Goal: Task Accomplishment & Management: Manage account settings

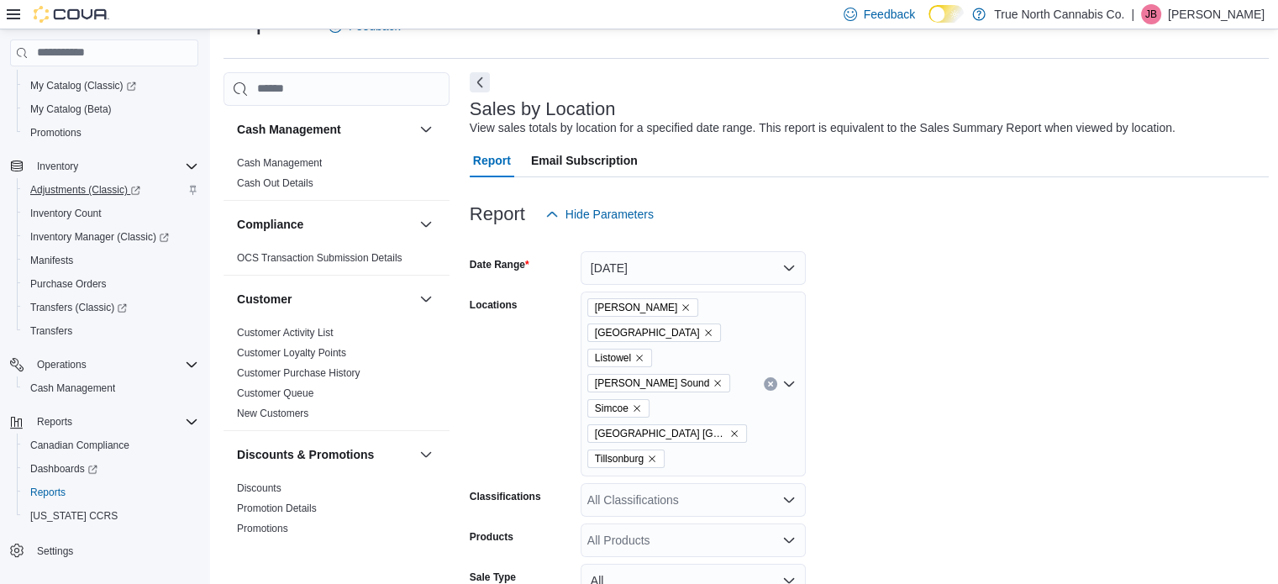
scroll to position [168, 0]
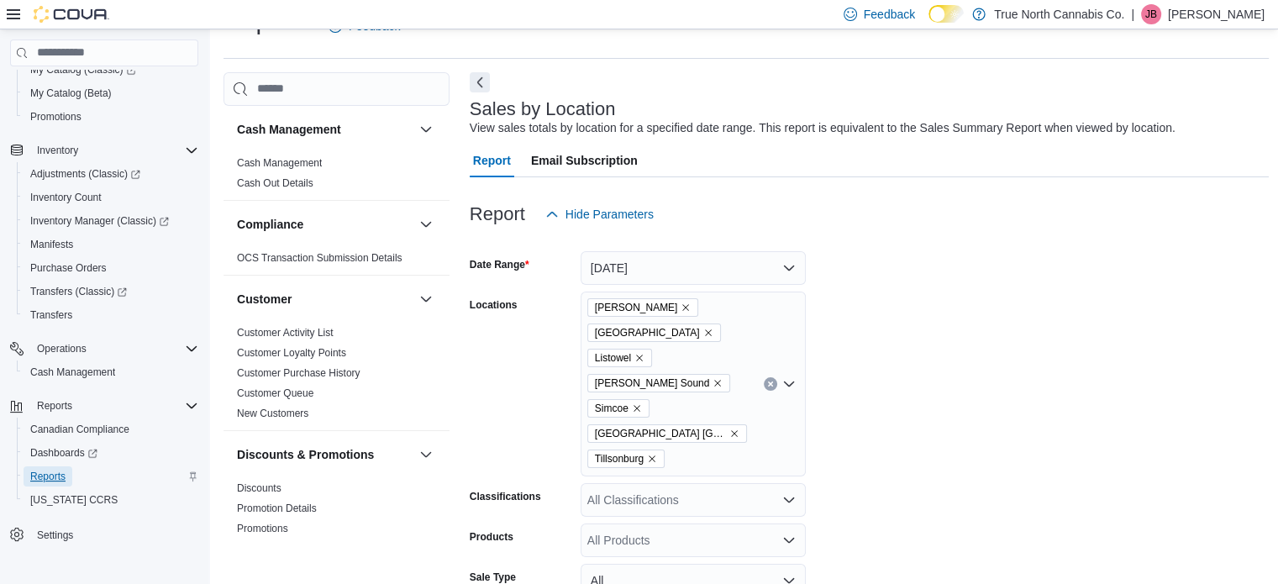
click at [61, 470] on span "Reports" at bounding box center [47, 476] width 35 height 13
click at [58, 314] on span "Transfers" at bounding box center [51, 314] width 42 height 13
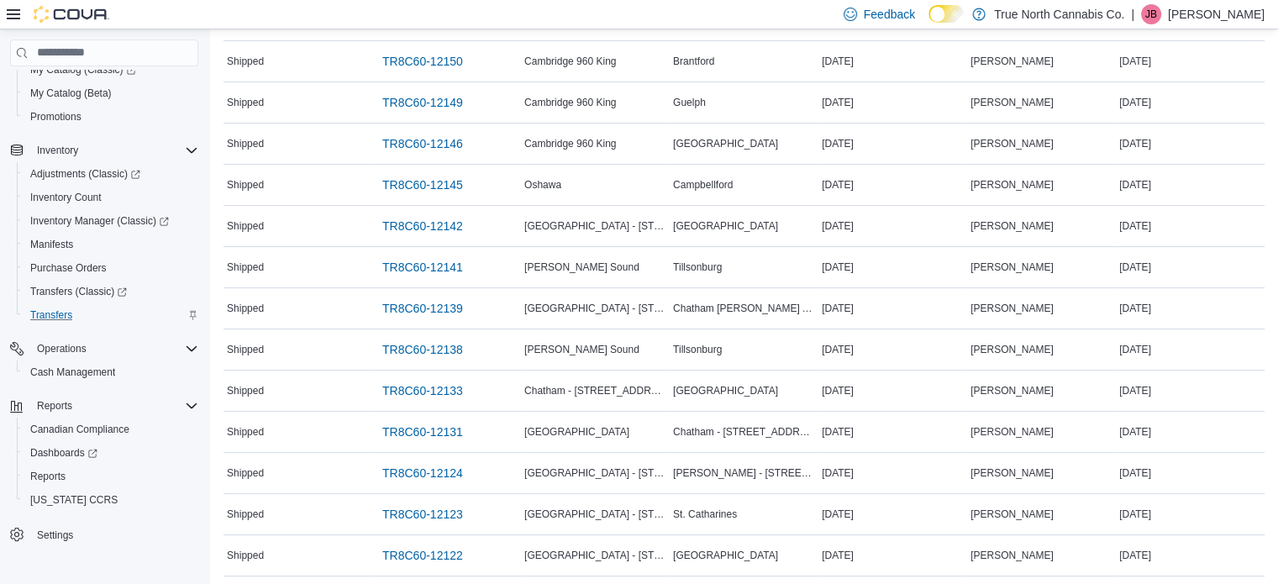
scroll to position [320, 0]
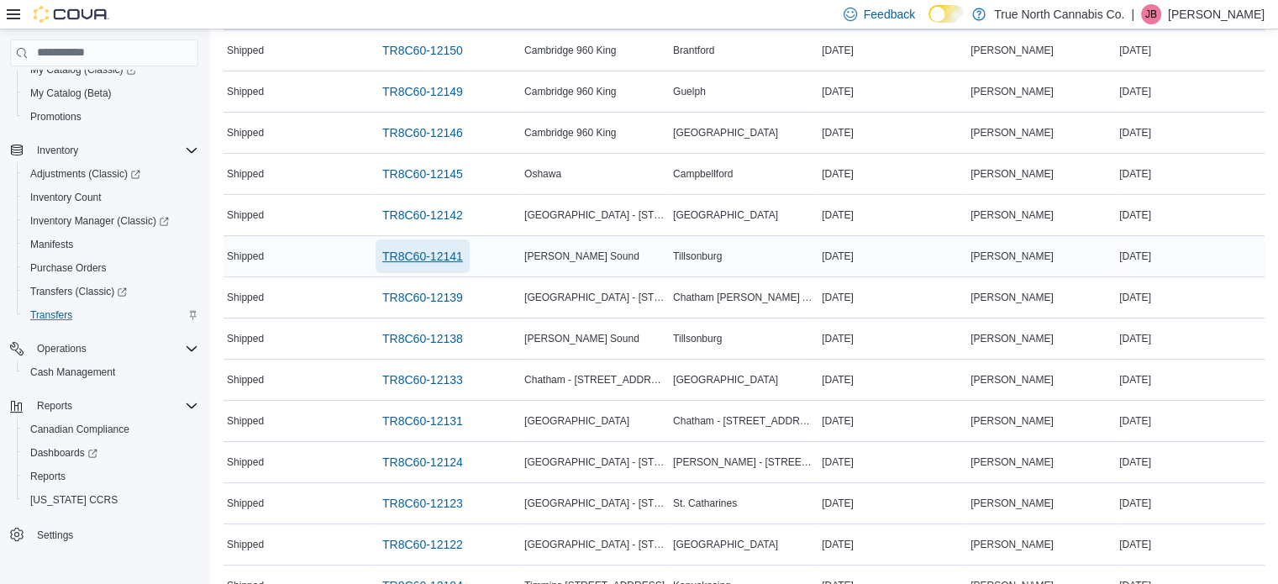
click at [435, 262] on span "TR8C60-12141" at bounding box center [422, 257] width 81 height 34
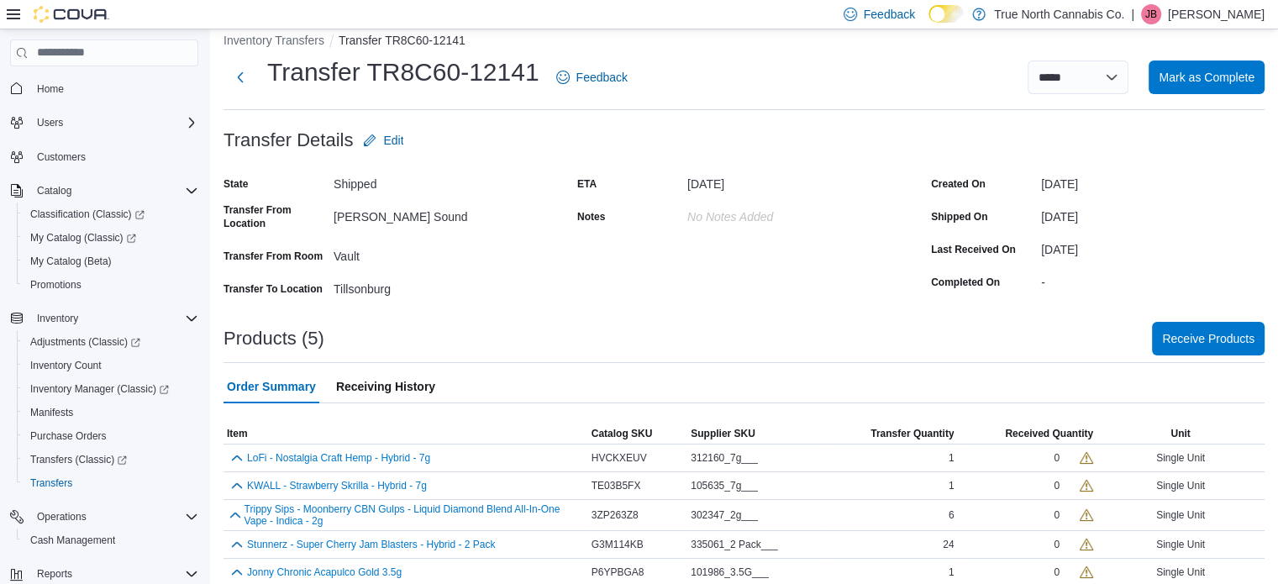
scroll to position [31, 0]
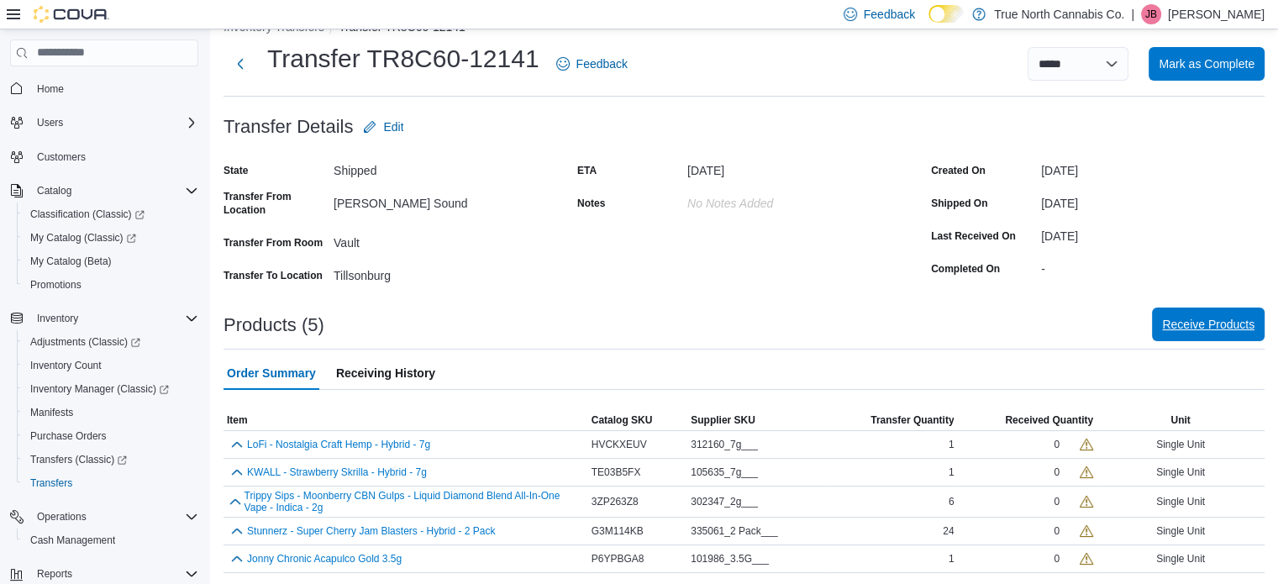
click at [1237, 324] on span "Receive Products" at bounding box center [1208, 324] width 92 height 17
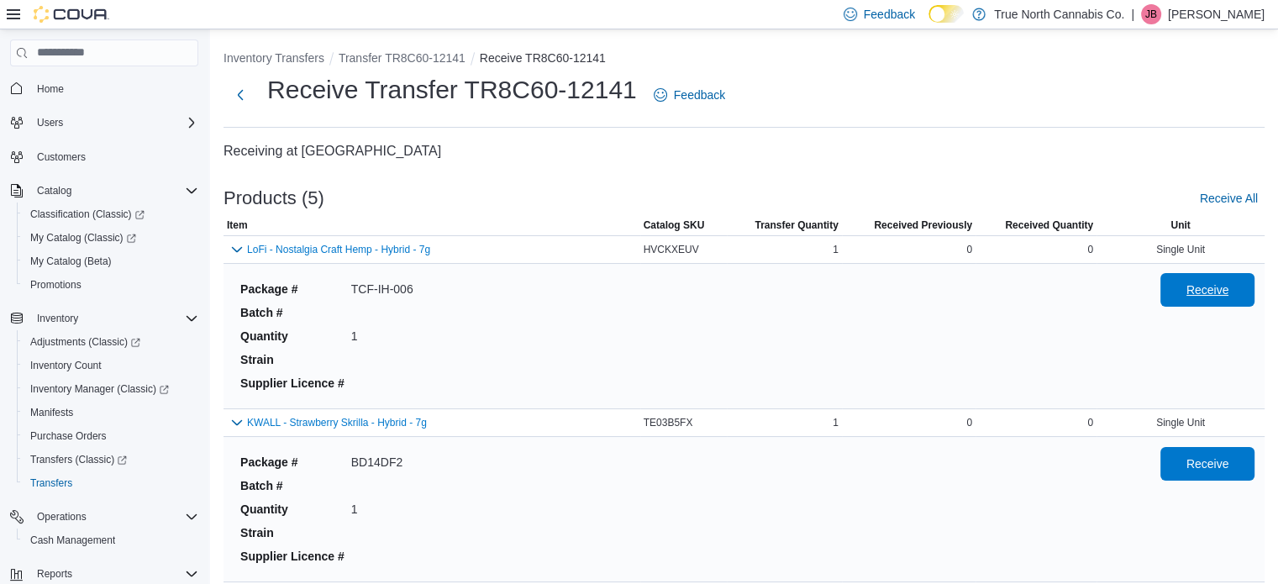
click at [1232, 298] on span "Receive" at bounding box center [1208, 290] width 74 height 34
drag, startPoint x: 1225, startPoint y: 466, endPoint x: 1214, endPoint y: 446, distance: 23.4
click at [1225, 466] on span "Receive" at bounding box center [1208, 463] width 43 height 17
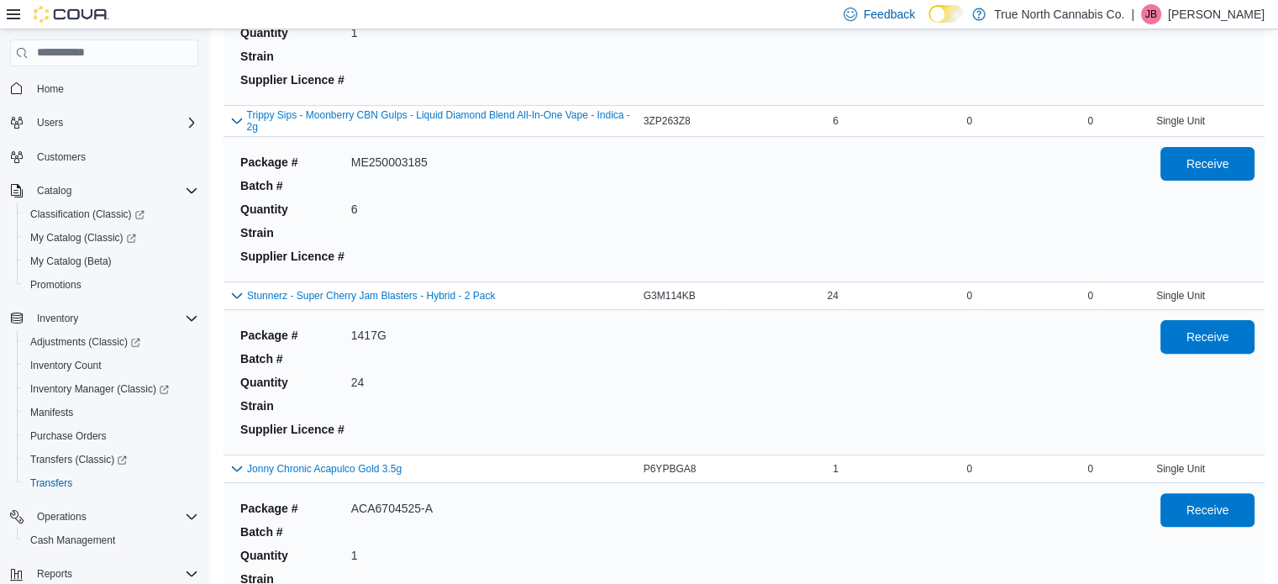
scroll to position [504, 0]
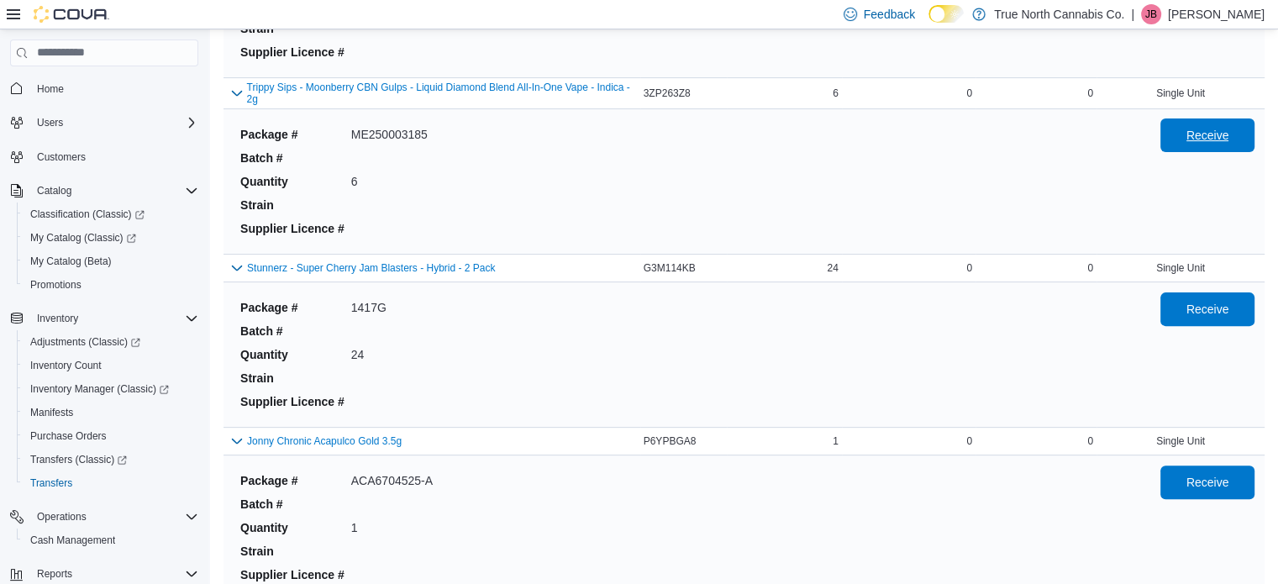
click at [1197, 132] on span "Receive" at bounding box center [1208, 136] width 74 height 34
click at [1217, 322] on span "Receive" at bounding box center [1208, 309] width 74 height 34
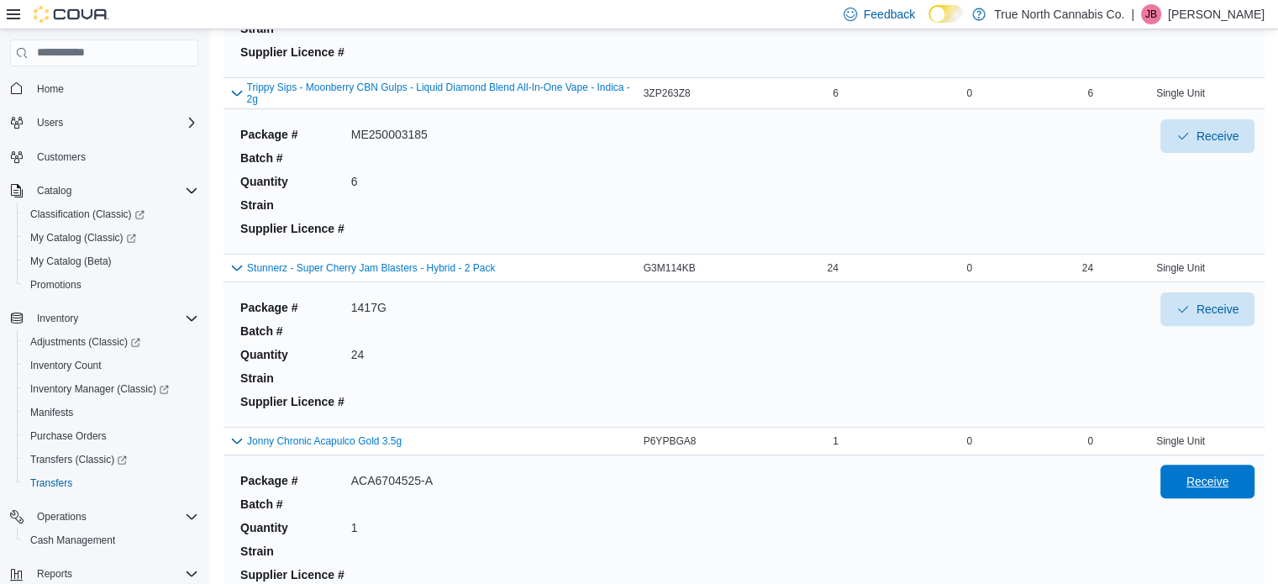
click at [1223, 477] on span "Receive" at bounding box center [1208, 481] width 43 height 17
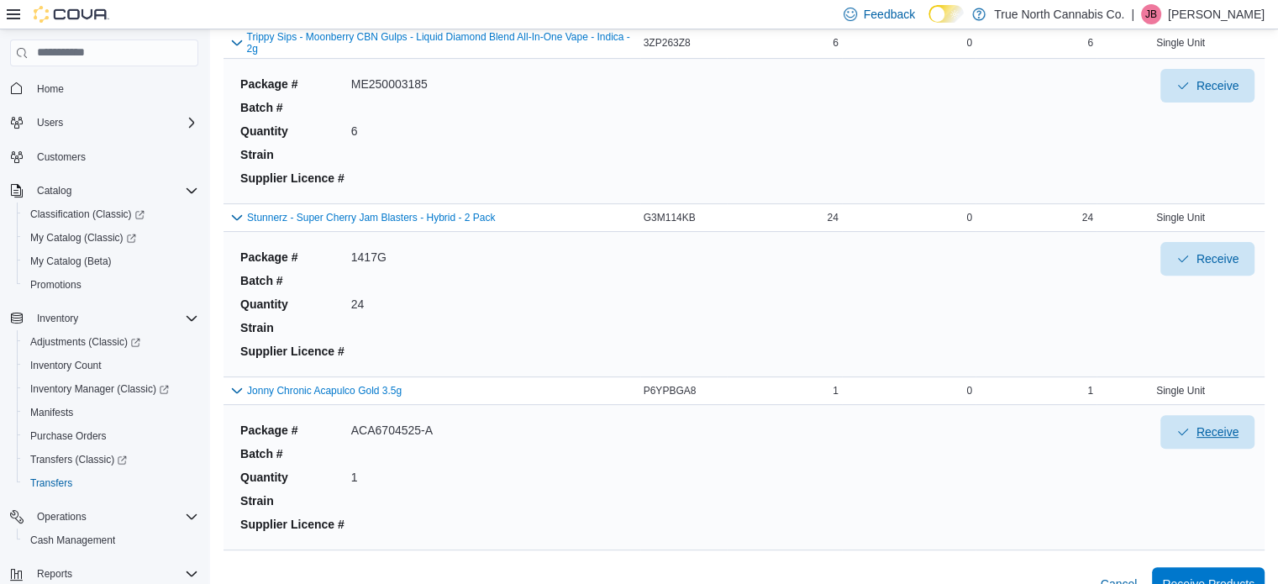
scroll to position [582, 0]
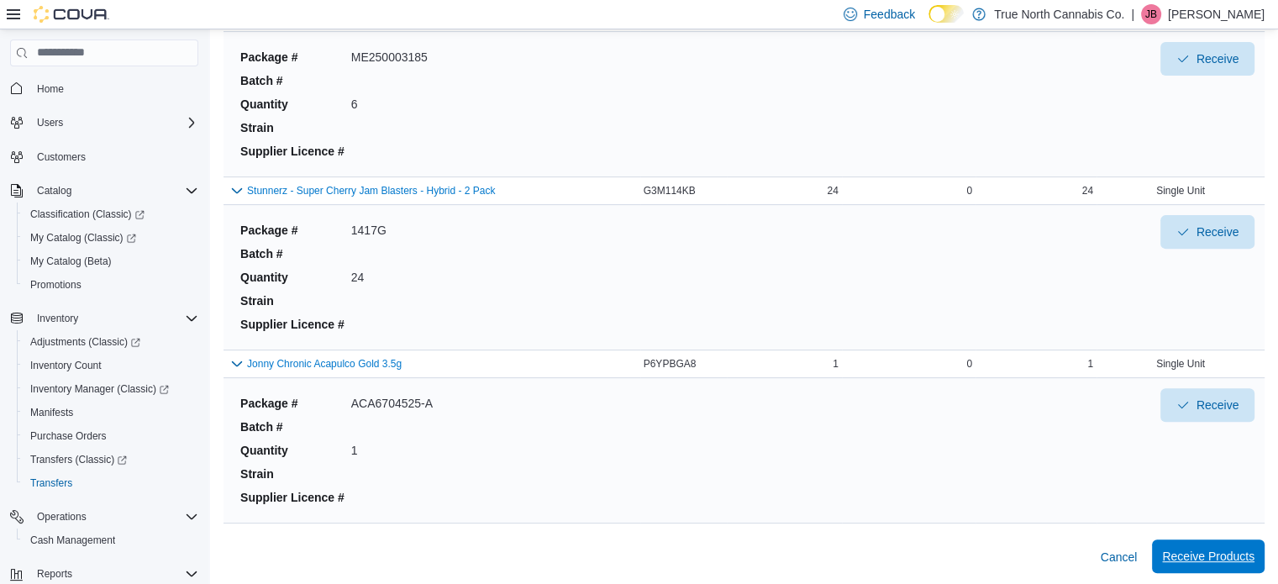
click at [1206, 551] on span "Receive Products" at bounding box center [1208, 556] width 92 height 17
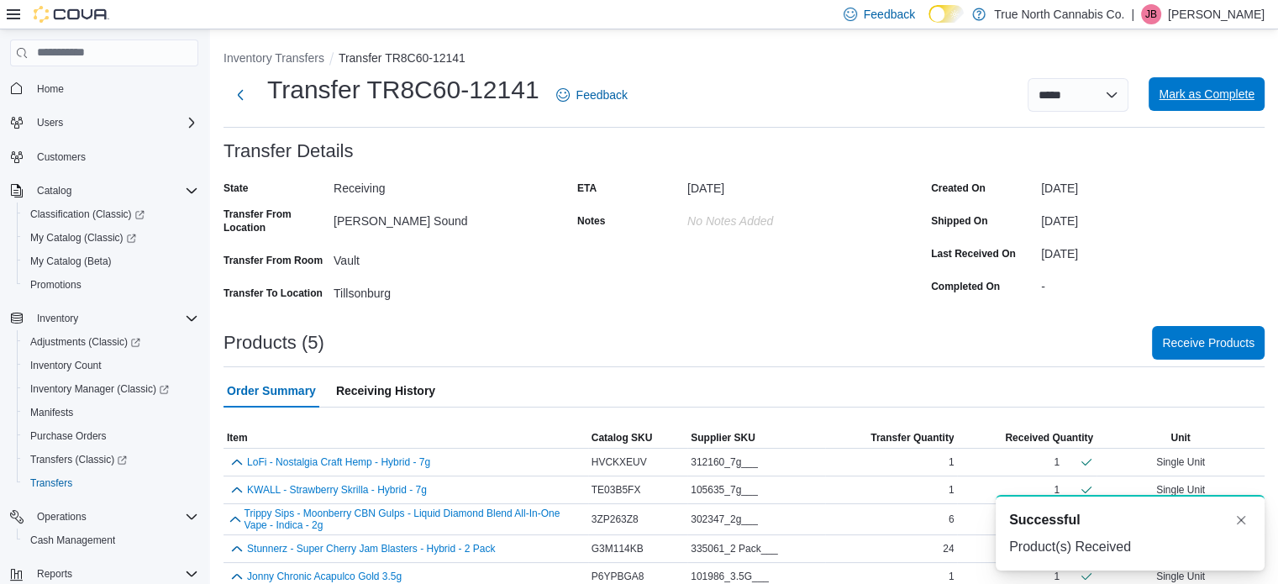
click at [1209, 101] on span "Mark as Complete" at bounding box center [1207, 94] width 96 height 17
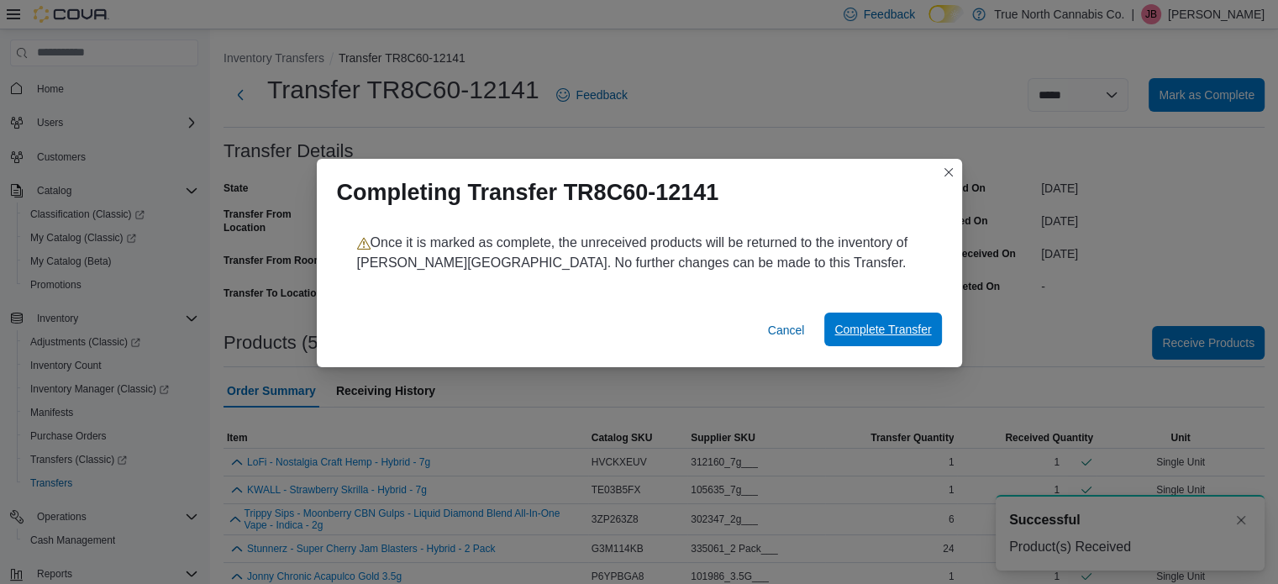
click at [877, 325] on span "Complete Transfer" at bounding box center [883, 329] width 97 height 17
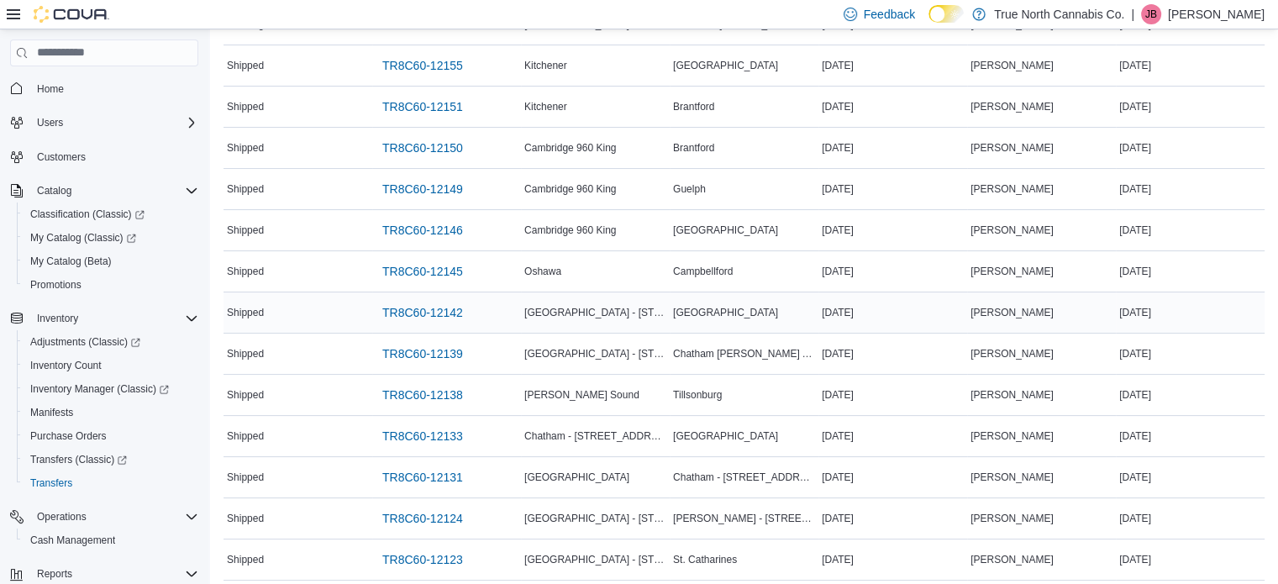
scroll to position [252, 0]
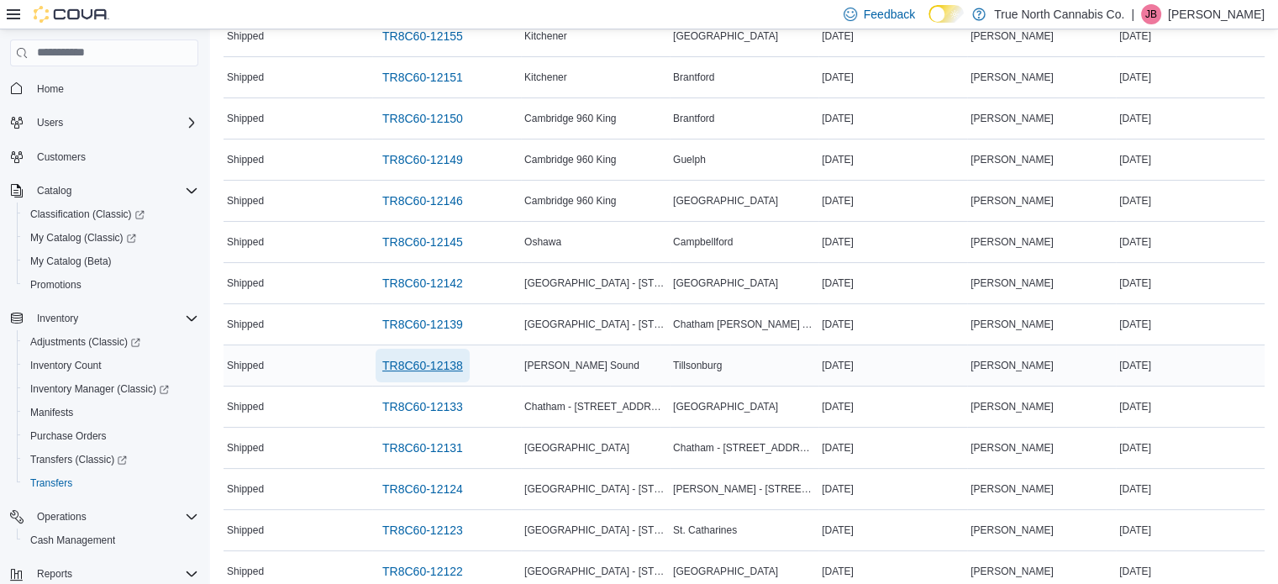
click at [419, 365] on span "TR8C60-12138" at bounding box center [422, 365] width 81 height 17
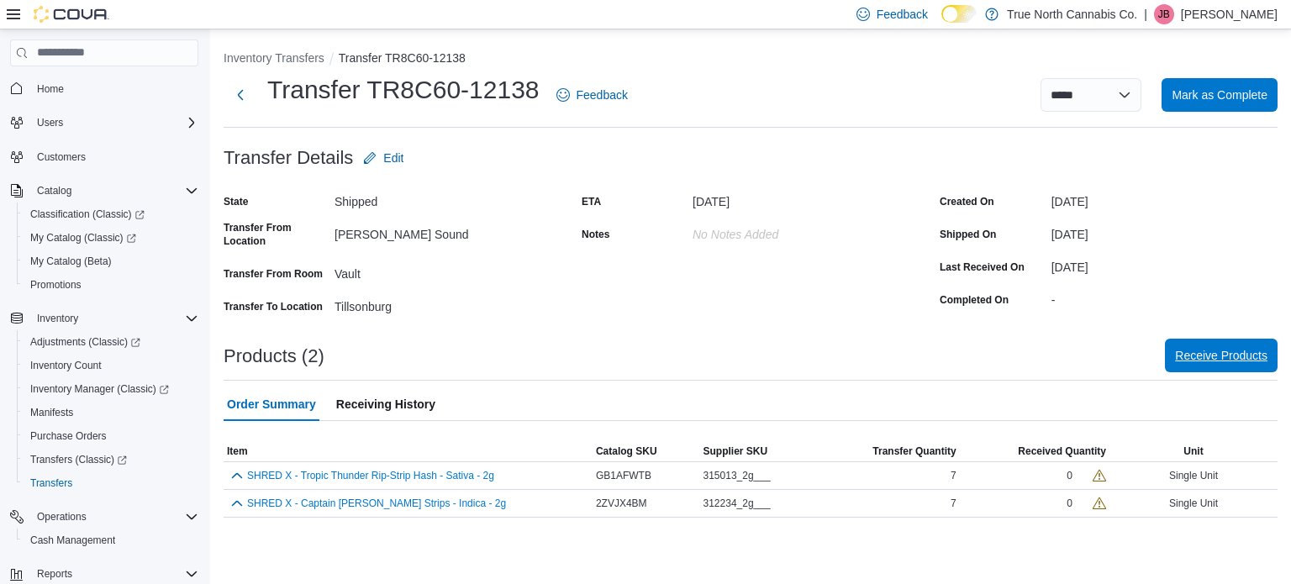
click at [1222, 364] on span "Receive Products" at bounding box center [1221, 356] width 92 height 34
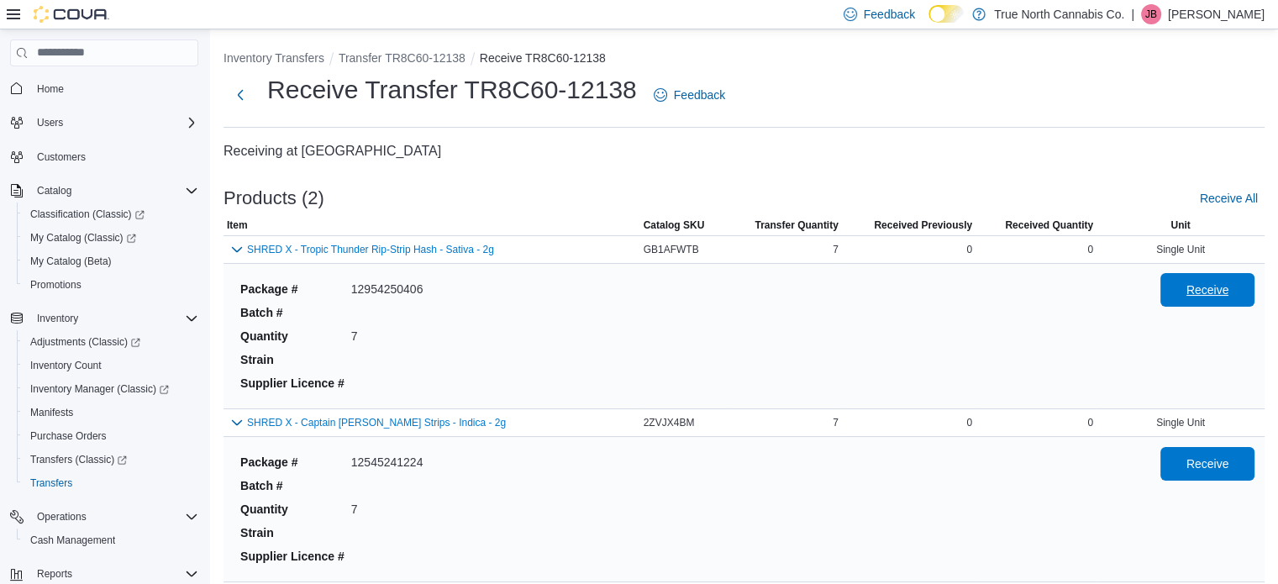
click at [1208, 288] on span "Receive" at bounding box center [1208, 290] width 43 height 17
click at [1213, 452] on span "Receive" at bounding box center [1208, 463] width 74 height 34
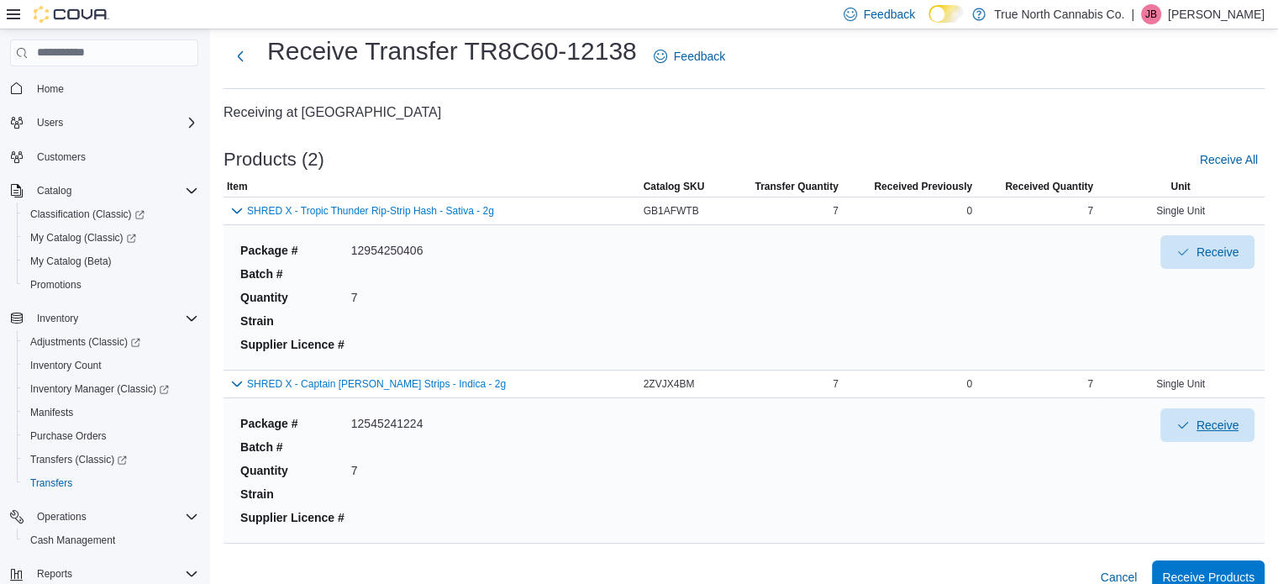
scroll to position [61, 0]
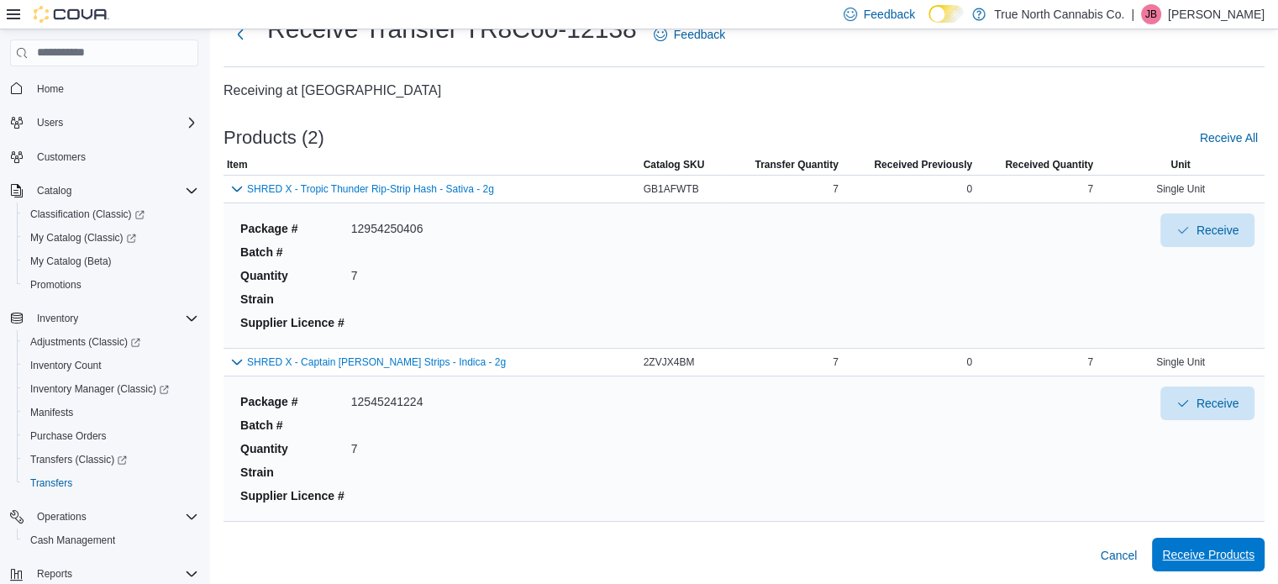
click at [1207, 547] on span "Receive Products" at bounding box center [1208, 554] width 92 height 17
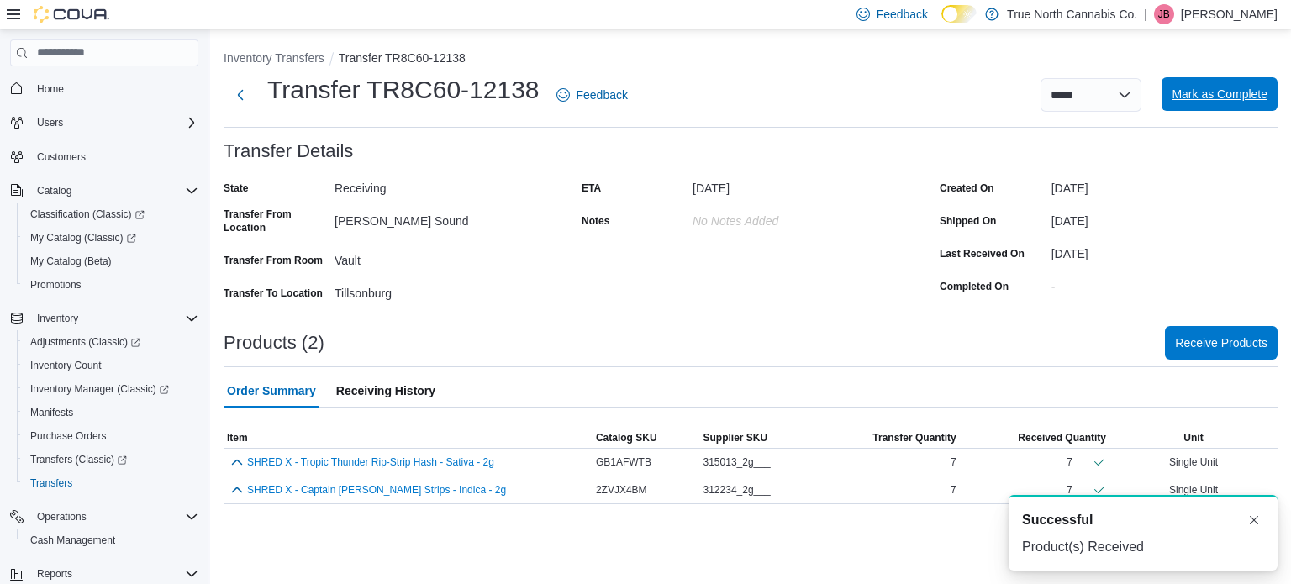
click at [1201, 96] on span "Mark as Complete" at bounding box center [1220, 94] width 96 height 17
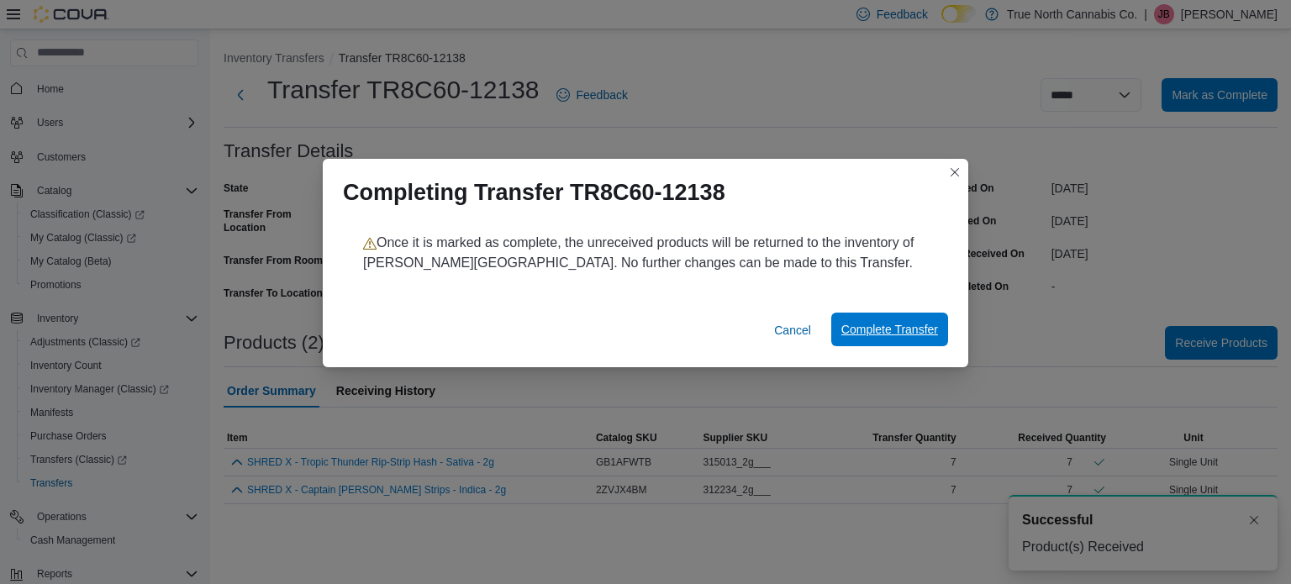
click at [874, 335] on span "Complete Transfer" at bounding box center [889, 329] width 97 height 17
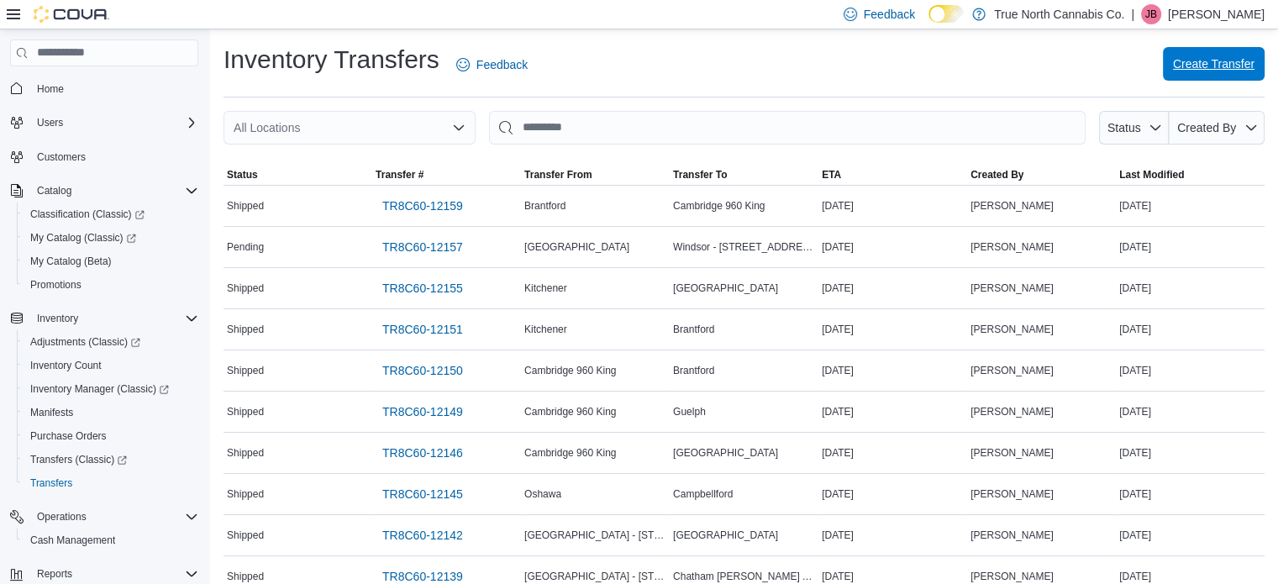
click at [1247, 55] on span "Create Transfer" at bounding box center [1214, 64] width 82 height 34
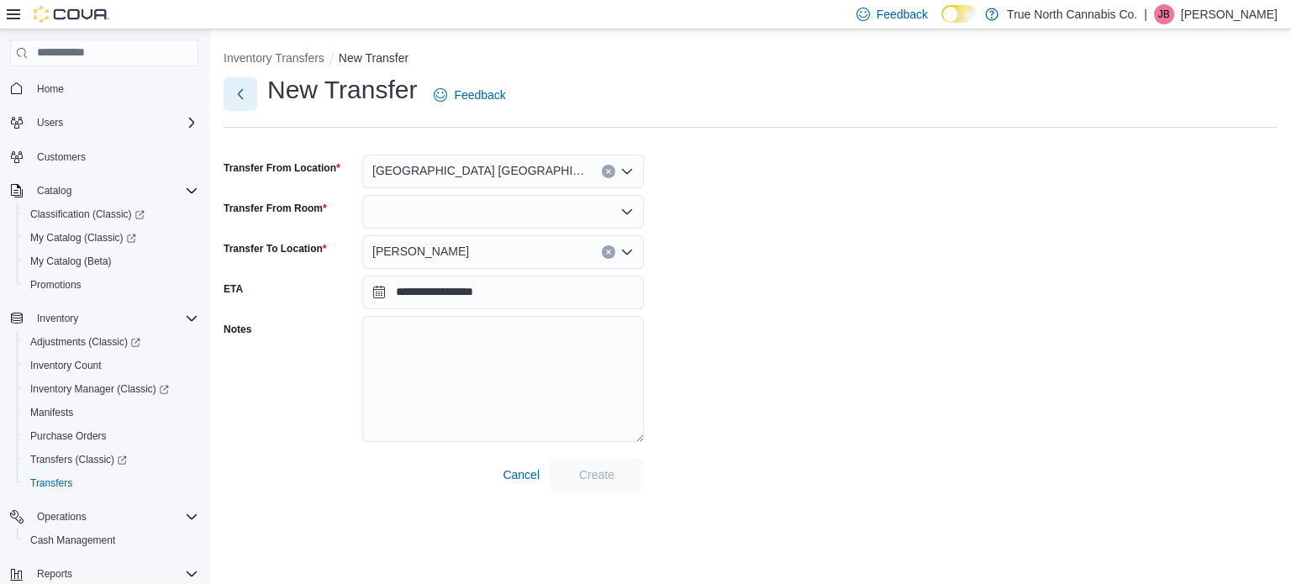
click at [248, 91] on button "Next" at bounding box center [241, 94] width 34 height 34
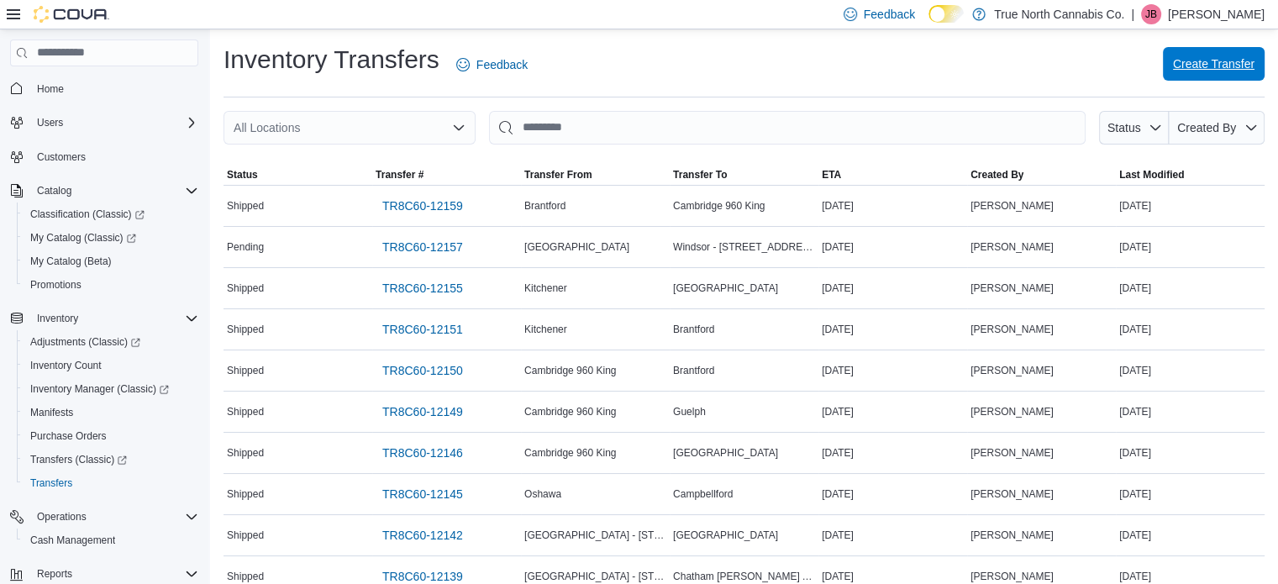
click at [1217, 66] on span "Create Transfer" at bounding box center [1214, 63] width 82 height 17
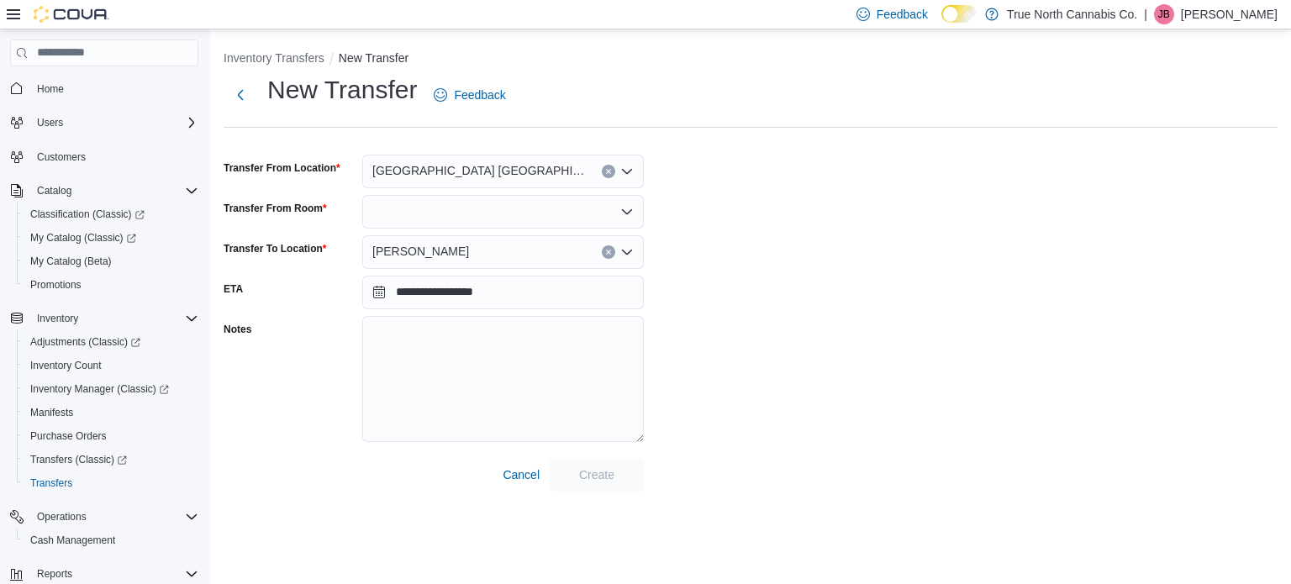
click at [609, 173] on icon "Clear input" at bounding box center [608, 171] width 4 height 4
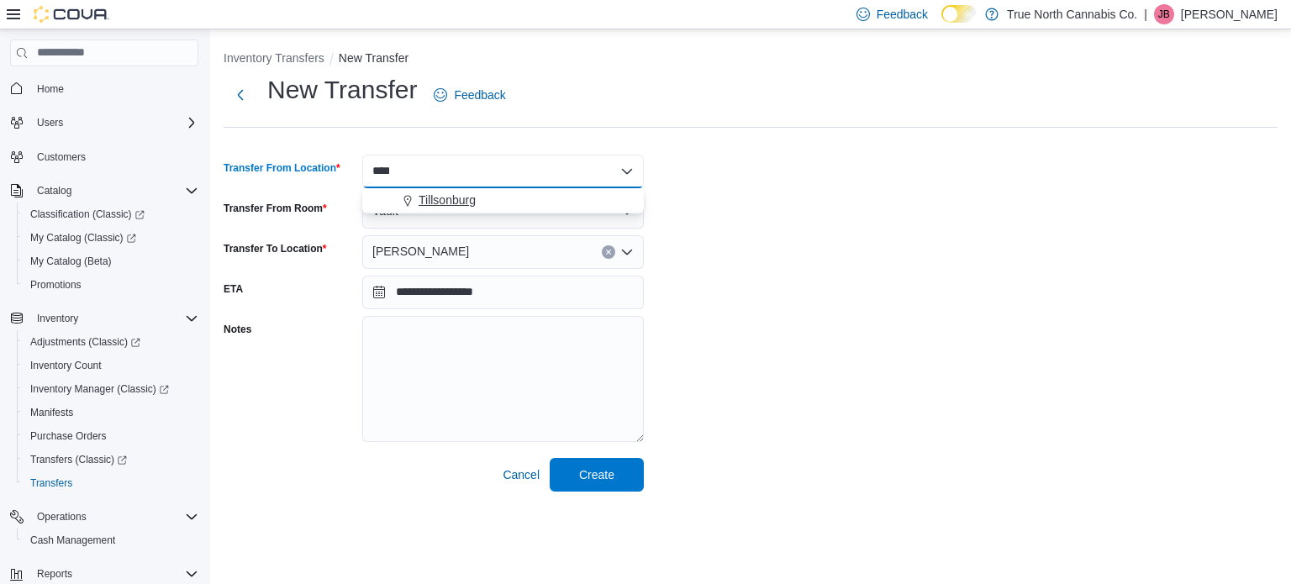
type input "****"
click at [445, 203] on span "Tillsonburg" at bounding box center [447, 200] width 57 height 17
click at [457, 213] on div at bounding box center [503, 212] width 282 height 34
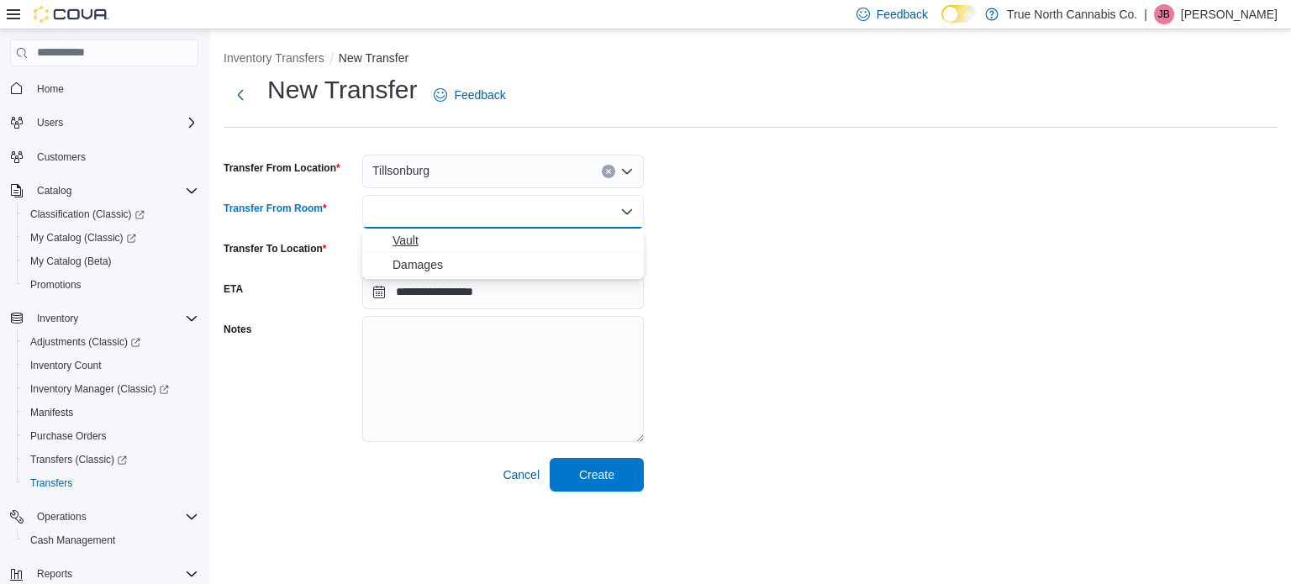
click at [418, 242] on span "Vault" at bounding box center [513, 240] width 241 height 17
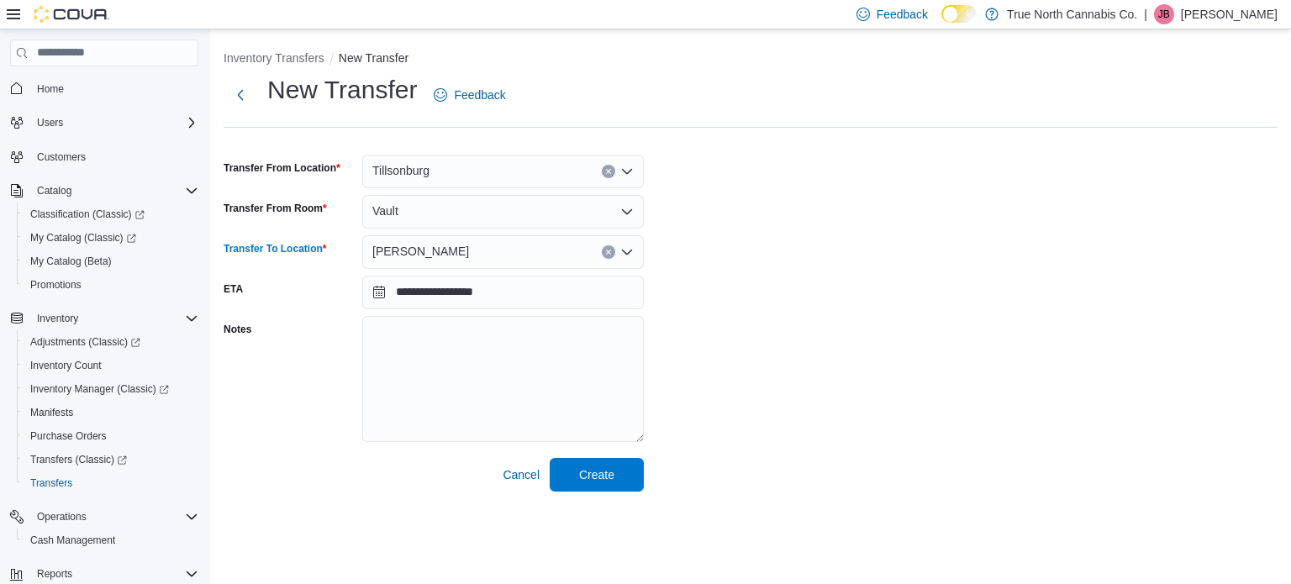
click at [604, 250] on button "Clear input" at bounding box center [608, 251] width 13 height 13
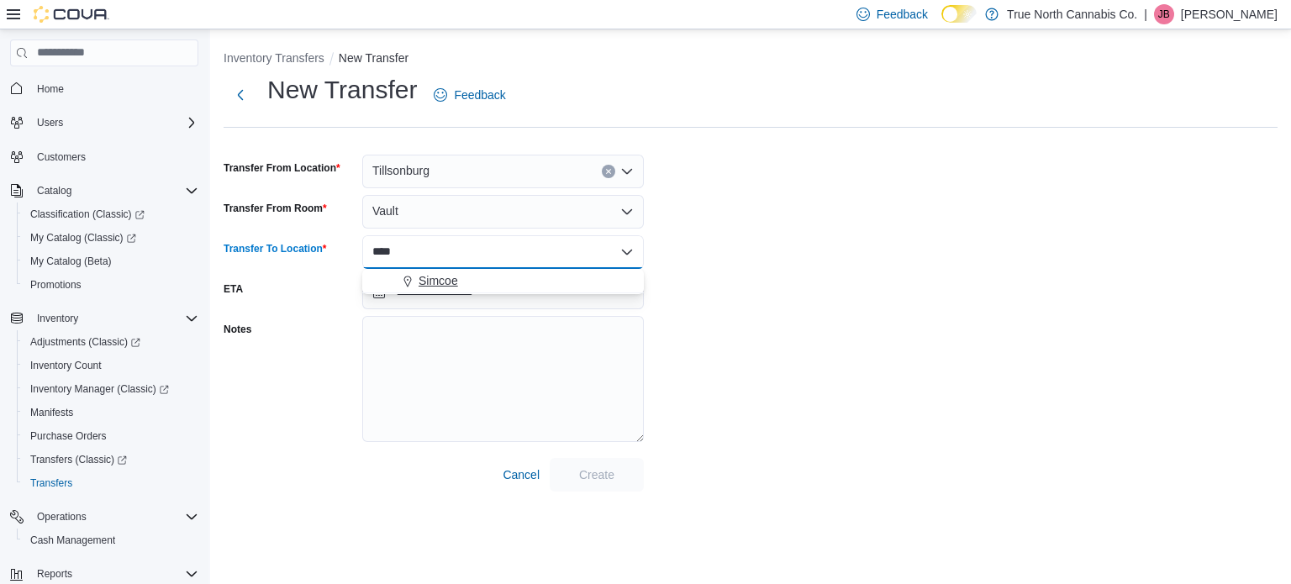
type input "****"
click at [444, 282] on span "Simcoe" at bounding box center [439, 280] width 40 height 17
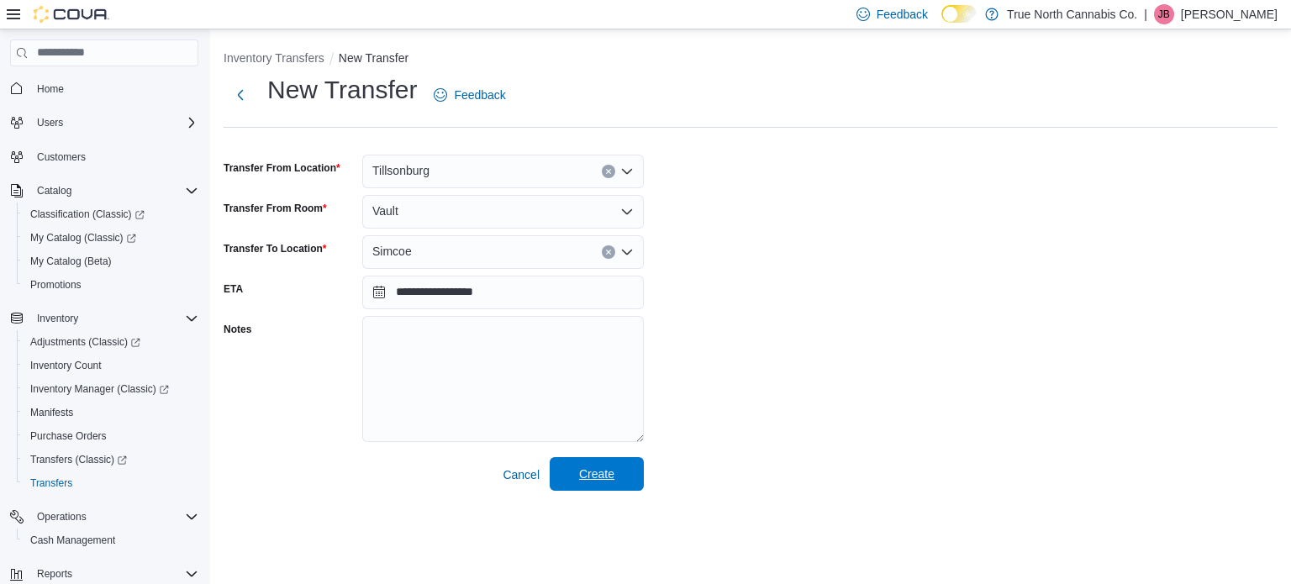
click at [605, 471] on span "Create" at bounding box center [596, 474] width 35 height 17
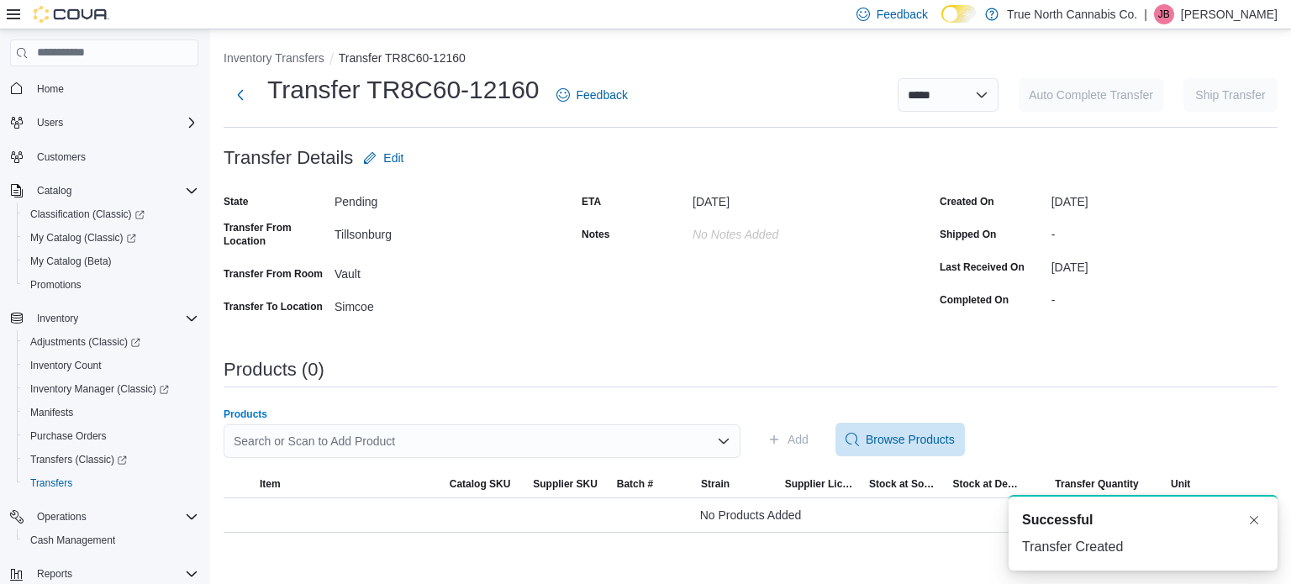
click at [535, 436] on div "Search or Scan to Add Product" at bounding box center [482, 441] width 517 height 34
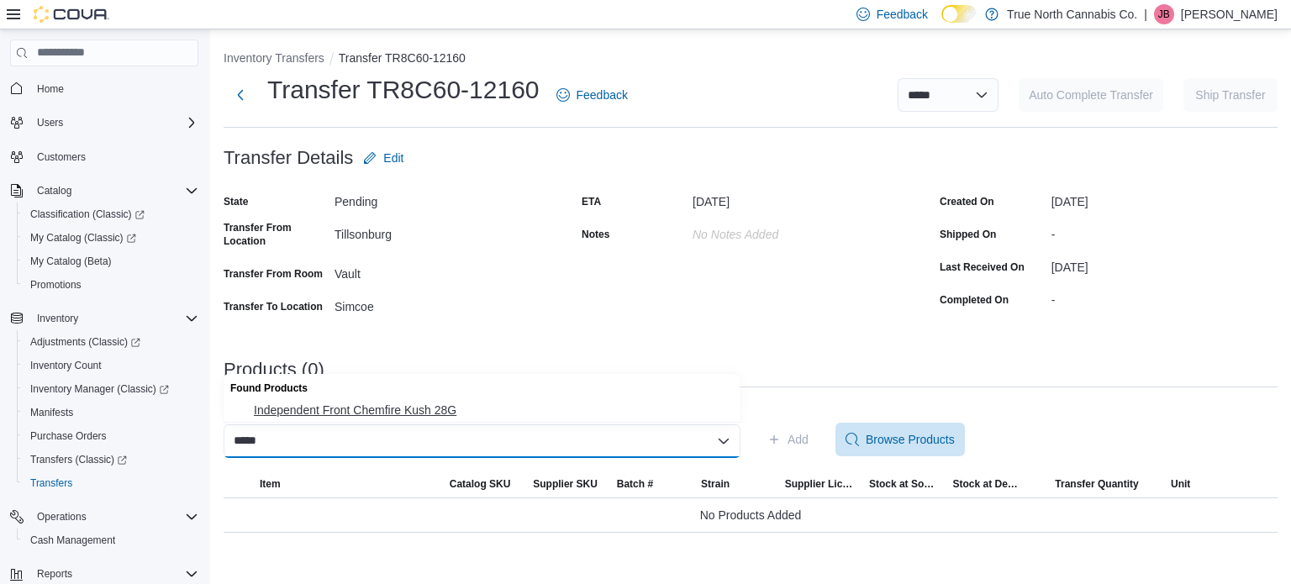
type input "*****"
click at [429, 406] on span "Independent Front Chemfire Kush 28G" at bounding box center [492, 410] width 477 height 17
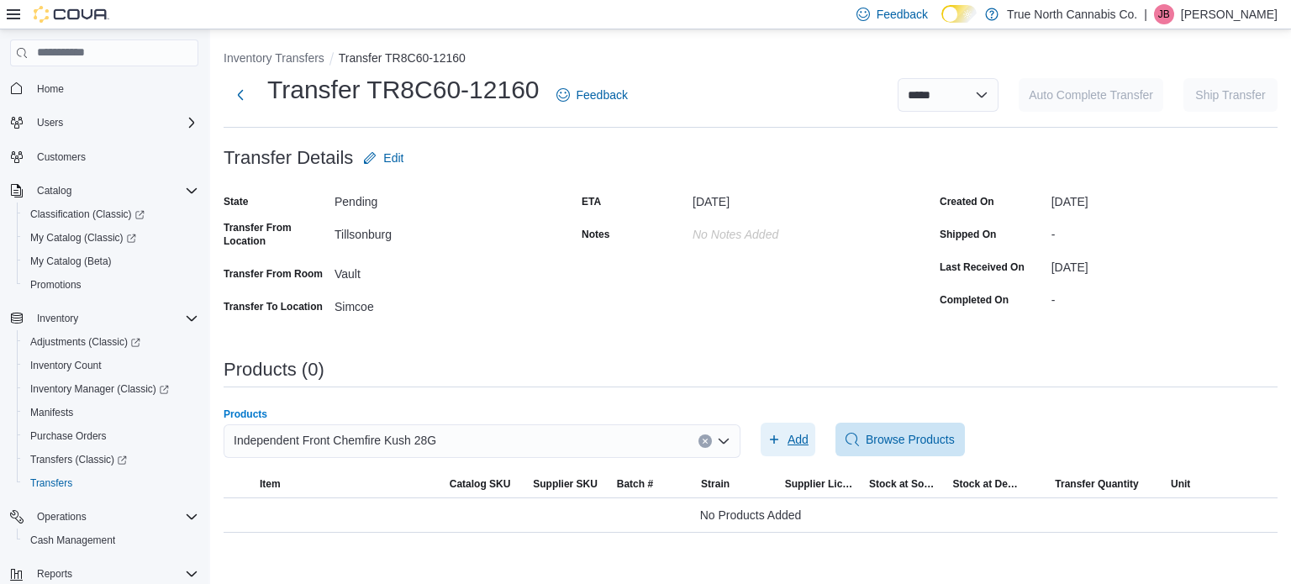
click at [804, 440] on span "Add" at bounding box center [798, 439] width 21 height 17
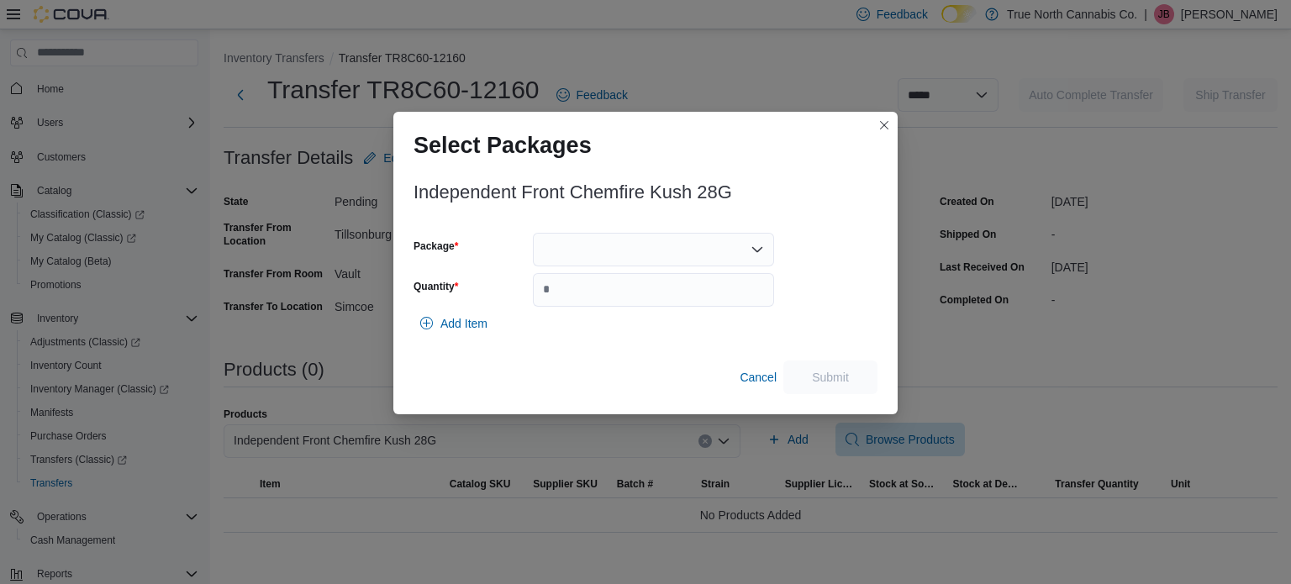
click at [649, 242] on div at bounding box center [653, 250] width 241 height 34
click at [878, 127] on button "Closes this modal window" at bounding box center [884, 124] width 20 height 20
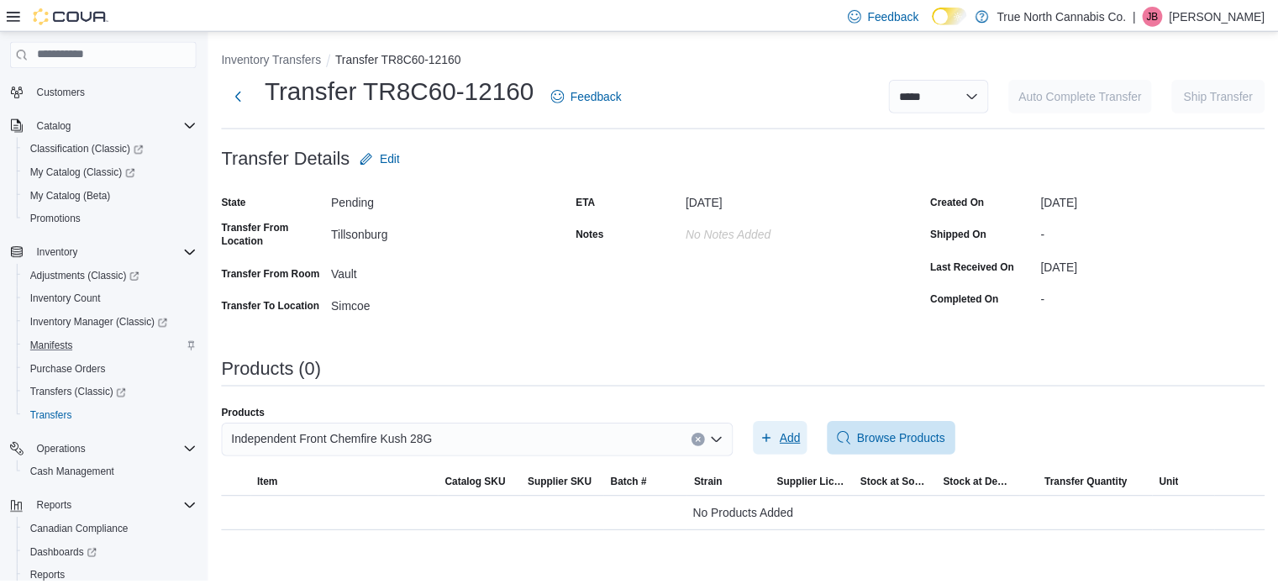
scroll to position [168, 0]
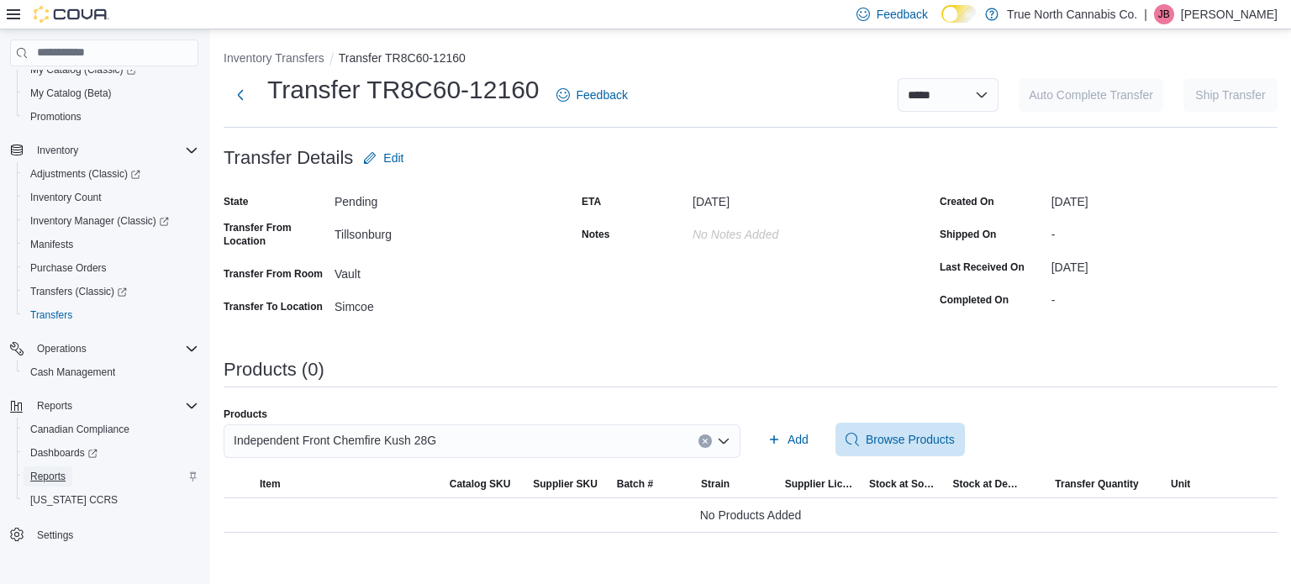
click at [50, 473] on span "Reports" at bounding box center [47, 476] width 35 height 13
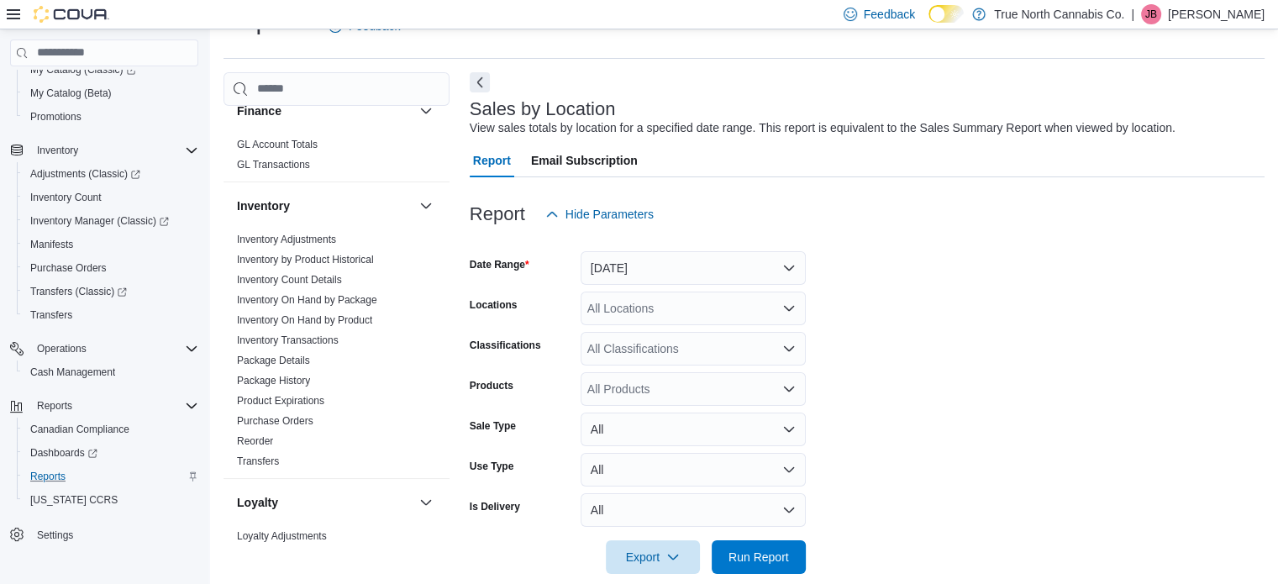
scroll to position [424, 0]
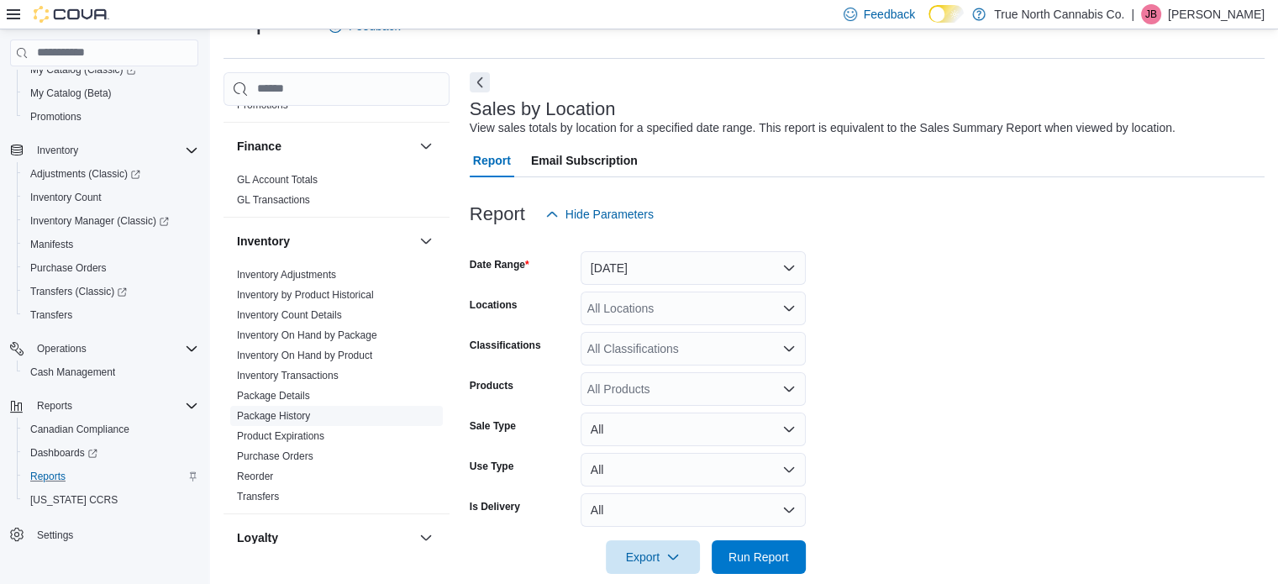
click at [262, 414] on link "Package History" at bounding box center [273, 416] width 73 height 12
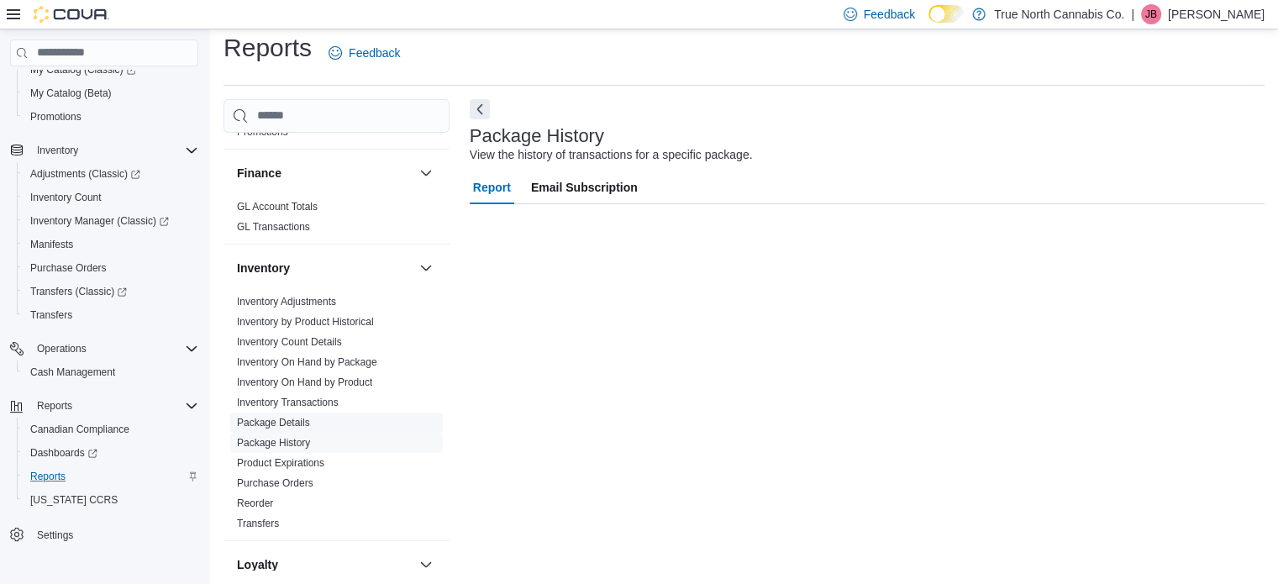
scroll to position [11, 0]
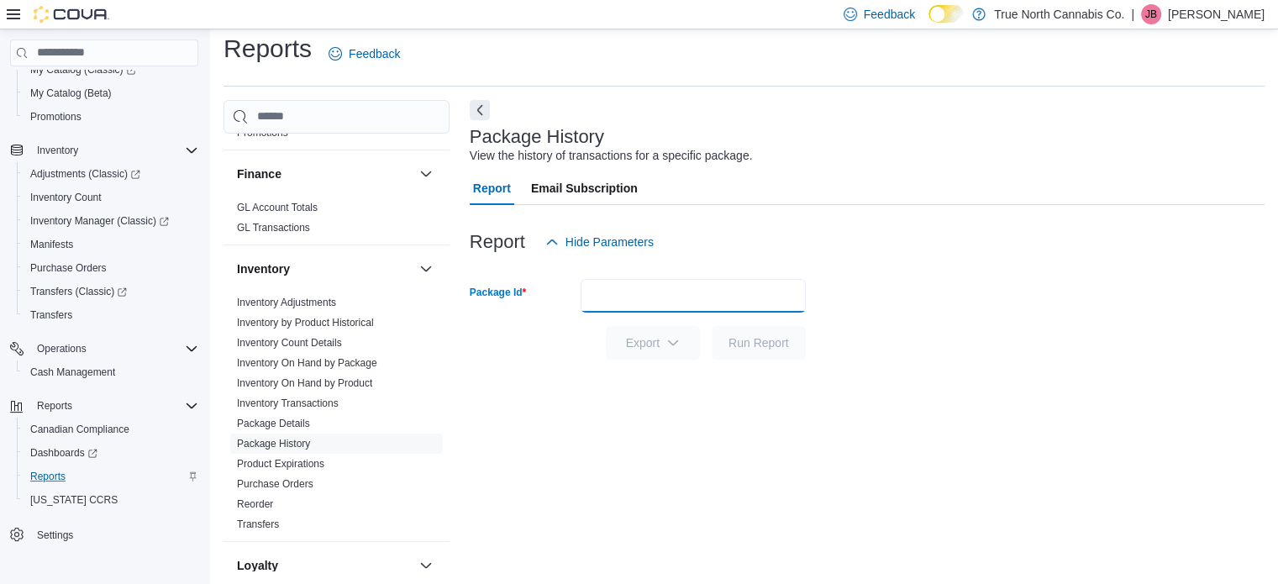
click at [688, 293] on input "Package Id" at bounding box center [693, 296] width 225 height 34
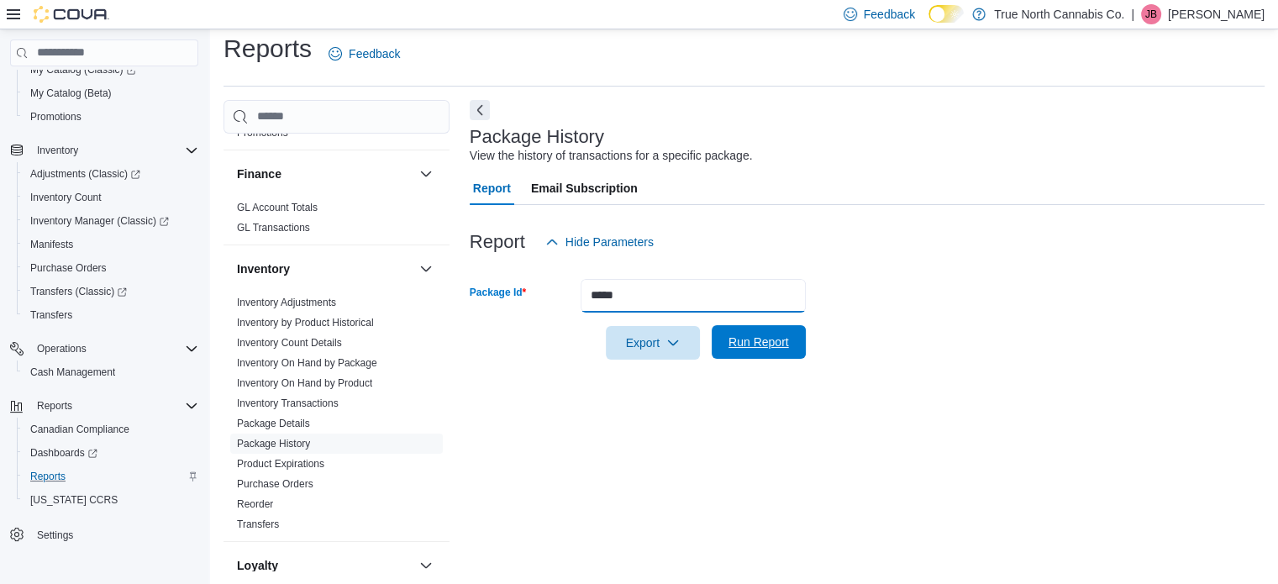
type input "*****"
click at [748, 335] on span "Run Report" at bounding box center [759, 342] width 61 height 17
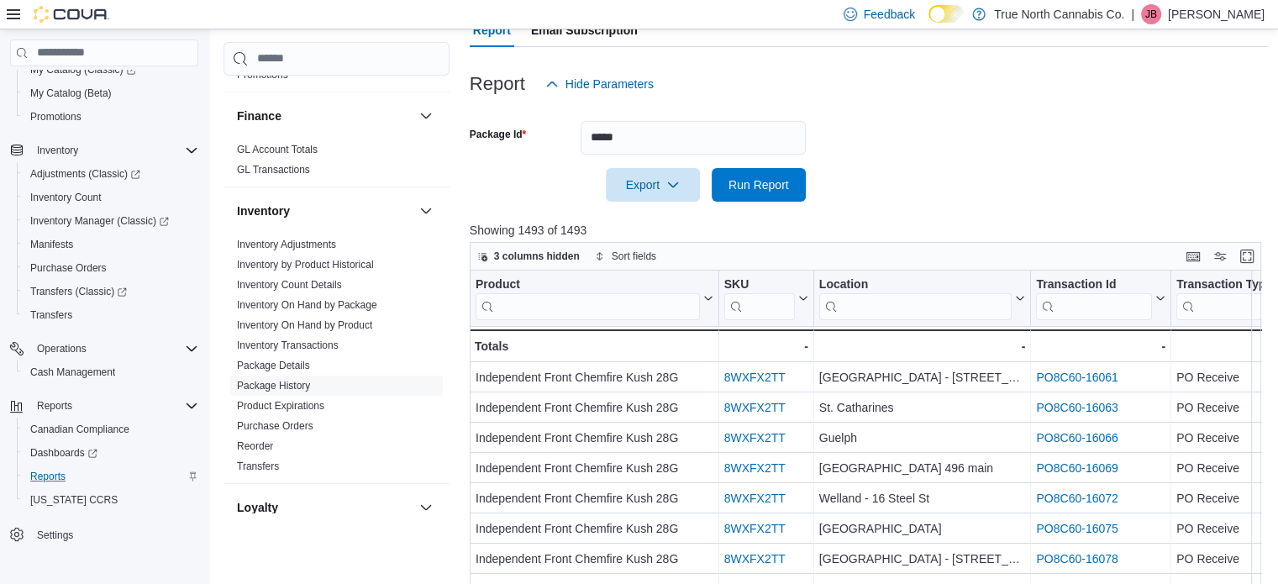
scroll to position [179, 0]
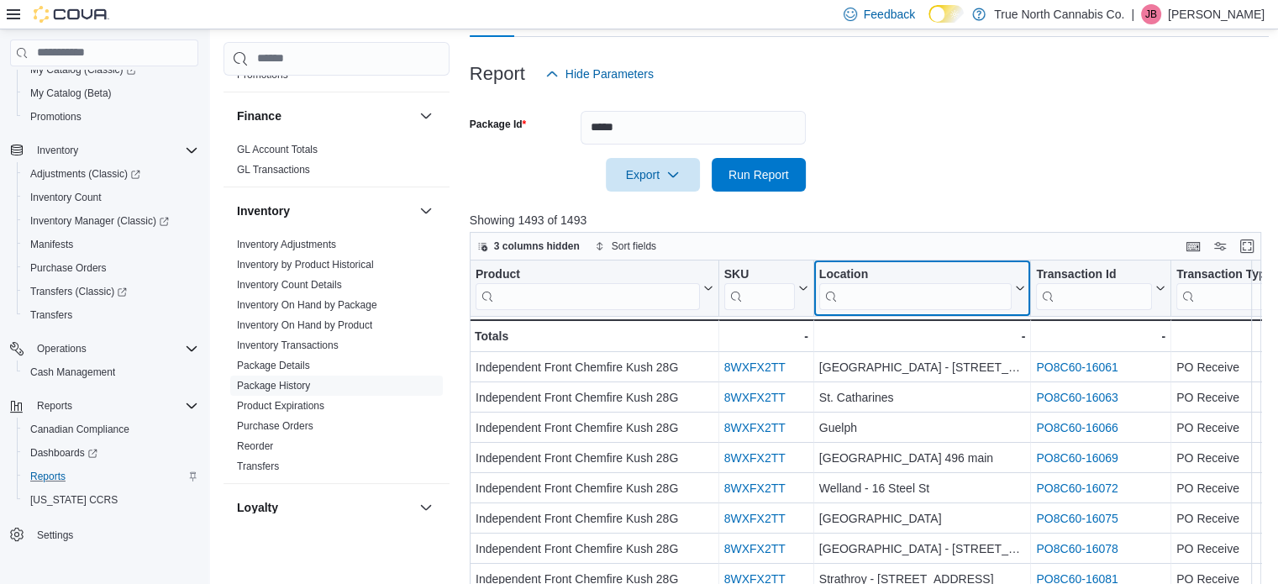
click at [892, 291] on input "search" at bounding box center [916, 295] width 193 height 27
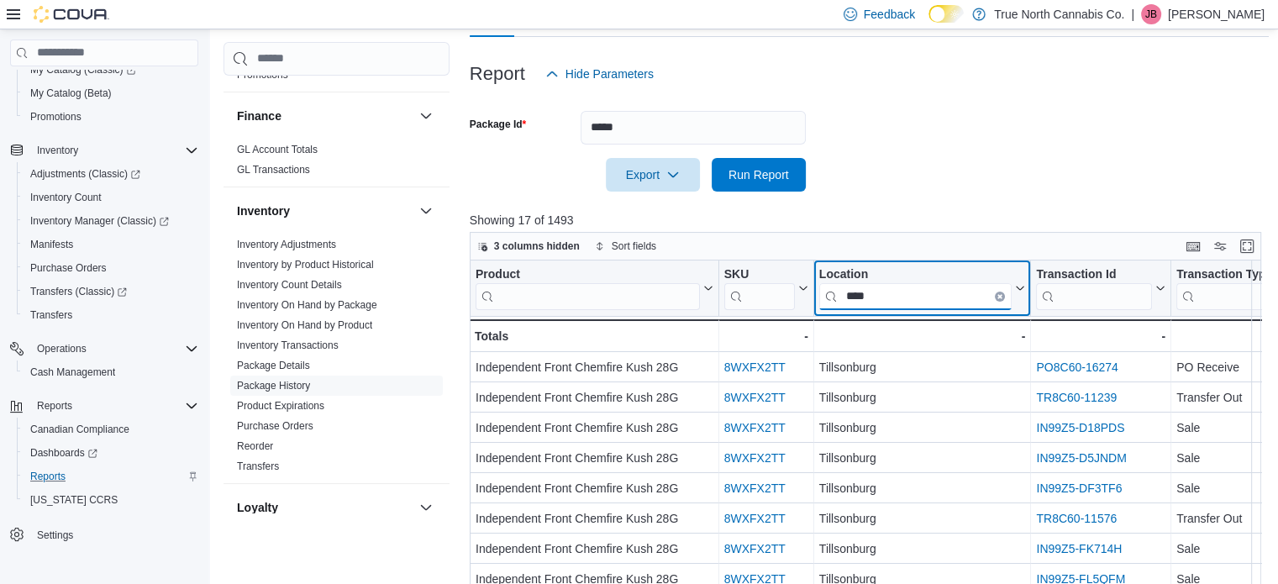
type input "****"
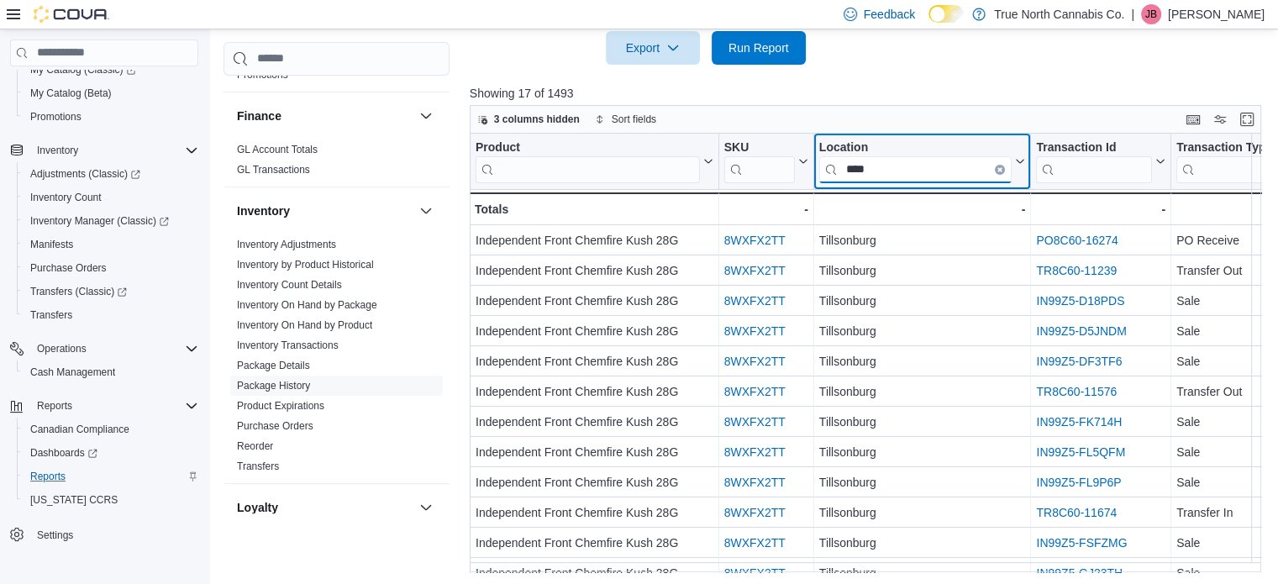
scroll to position [307, 0]
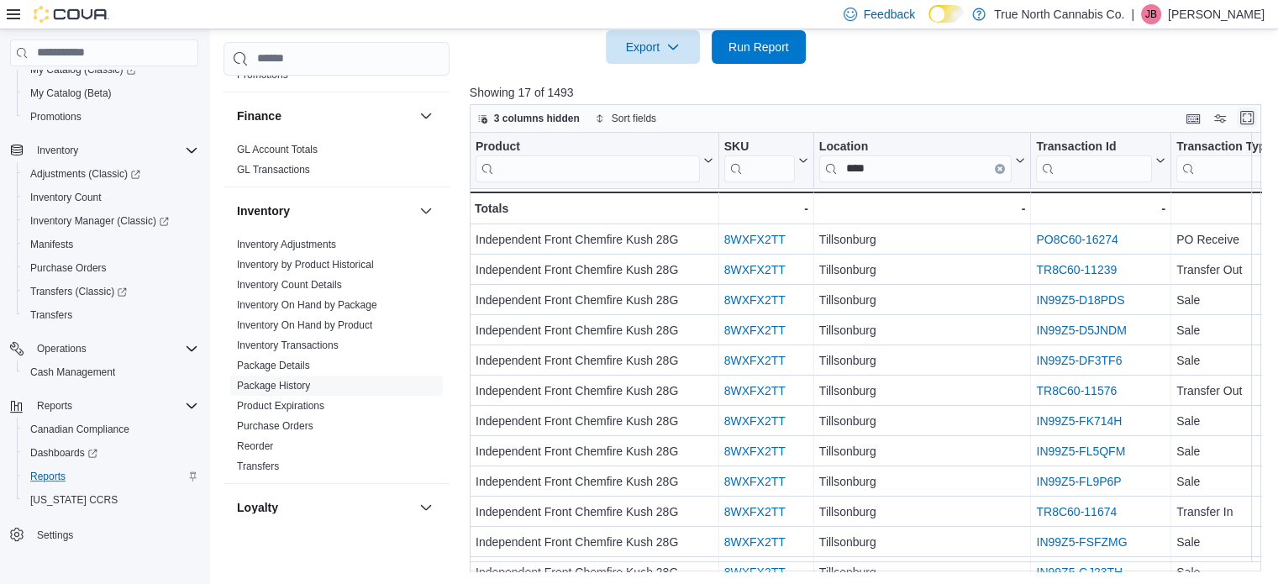
click at [1251, 124] on button "Enter fullscreen" at bounding box center [1247, 118] width 20 height 20
click at [1251, 133] on div "Product Click to view column header actions SKU Click to view column header act…" at bounding box center [866, 352] width 792 height 439
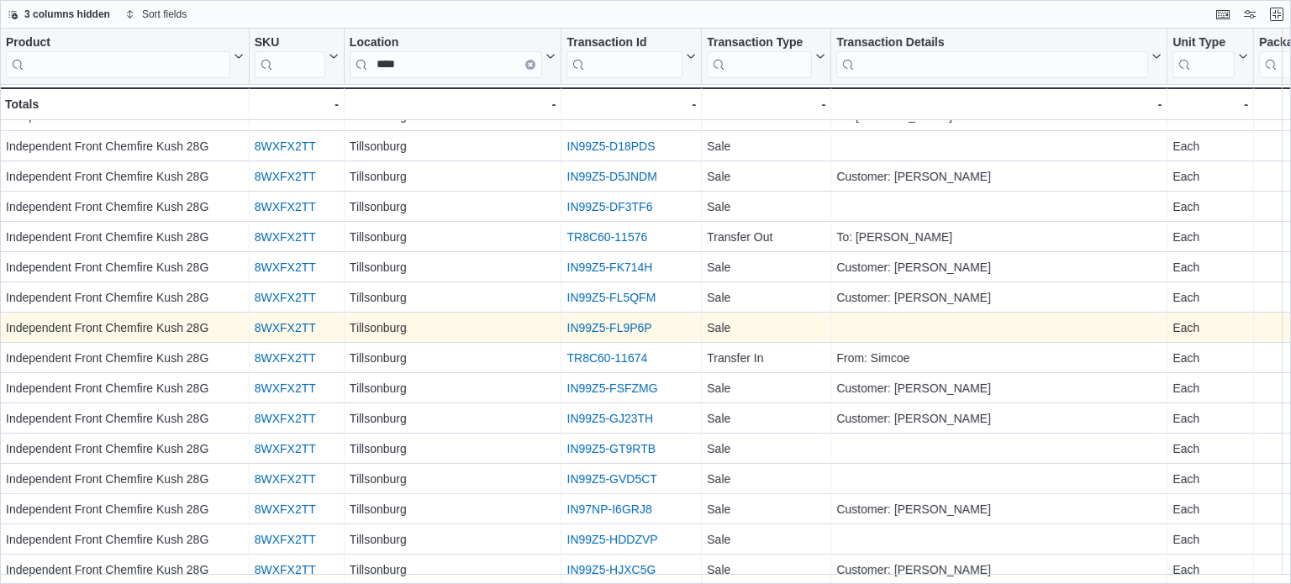
scroll to position [0, 0]
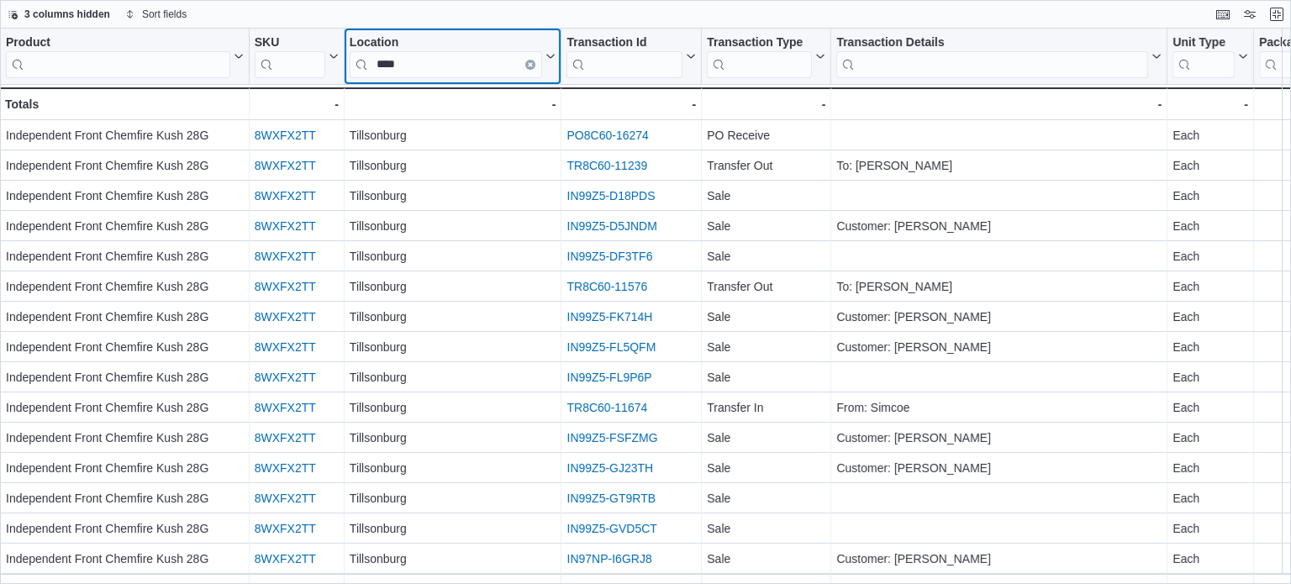
click at [528, 67] on button "Clear input" at bounding box center [530, 65] width 10 height 10
click at [488, 66] on input "search" at bounding box center [446, 64] width 193 height 27
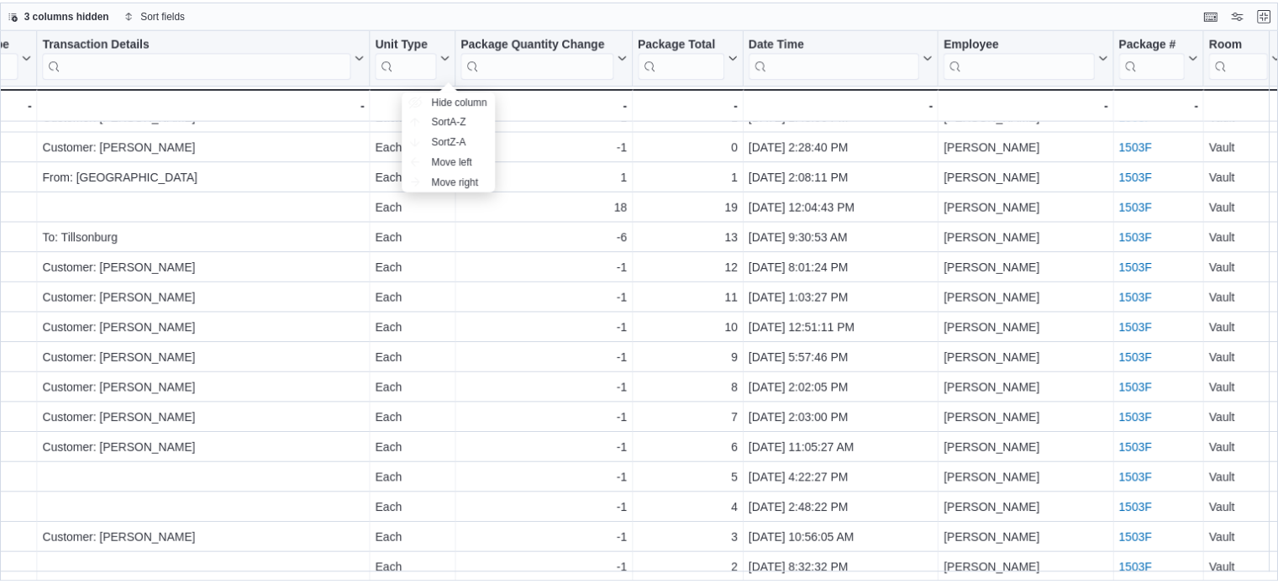
scroll to position [725, 793]
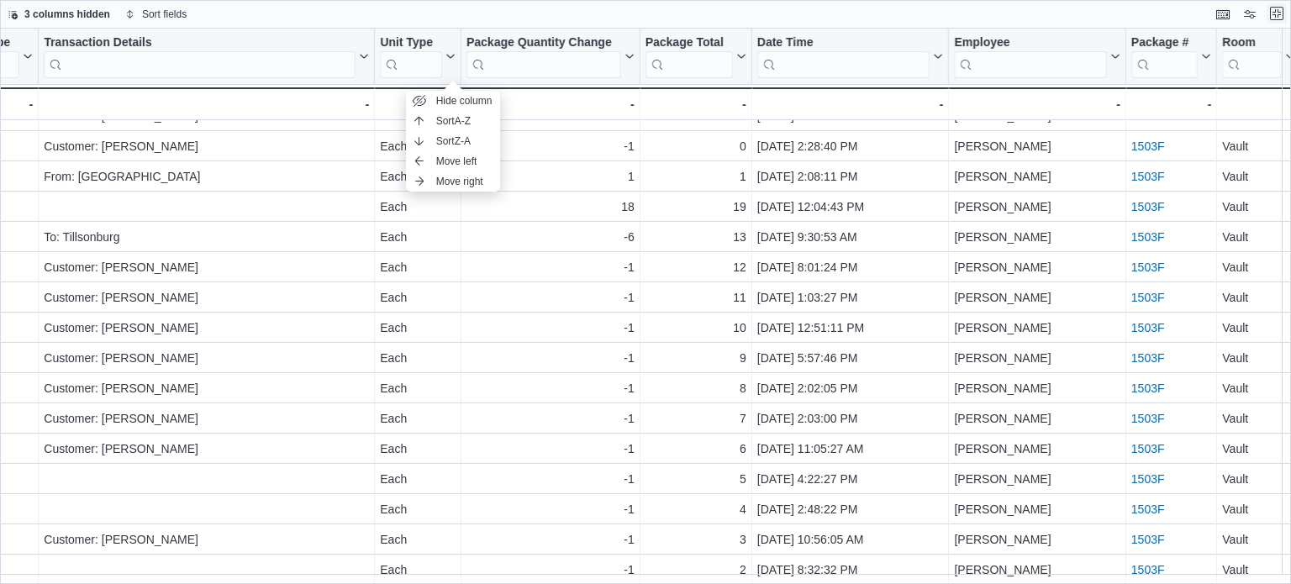
type input "****"
click at [1278, 13] on button "Exit fullscreen" at bounding box center [1277, 13] width 20 height 20
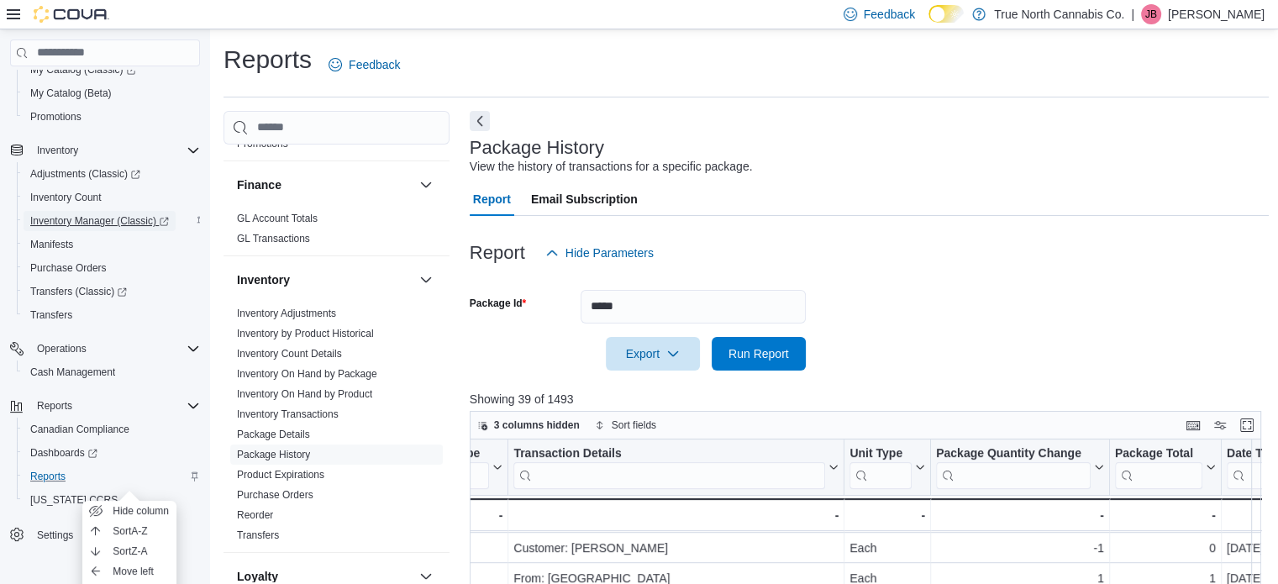
click at [80, 221] on span "Inventory Manager (Classic)" at bounding box center [99, 220] width 139 height 13
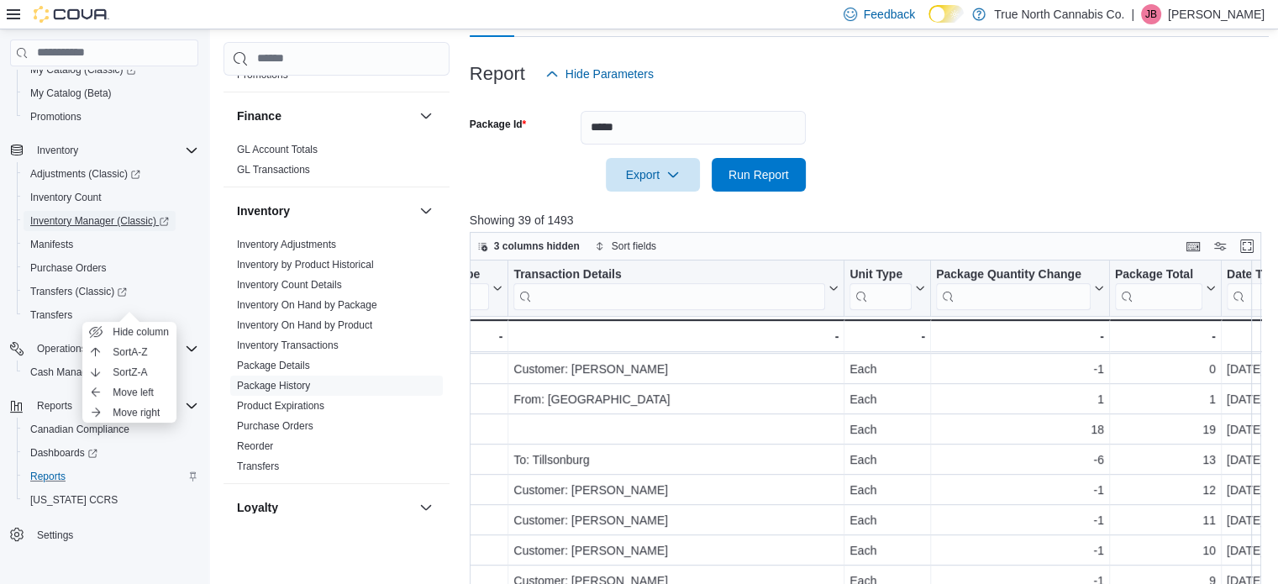
scroll to position [168, 0]
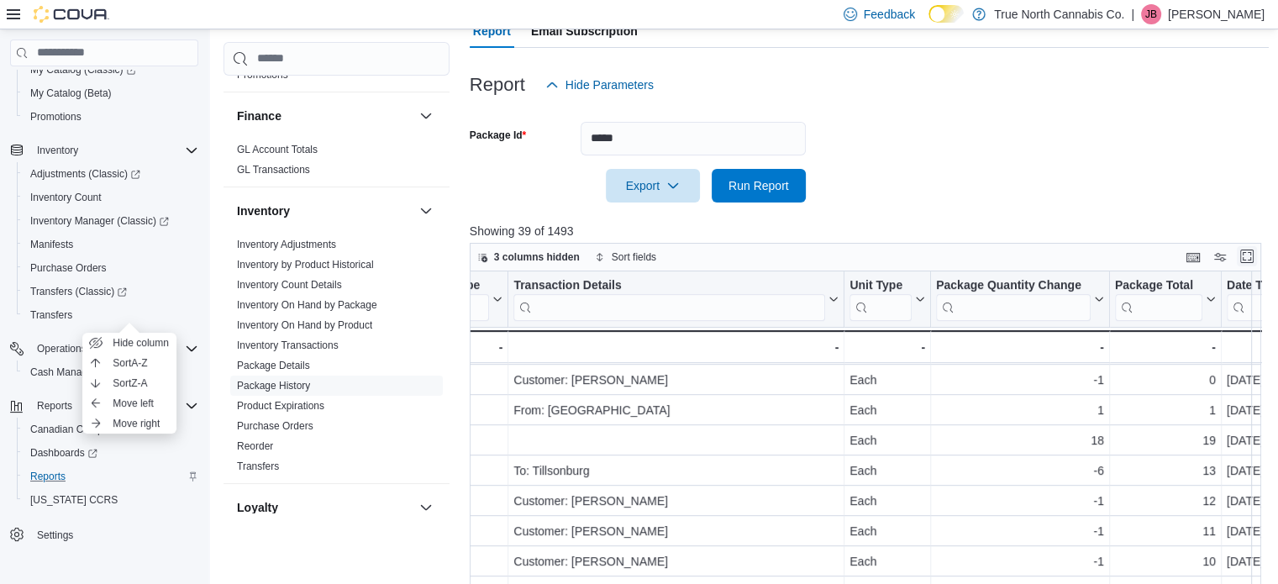
click at [1255, 258] on button "Enter fullscreen" at bounding box center [1247, 256] width 20 height 20
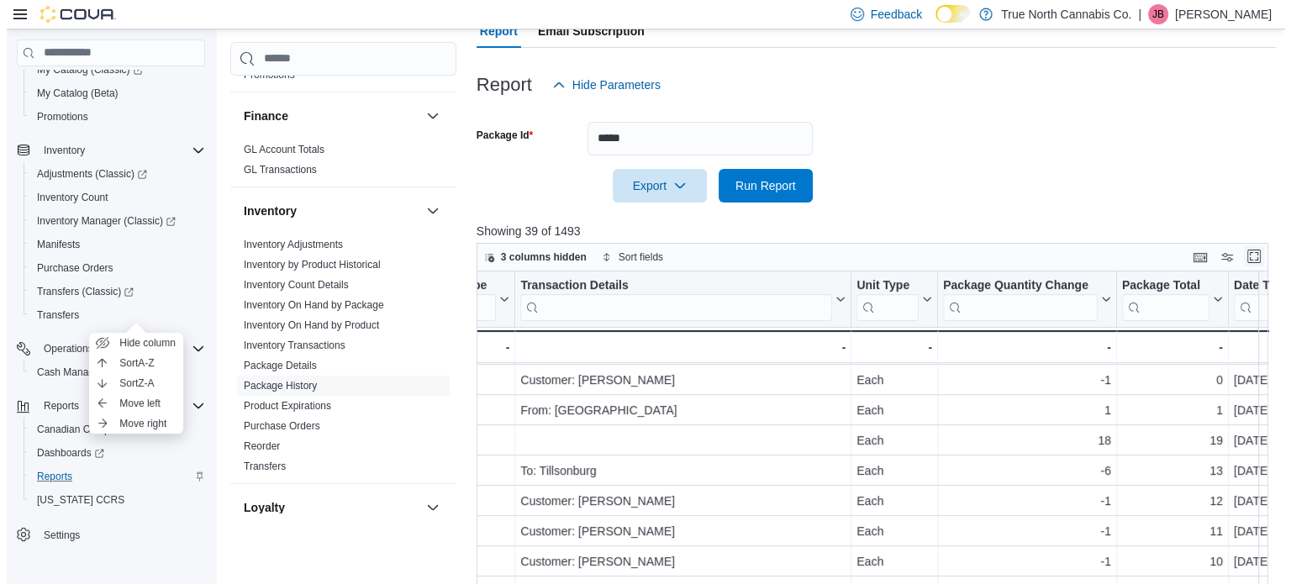
scroll to position [0, 0]
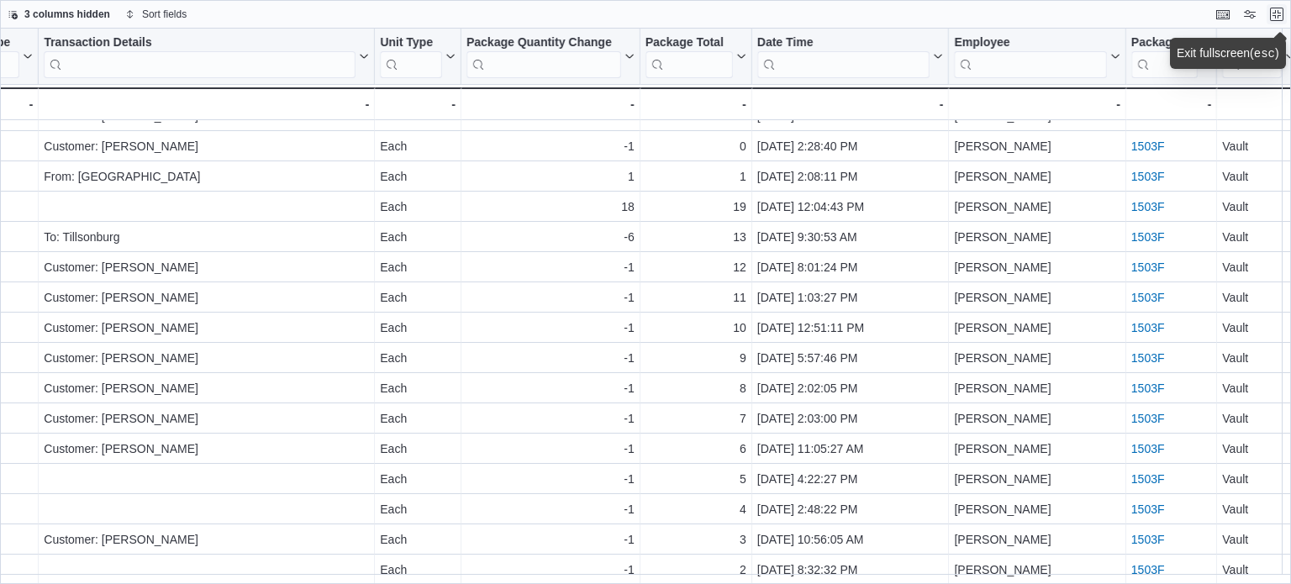
drag, startPoint x: 1276, startPoint y: 16, endPoint x: 1273, endPoint y: 31, distance: 15.5
click at [1276, 16] on button "Exit fullscreen" at bounding box center [1277, 14] width 20 height 20
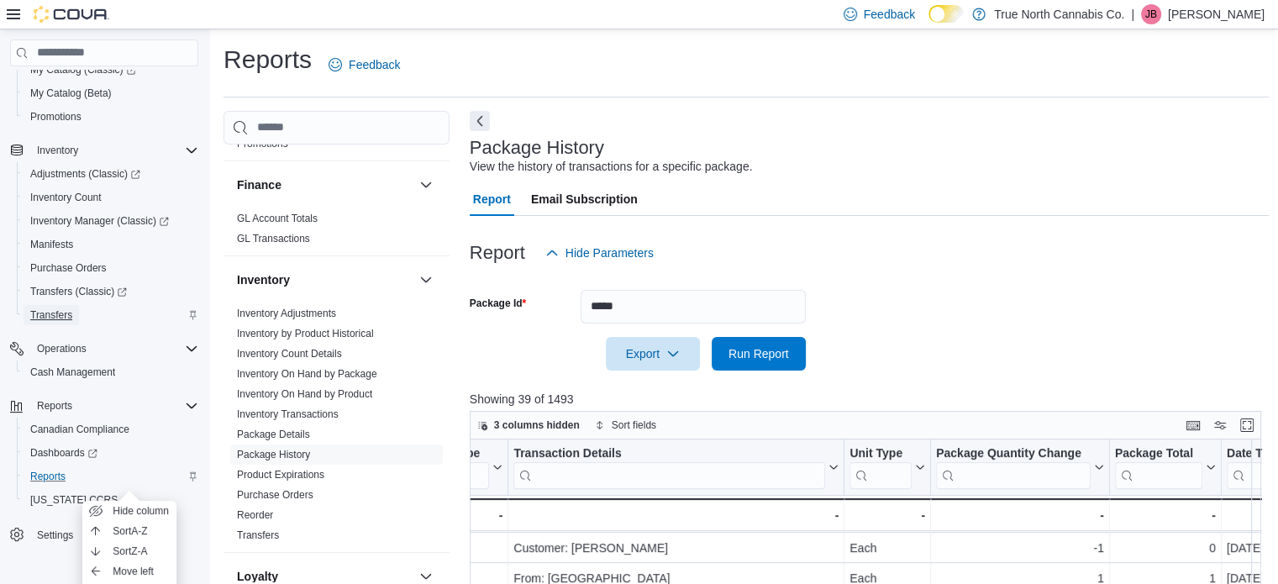
click at [61, 319] on span "Transfers" at bounding box center [51, 314] width 42 height 13
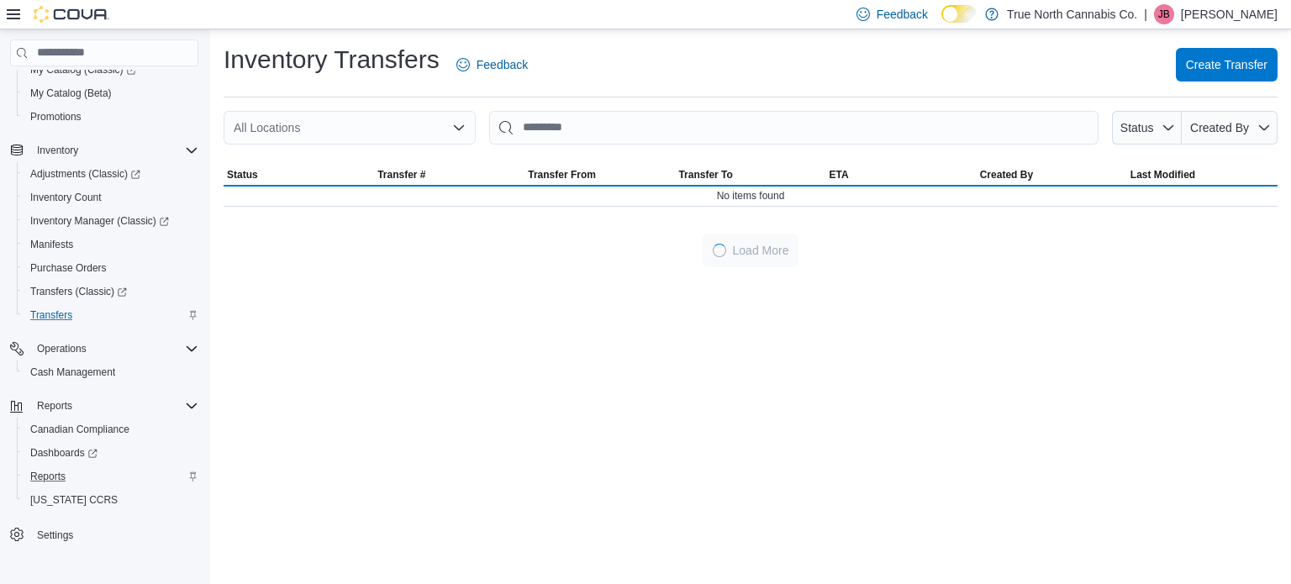
scroll to position [130, 0]
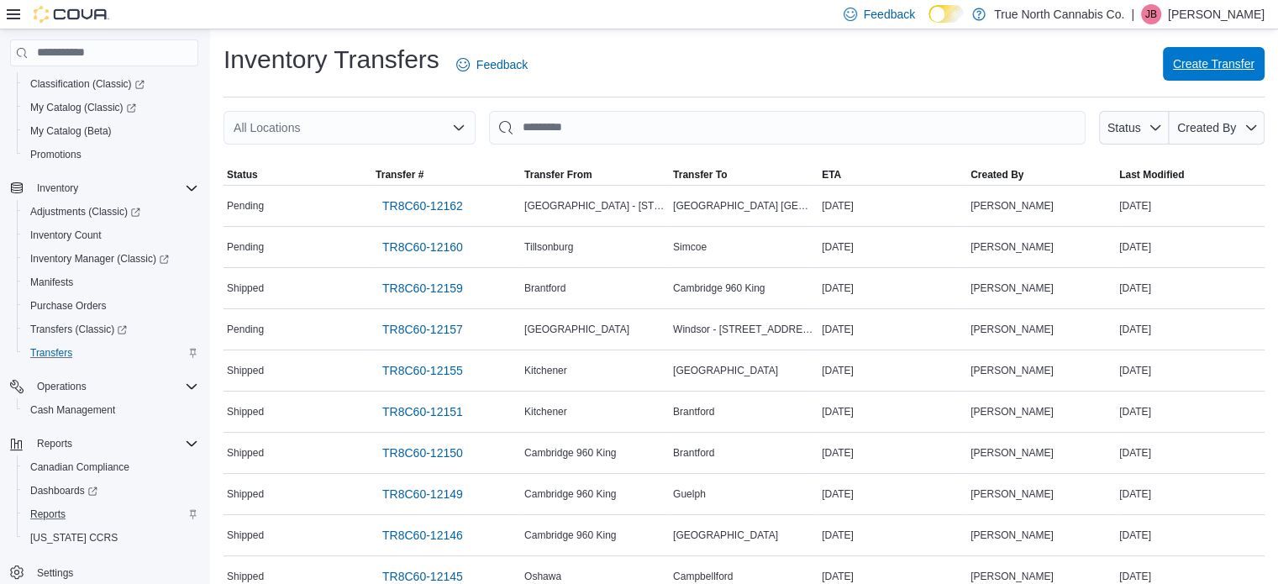
click at [1197, 77] on span "Create Transfer" at bounding box center [1214, 64] width 82 height 34
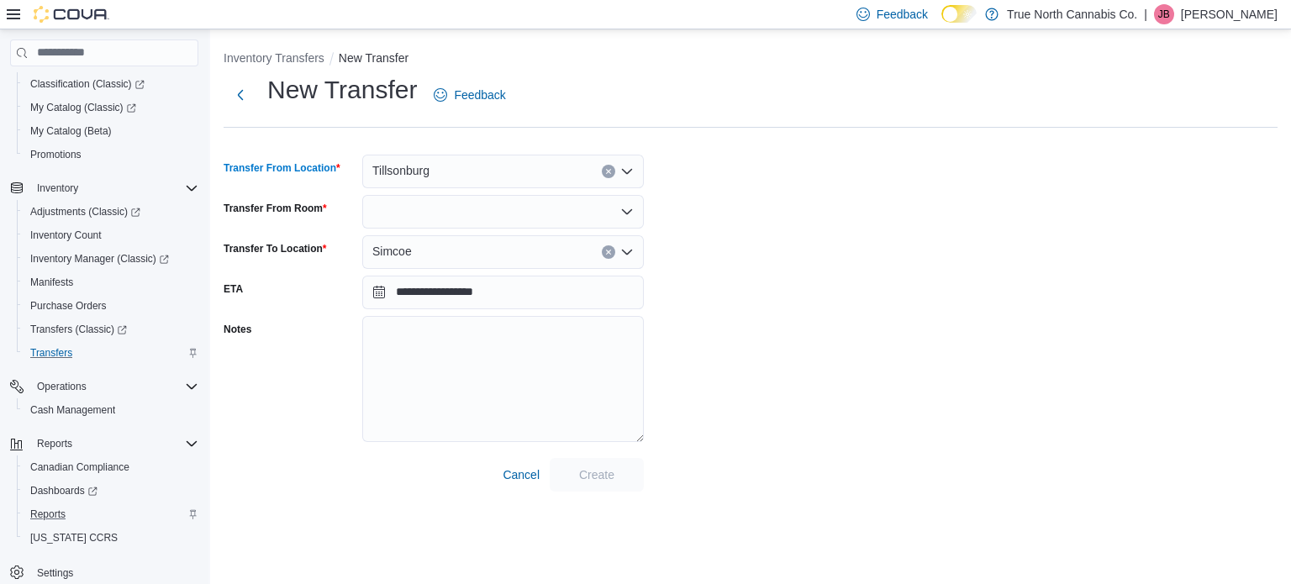
click at [606, 174] on button "Clear input" at bounding box center [608, 171] width 13 height 13
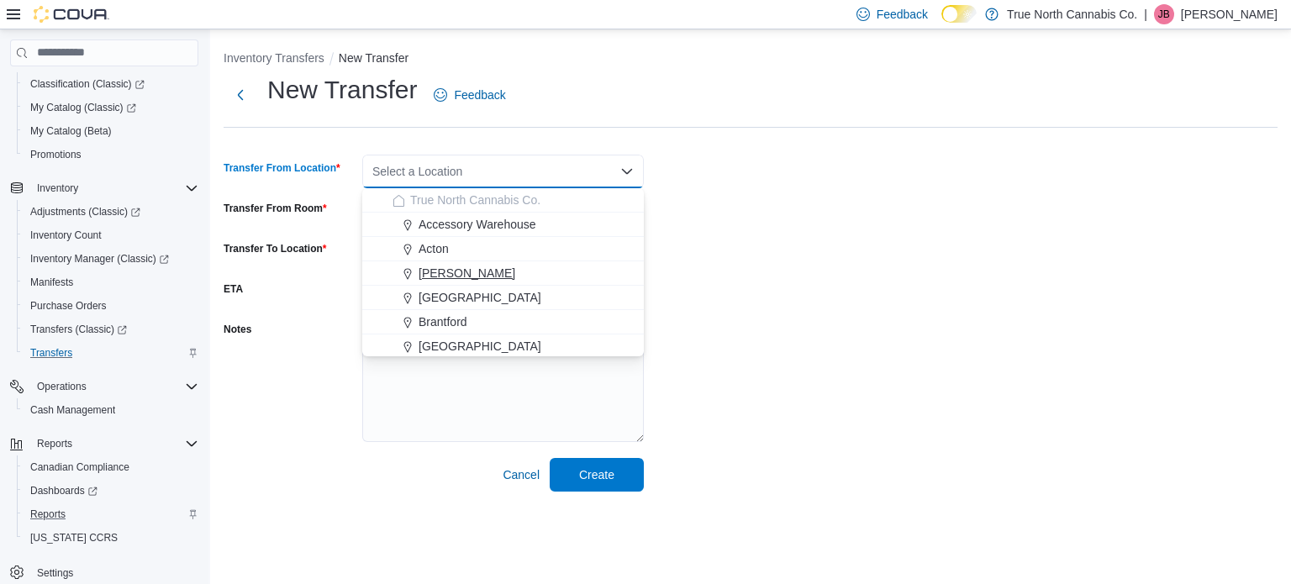
click at [497, 278] on div "Aylmer" at bounding box center [513, 273] width 241 height 17
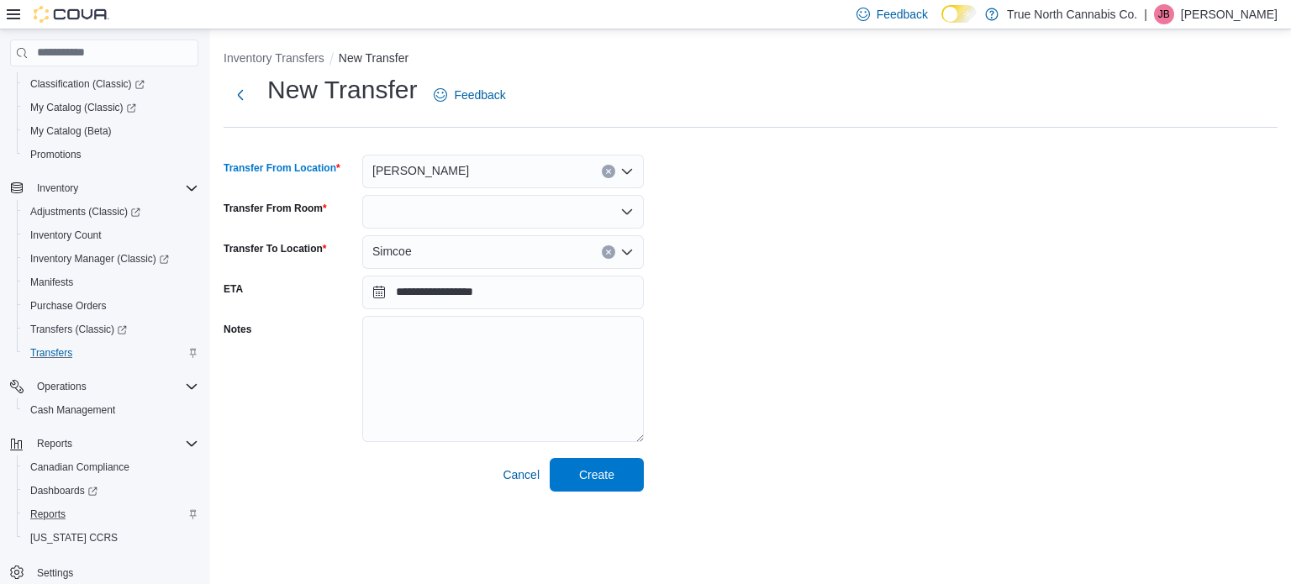
click at [582, 211] on div at bounding box center [503, 212] width 282 height 34
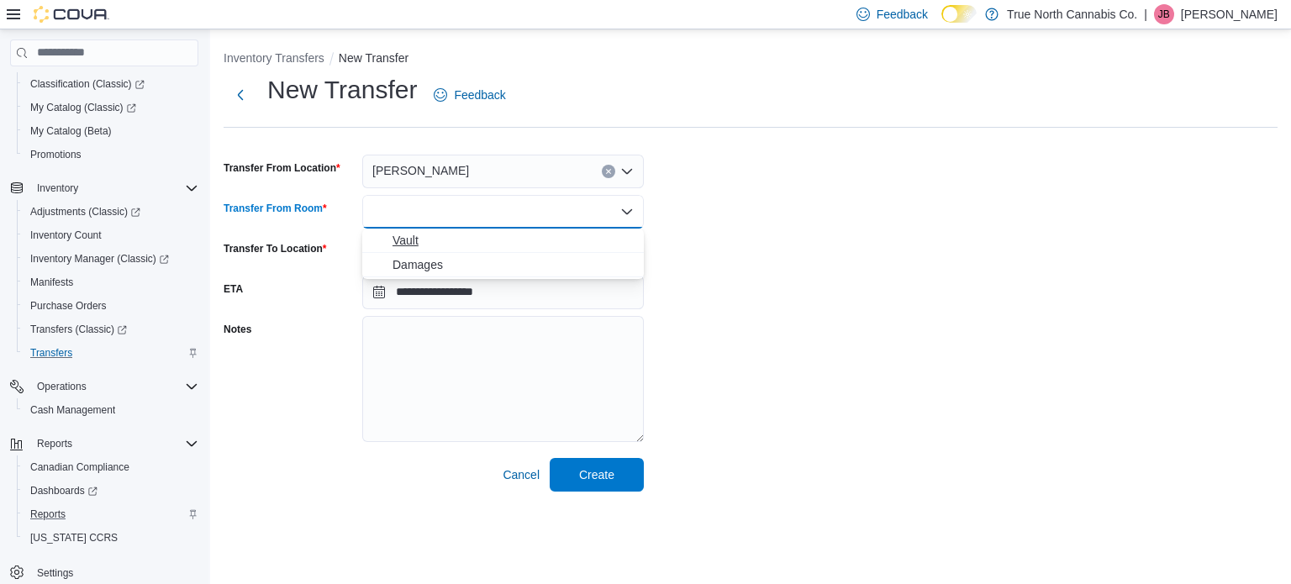
click at [406, 239] on span "Vault" at bounding box center [513, 240] width 241 height 17
click at [558, 250] on div "Simcoe" at bounding box center [503, 252] width 282 height 34
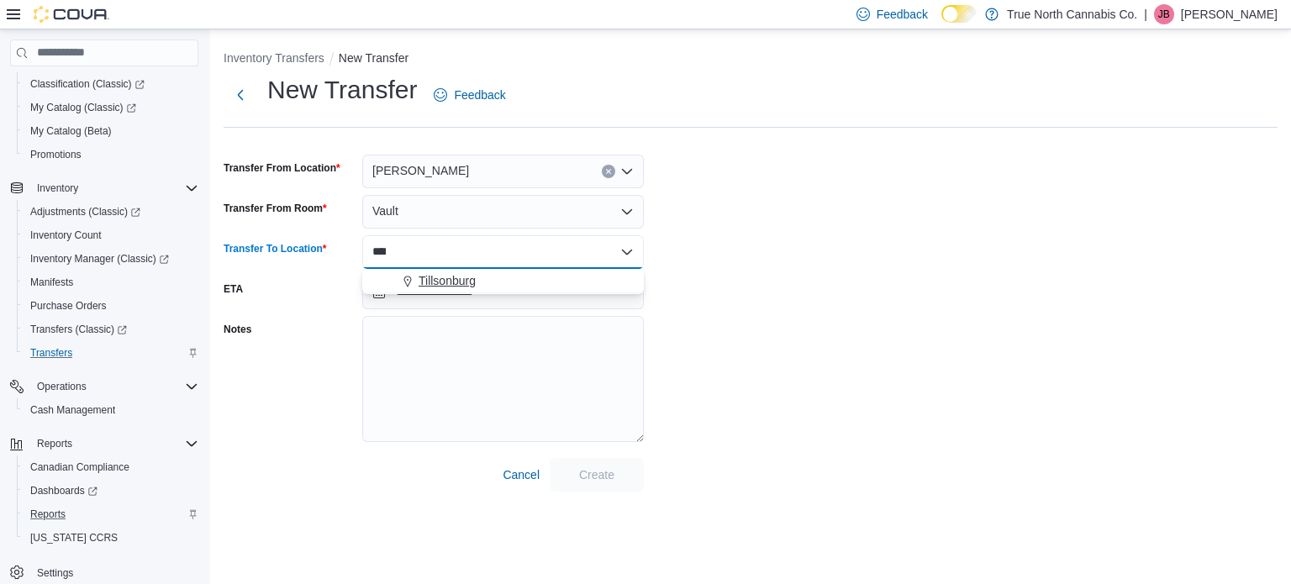
type input "****"
click at [457, 283] on span "Tillsonburg" at bounding box center [447, 280] width 57 height 17
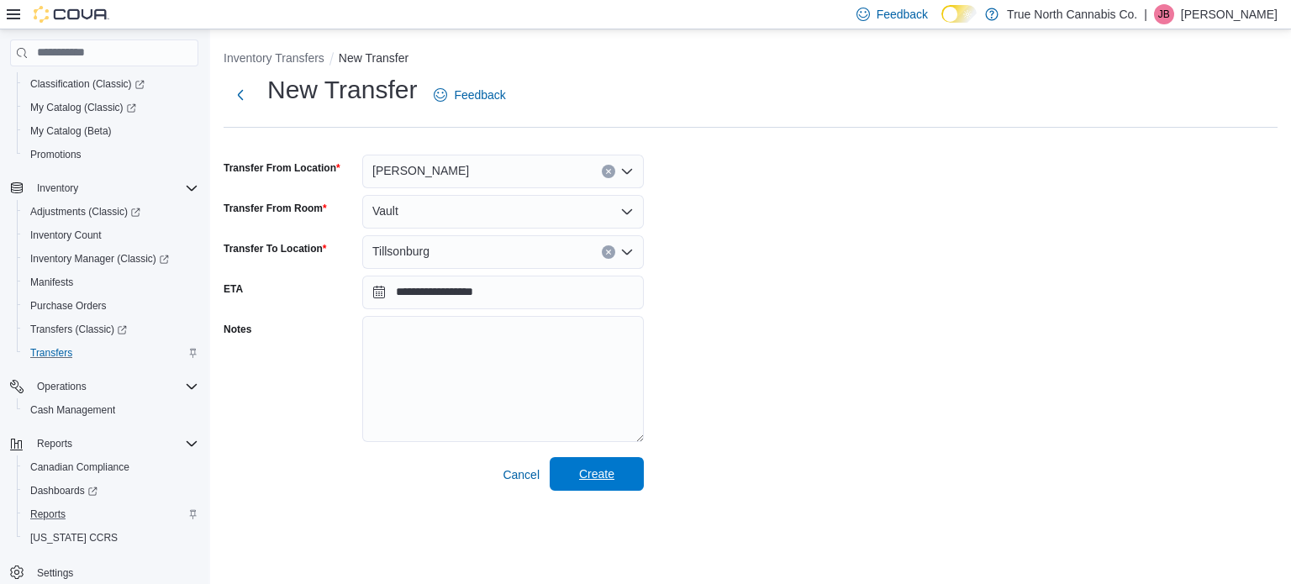
click at [593, 480] on span "Create" at bounding box center [596, 474] width 35 height 17
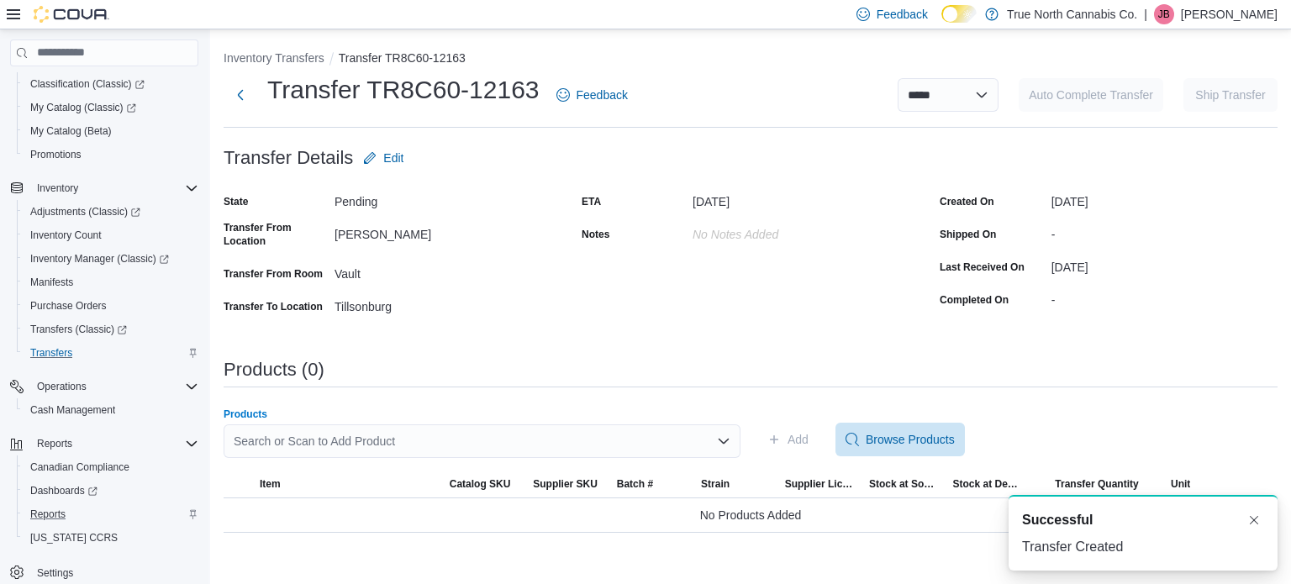
click at [475, 443] on div "Search or Scan to Add Product" at bounding box center [482, 441] width 517 height 34
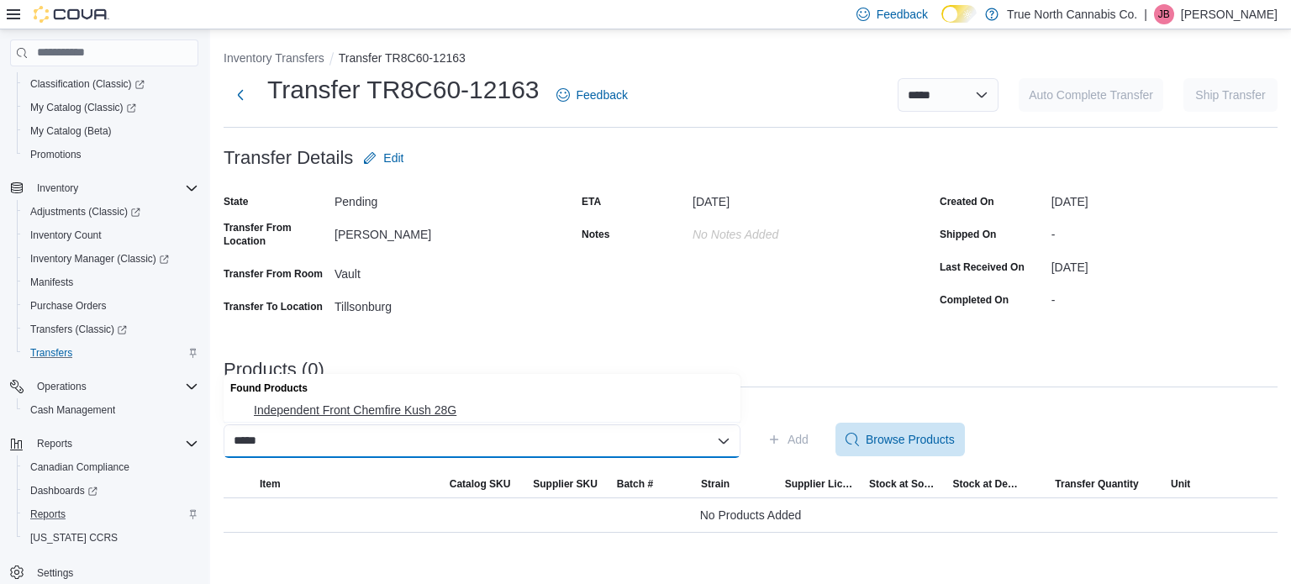
type input "*****"
click at [437, 412] on span "Independent Front Chemfire Kush 28G" at bounding box center [492, 410] width 477 height 17
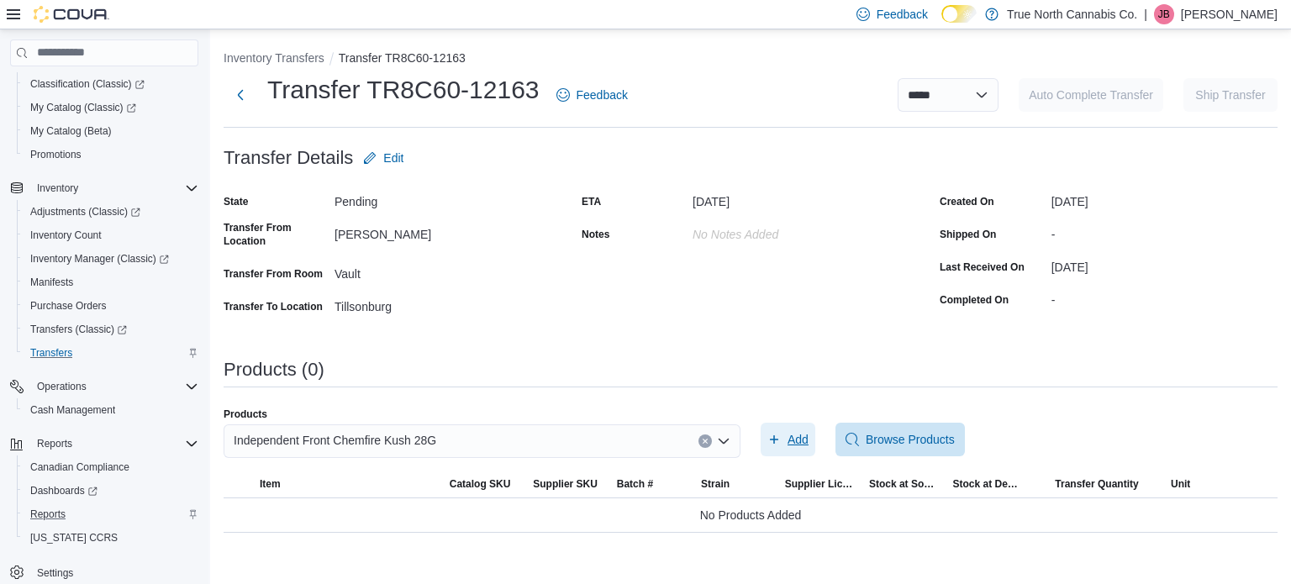
click at [800, 446] on span "Add" at bounding box center [798, 439] width 21 height 17
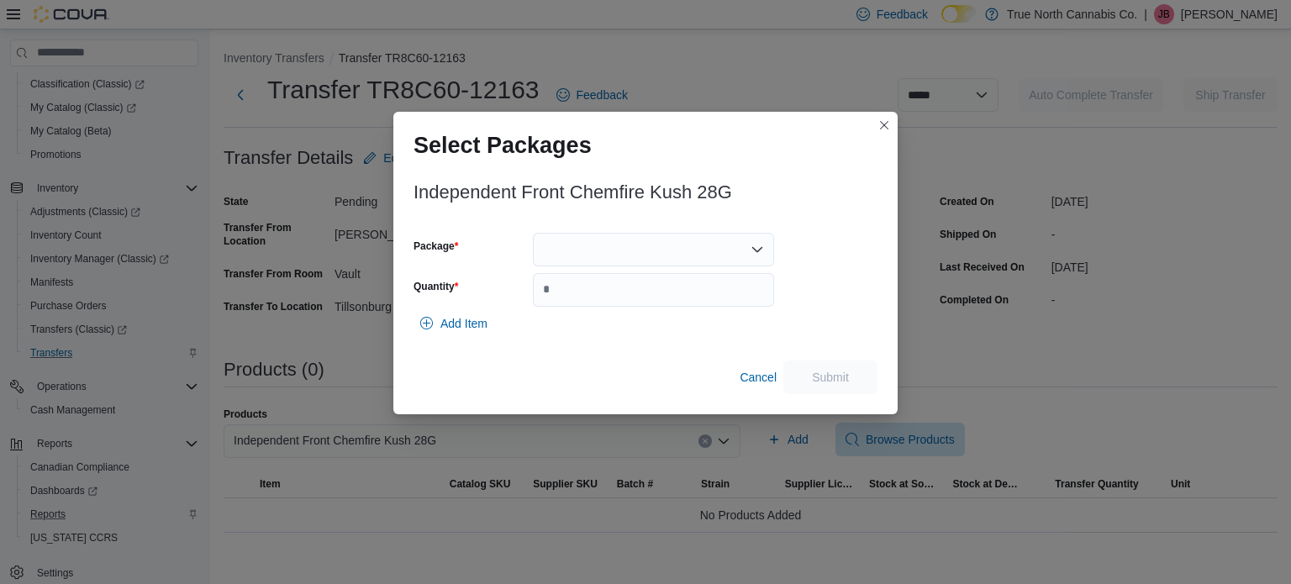
click at [689, 250] on div at bounding box center [653, 250] width 241 height 34
click at [607, 303] on span "10180" at bounding box center [663, 302] width 201 height 17
click at [606, 297] on input "Quantity" at bounding box center [653, 290] width 241 height 34
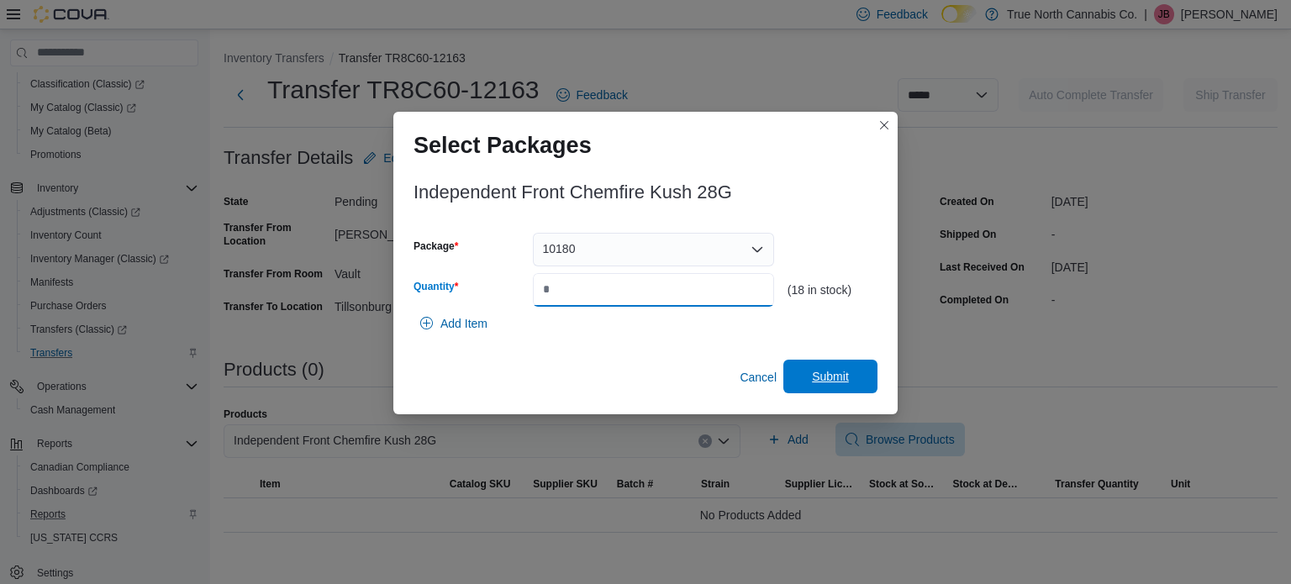
type input "*"
click at [840, 376] on span "Submit" at bounding box center [830, 376] width 37 height 17
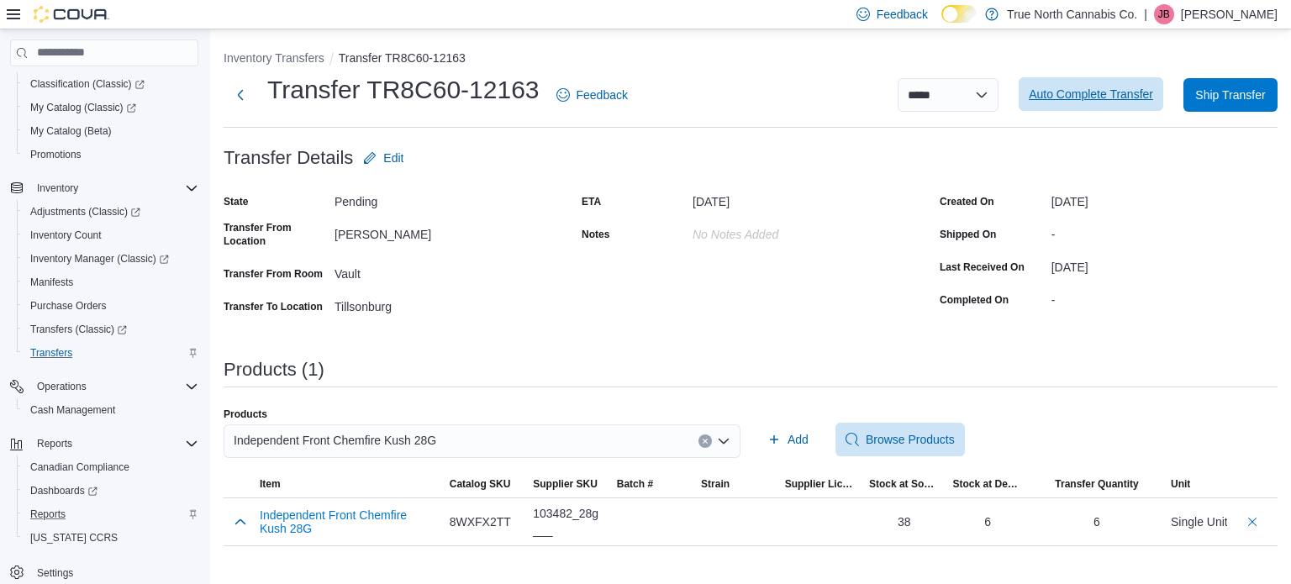
click at [1064, 100] on span "Auto Complete Transfer" at bounding box center [1091, 94] width 124 height 17
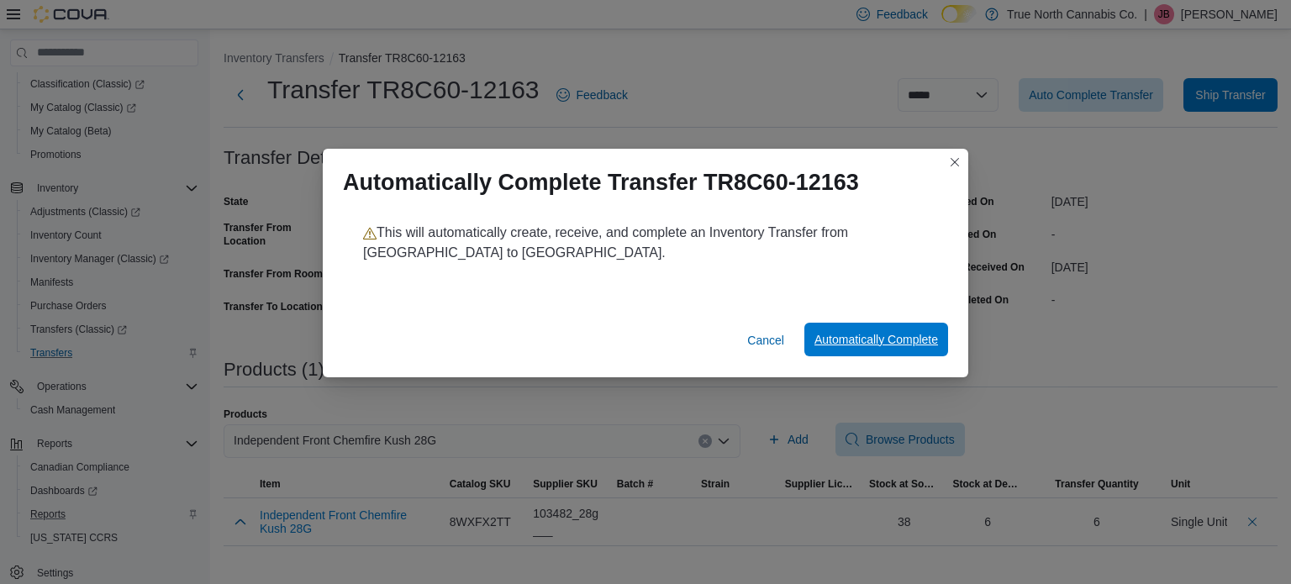
click at [888, 336] on span "Automatically Complete" at bounding box center [876, 339] width 124 height 17
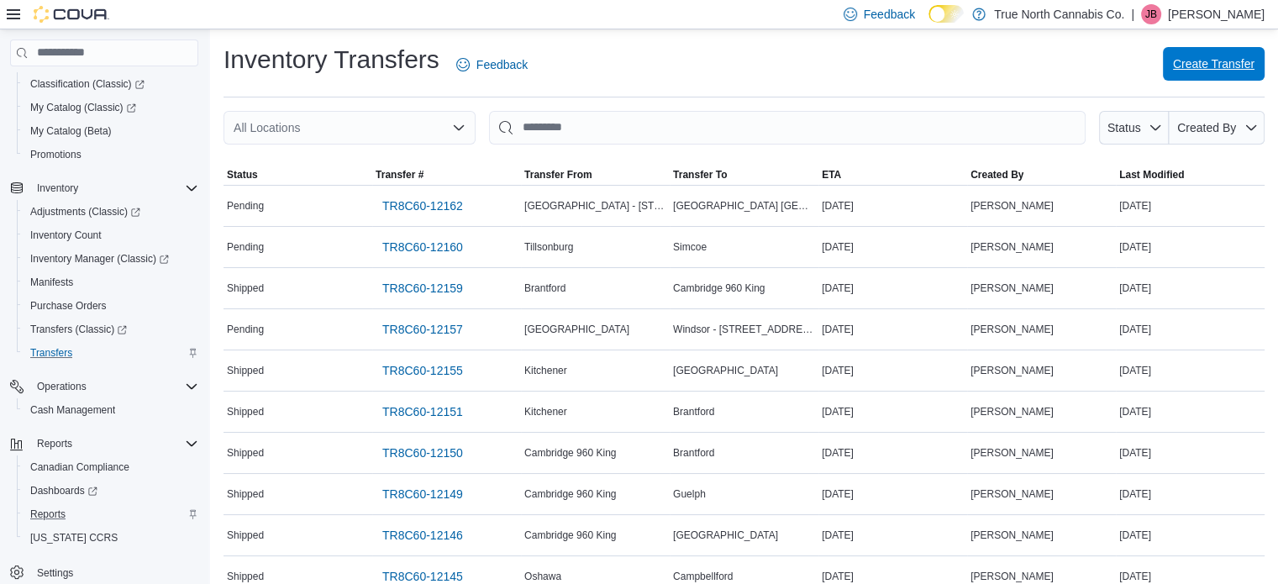
click at [1200, 64] on span "Create Transfer" at bounding box center [1214, 63] width 82 height 17
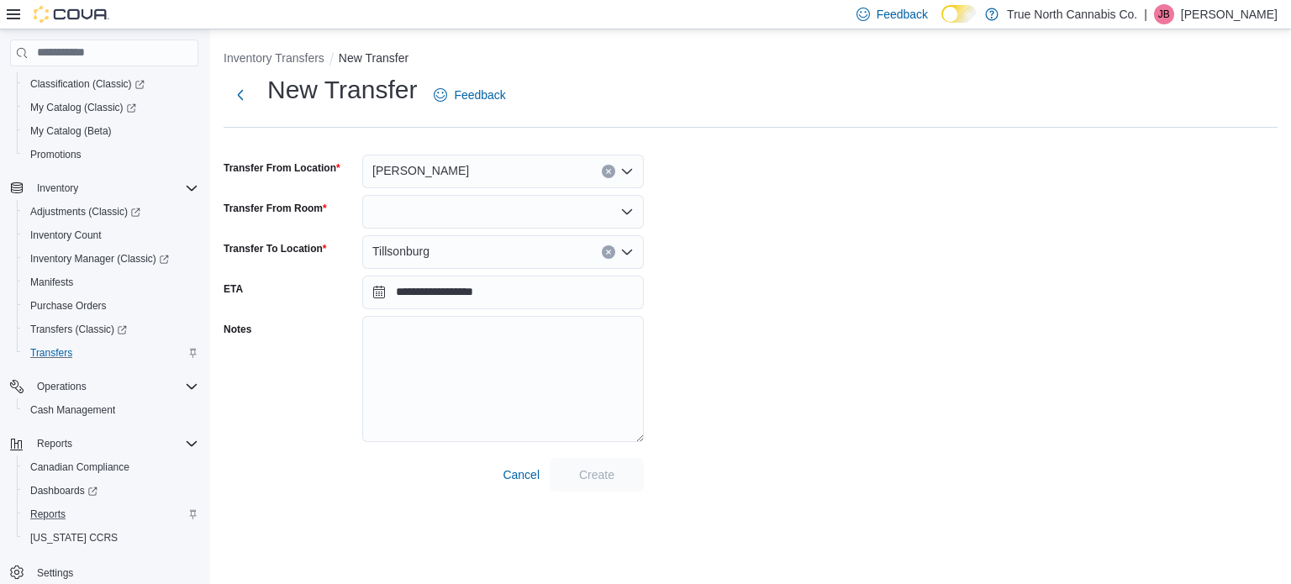
click at [605, 255] on icon "Clear input" at bounding box center [608, 252] width 7 height 7
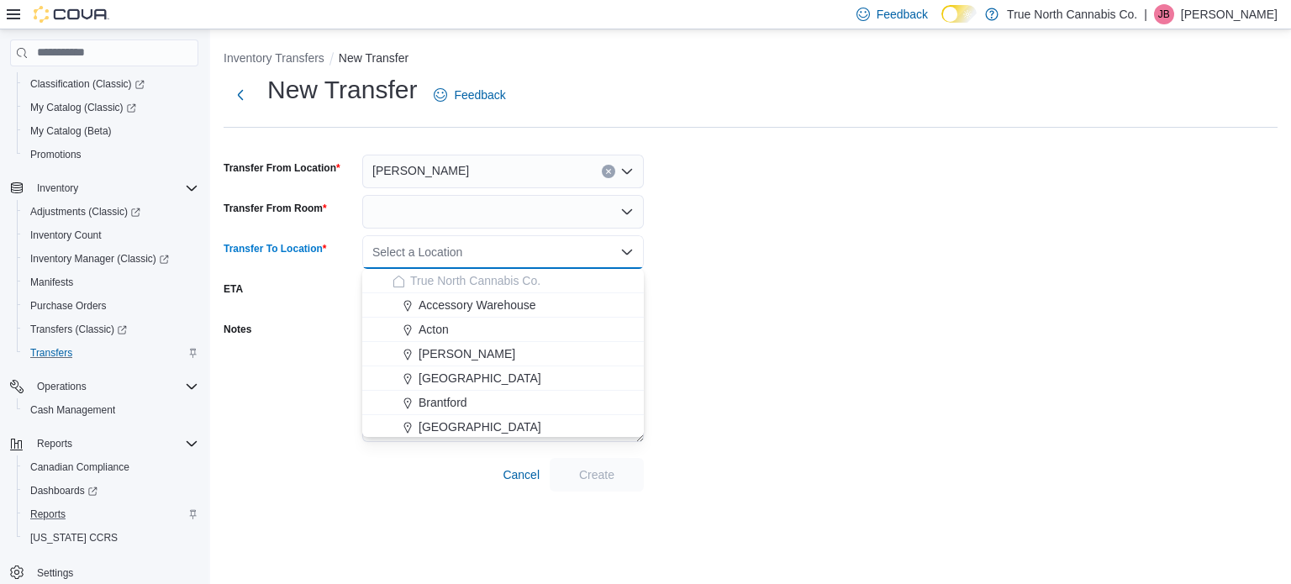
click at [517, 219] on div at bounding box center [503, 212] width 282 height 34
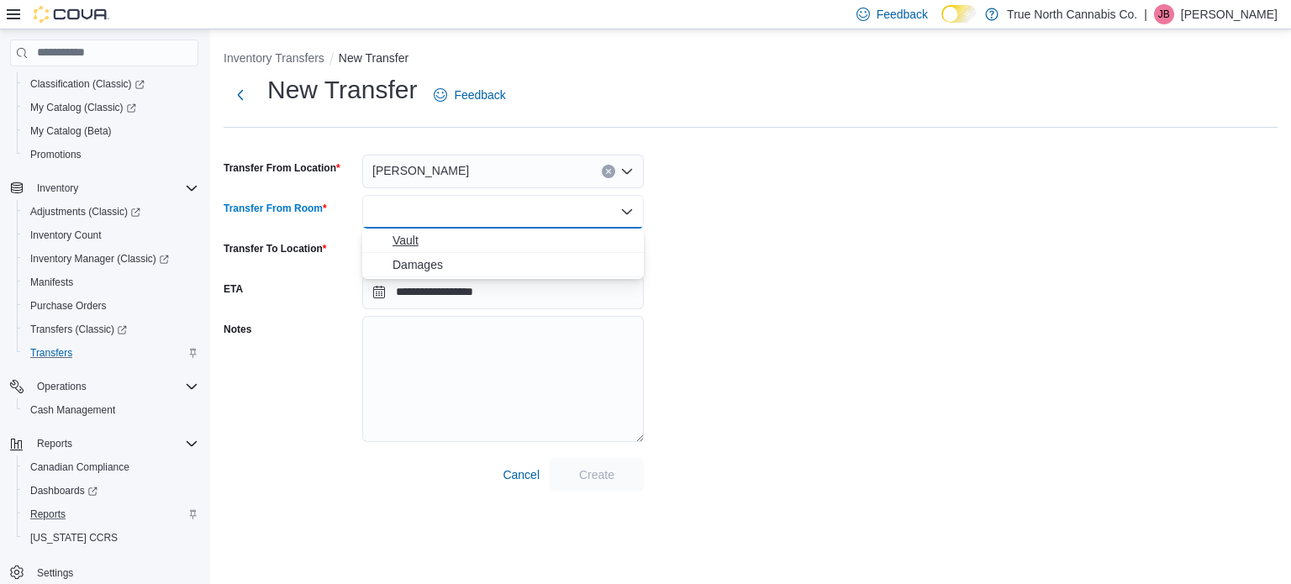
click at [477, 245] on span "Vault" at bounding box center [513, 240] width 241 height 17
click at [416, 256] on div "Select a Location" at bounding box center [503, 252] width 282 height 34
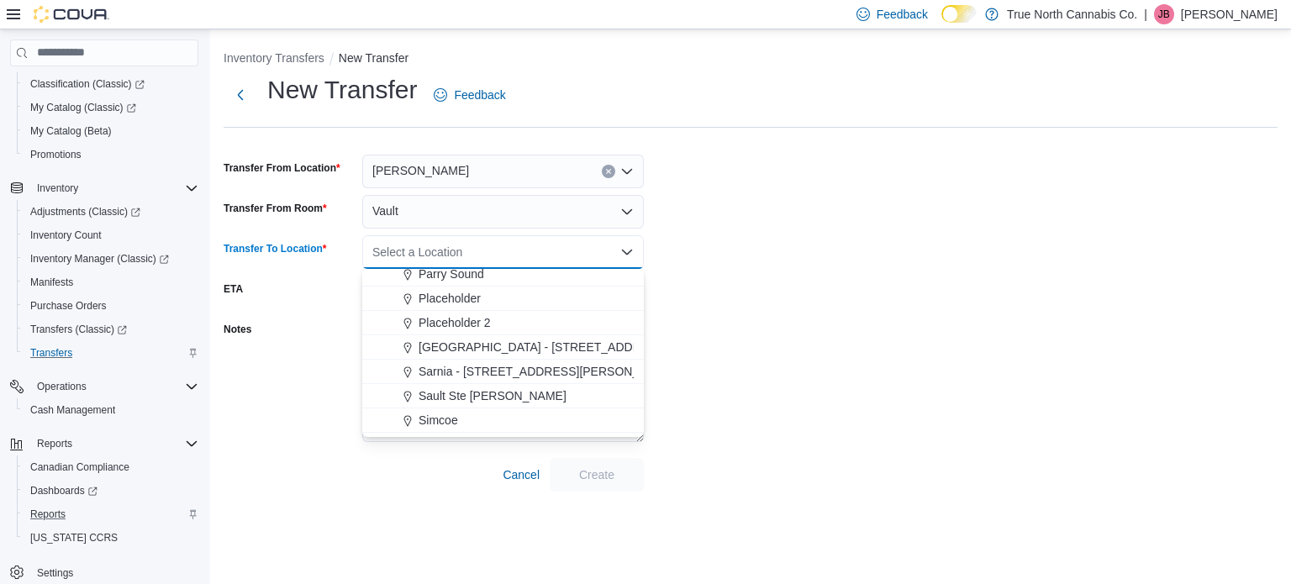
scroll to position [1009, 0]
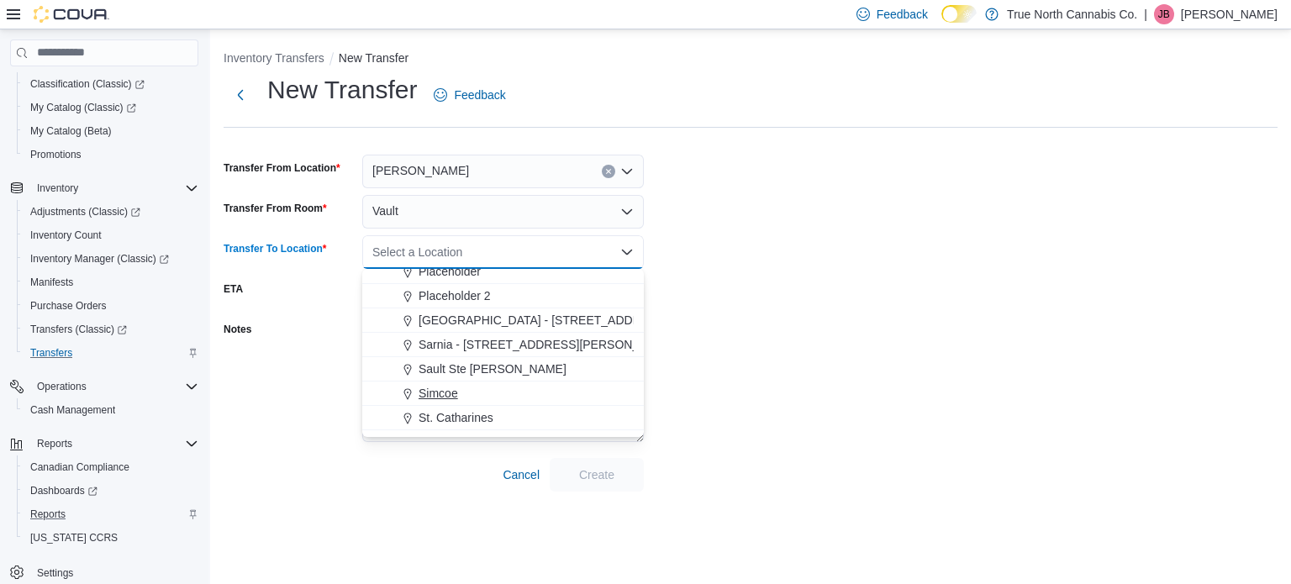
click at [445, 385] on span "Simcoe" at bounding box center [439, 393] width 40 height 17
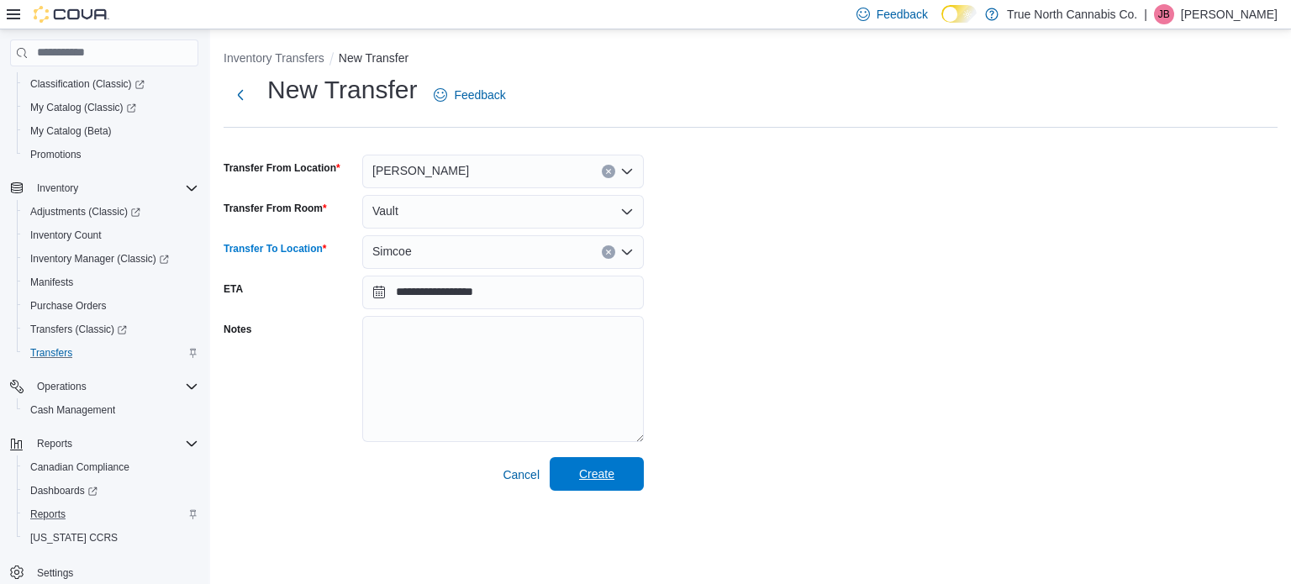
click at [587, 477] on span "Create" at bounding box center [596, 474] width 35 height 17
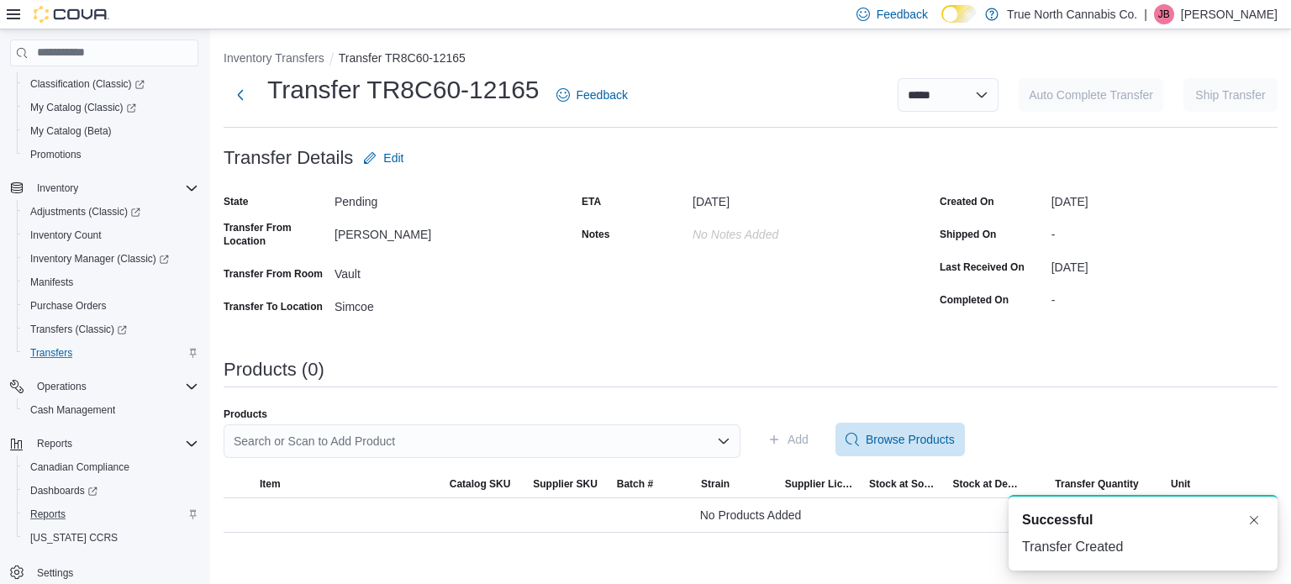
click at [602, 447] on div "Search or Scan to Add Product" at bounding box center [482, 441] width 517 height 34
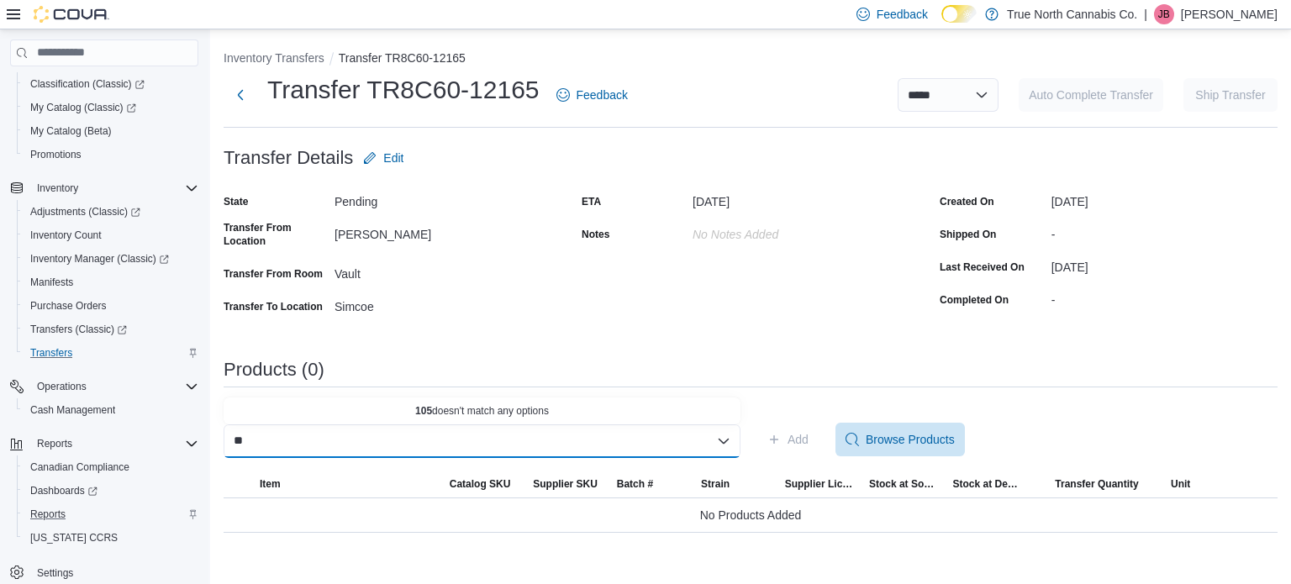
type input "*"
type input "*****"
click at [444, 398] on button "Independent Front Chemfire Kush 28G" at bounding box center [482, 410] width 517 height 24
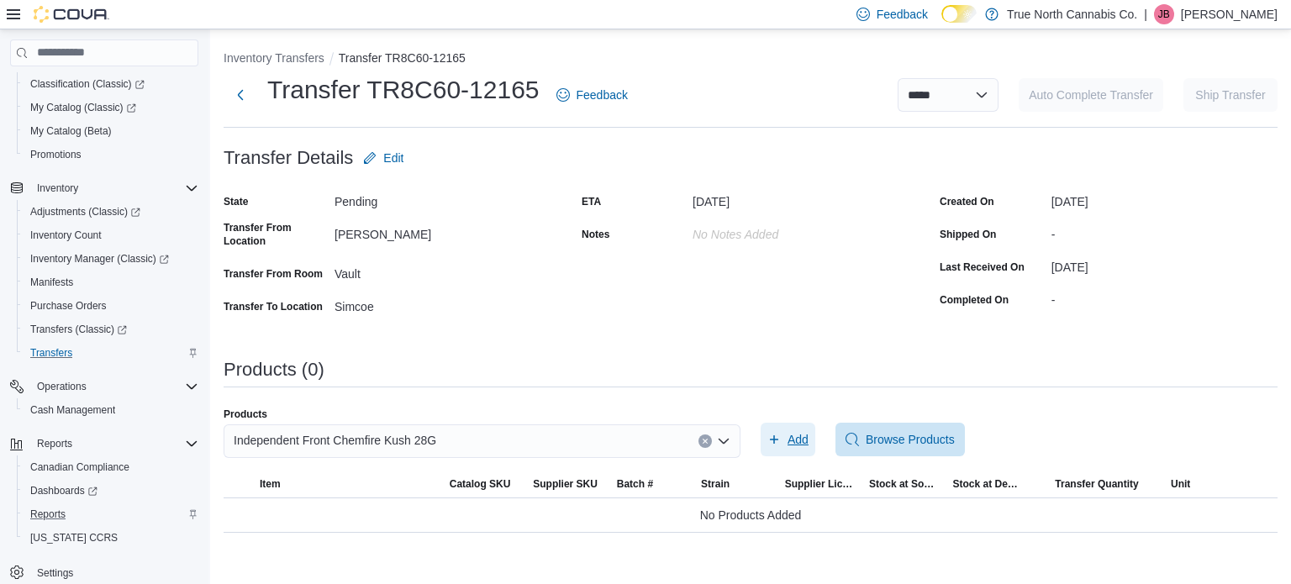
click at [793, 440] on span "Add" at bounding box center [798, 439] width 21 height 17
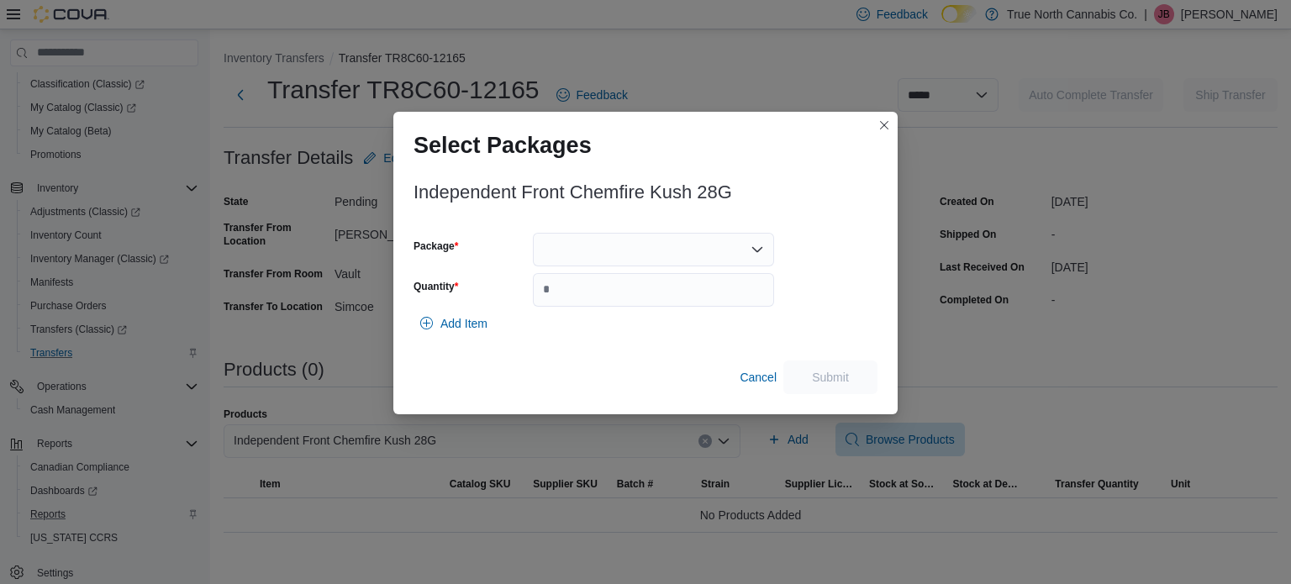
click at [651, 254] on div at bounding box center [653, 250] width 241 height 34
click at [592, 330] on span "1503F" at bounding box center [663, 327] width 201 height 17
click at [619, 293] on input "Quantity" at bounding box center [653, 290] width 241 height 34
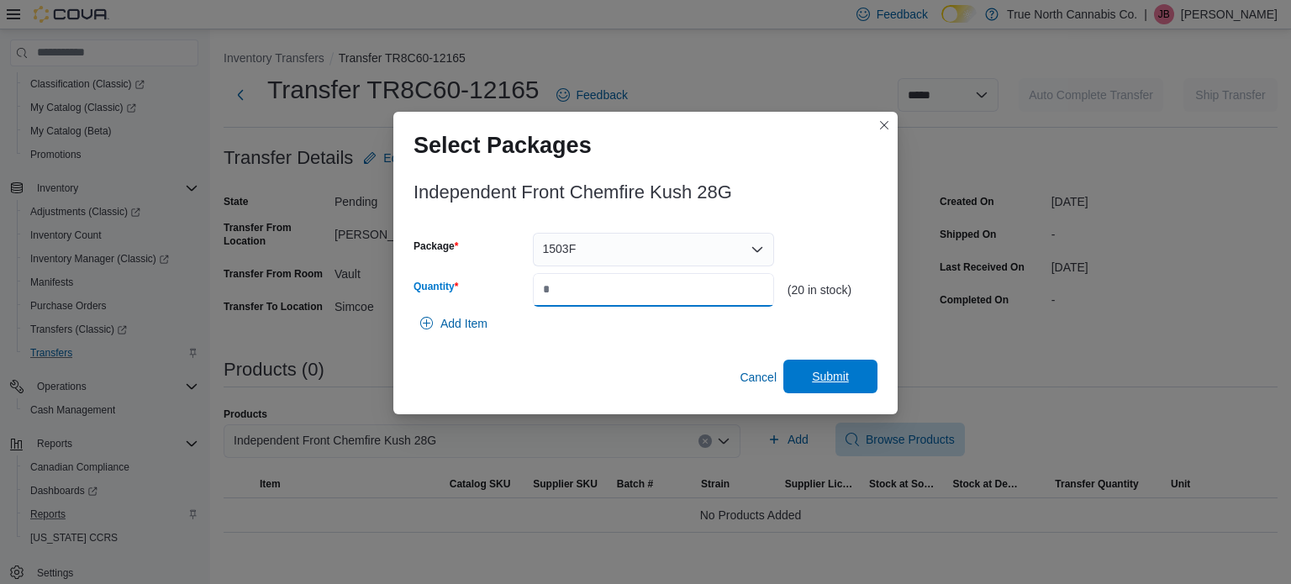
type input "*"
click at [833, 379] on span "Submit" at bounding box center [830, 376] width 37 height 17
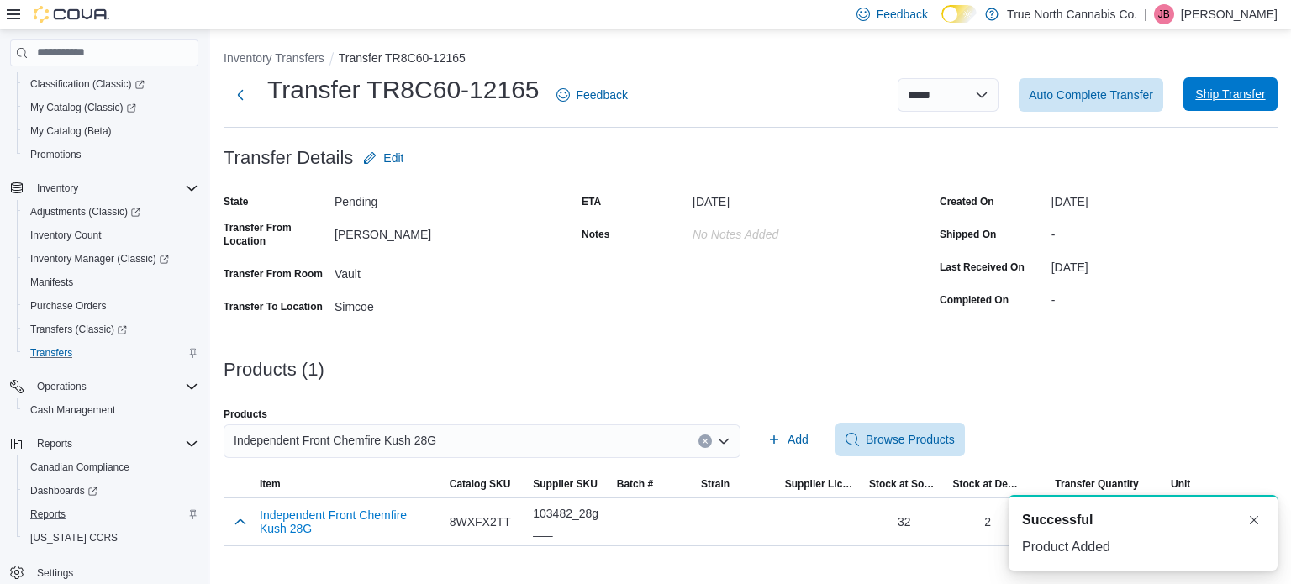
click at [1224, 94] on span "Ship Transfer" at bounding box center [1230, 94] width 70 height 17
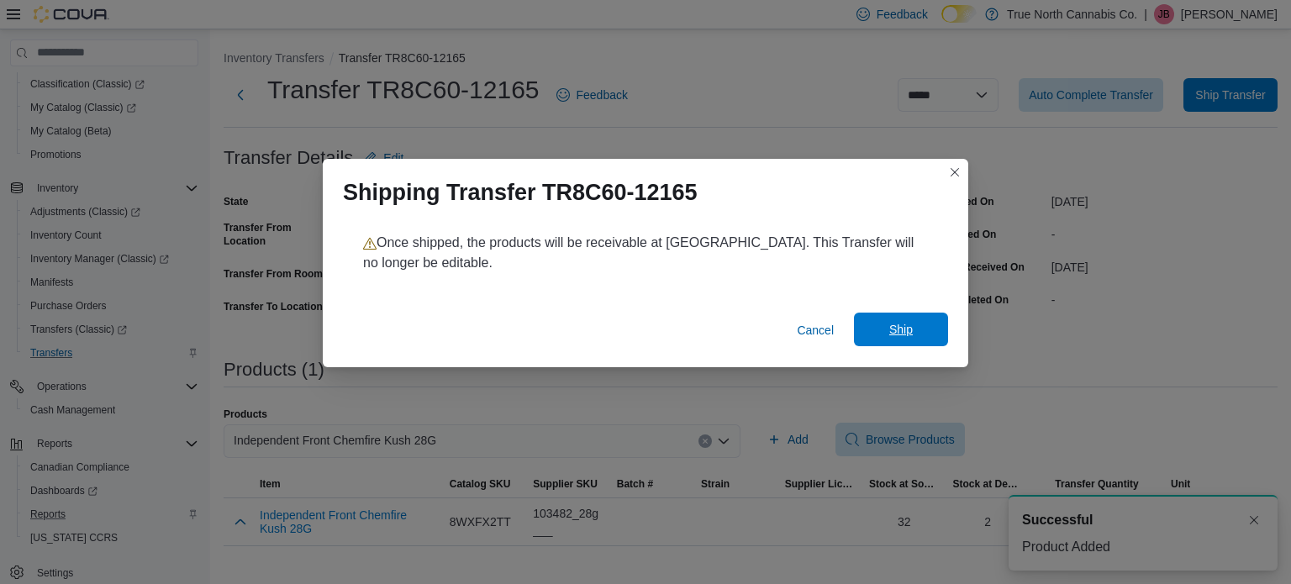
click at [906, 324] on span "Ship" at bounding box center [901, 329] width 24 height 17
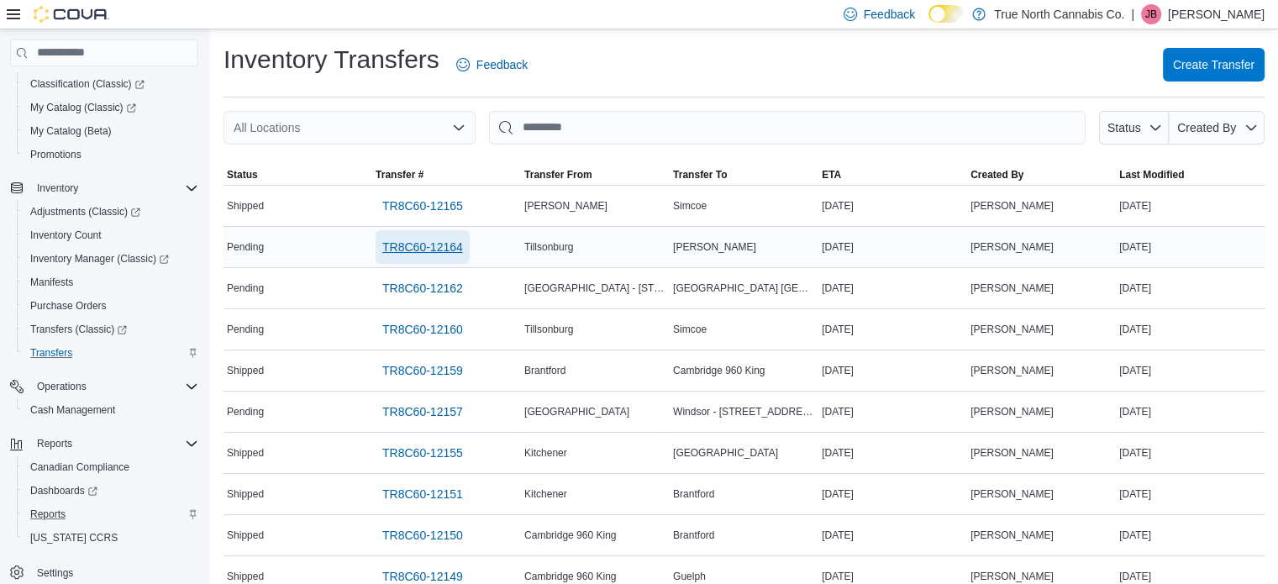
click at [434, 245] on span "TR8C60-12164" at bounding box center [422, 247] width 81 height 17
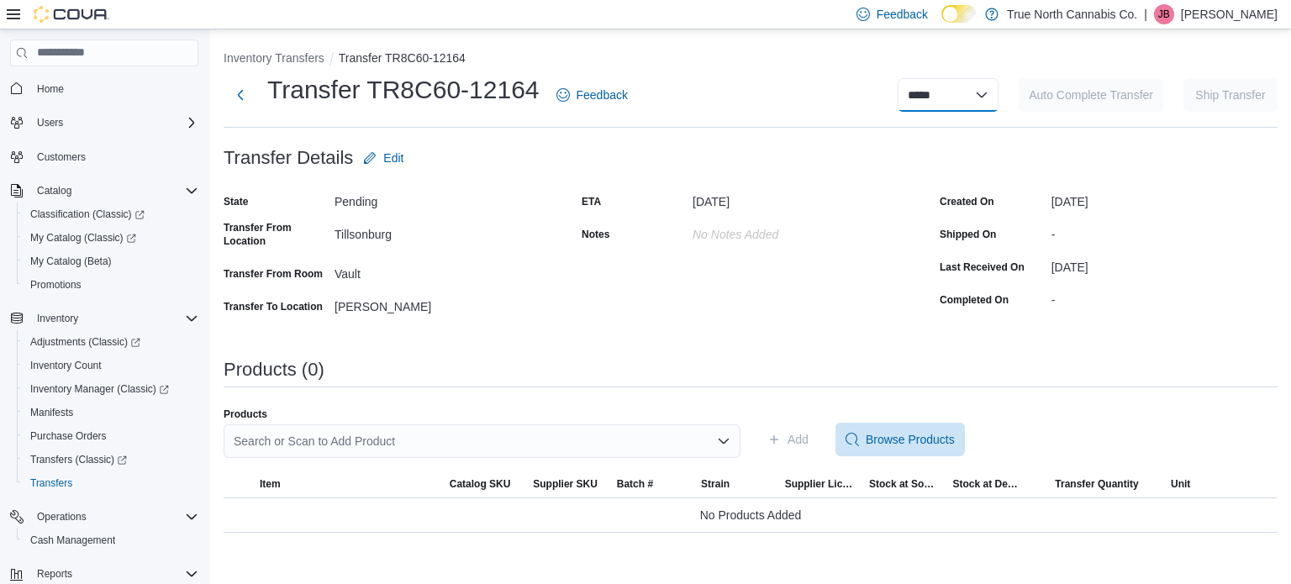
click at [978, 94] on select "**********" at bounding box center [948, 95] width 101 height 34
select select "**********"
click at [898, 78] on select "**********" at bounding box center [948, 95] width 101 height 34
select select
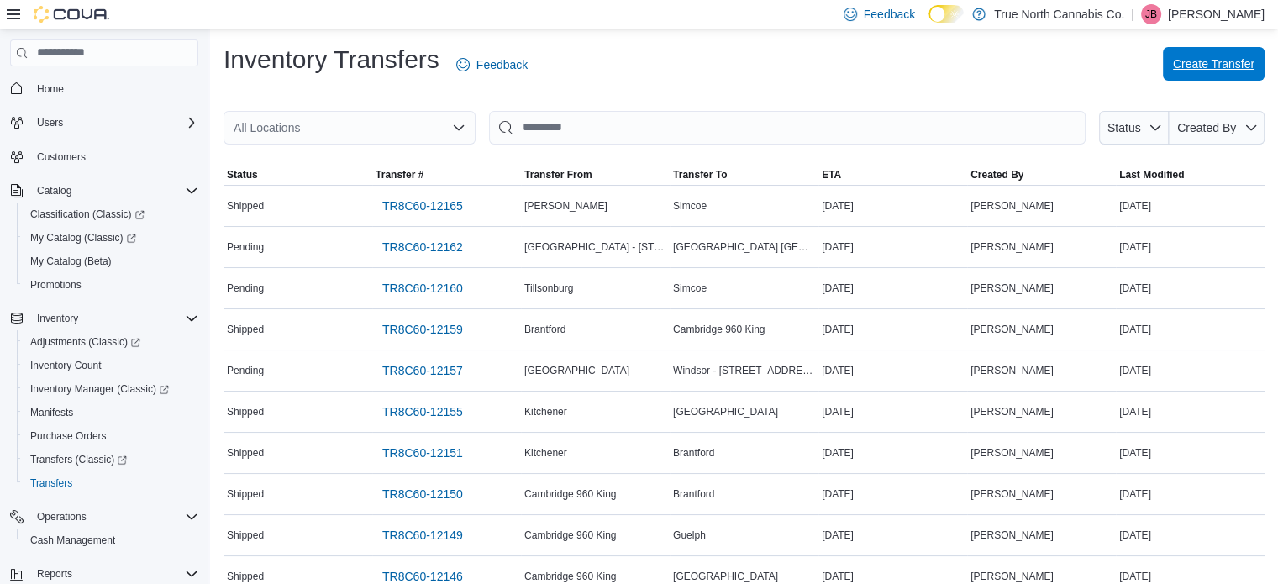
click at [1214, 70] on span "Create Transfer" at bounding box center [1214, 63] width 82 height 17
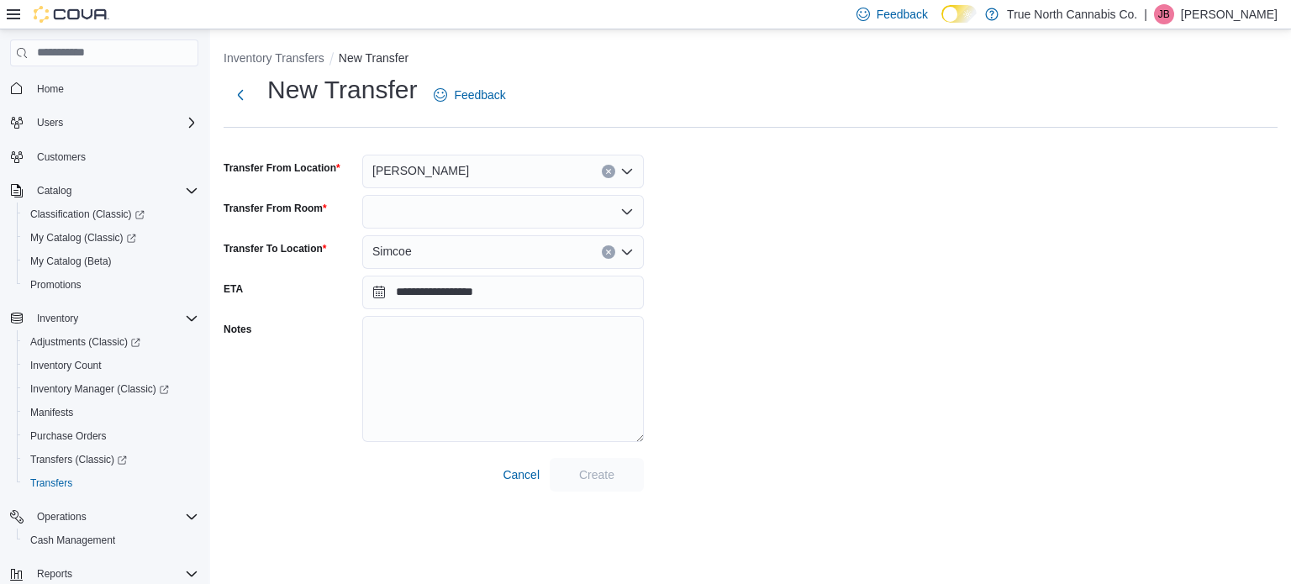
click at [605, 173] on icon "Clear input" at bounding box center [608, 171] width 7 height 7
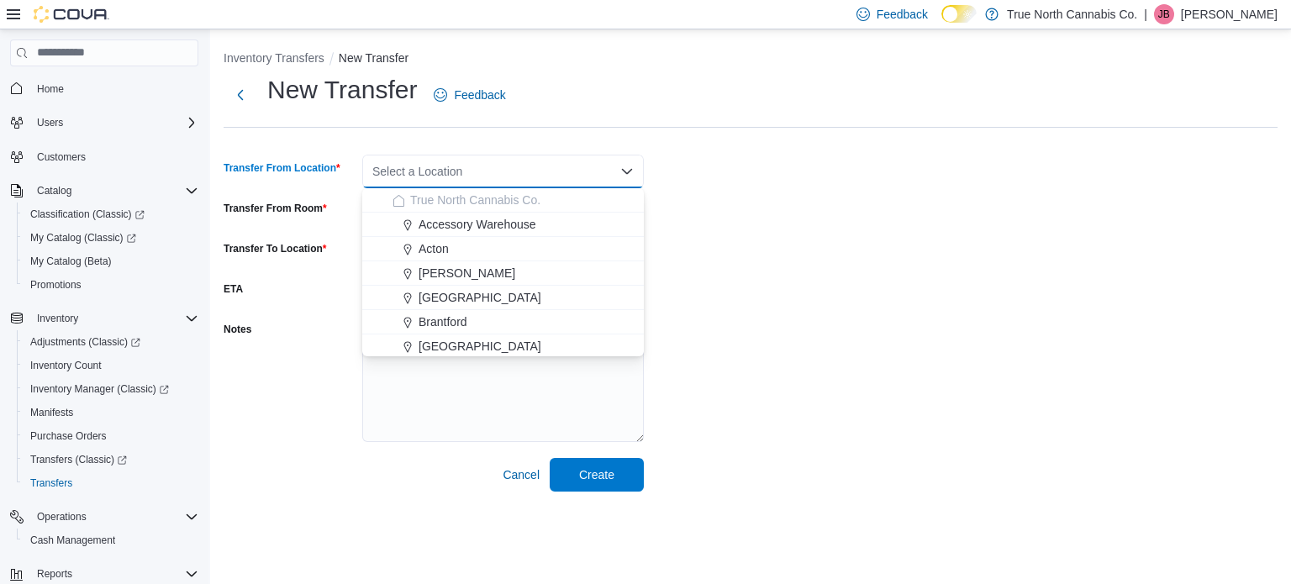
click at [538, 172] on div "Select a Location" at bounding box center [503, 172] width 282 height 34
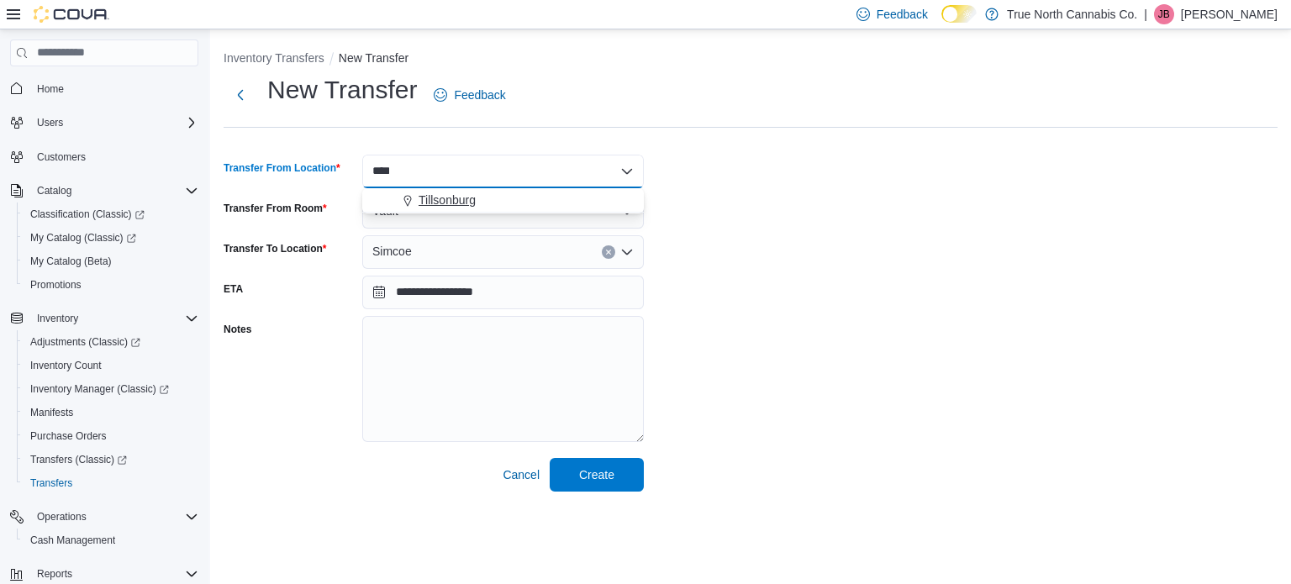
type input "****"
click at [452, 196] on span "Tillsonburg" at bounding box center [447, 200] width 57 height 17
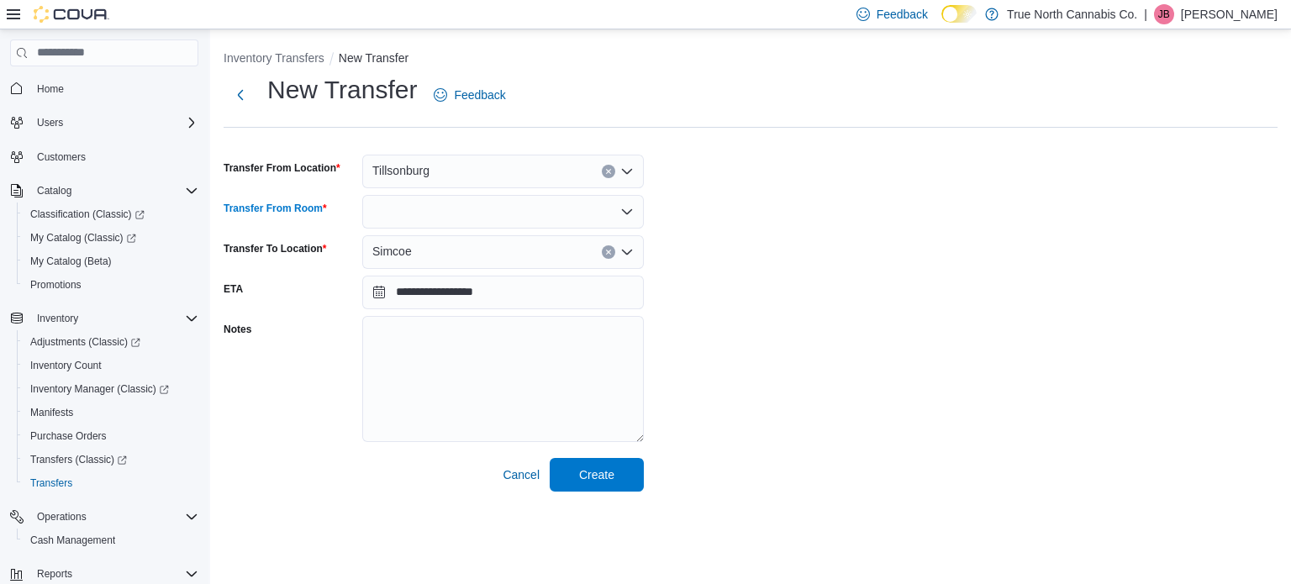
click at [451, 205] on div at bounding box center [503, 212] width 282 height 34
click at [435, 241] on span "Vault" at bounding box center [513, 240] width 241 height 17
click at [600, 250] on div "Simcoe" at bounding box center [503, 252] width 282 height 34
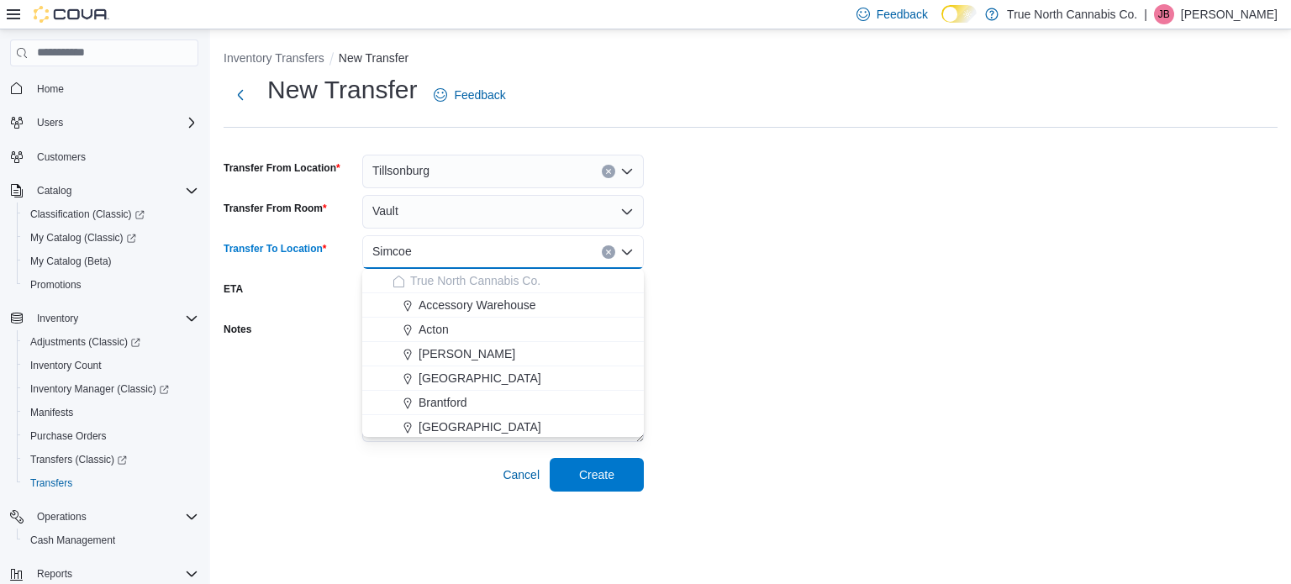
click at [606, 249] on icon "Clear input" at bounding box center [608, 252] width 7 height 7
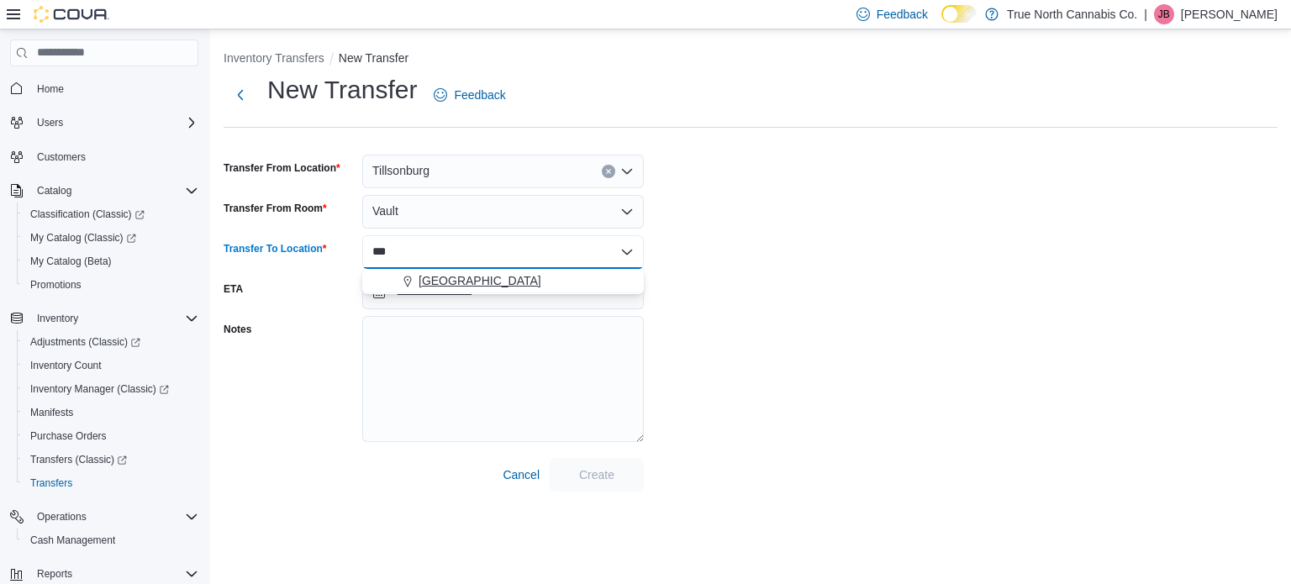
type input "***"
click at [448, 282] on span "[GEOGRAPHIC_DATA]" at bounding box center [480, 280] width 123 height 17
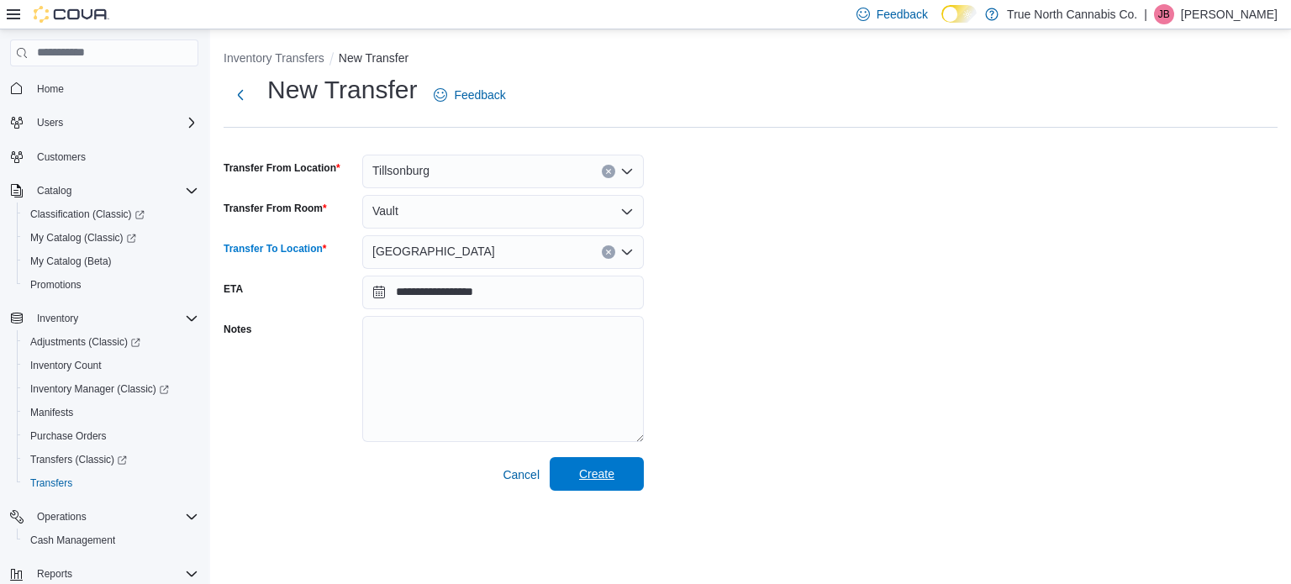
click at [588, 482] on span "Create" at bounding box center [596, 474] width 35 height 17
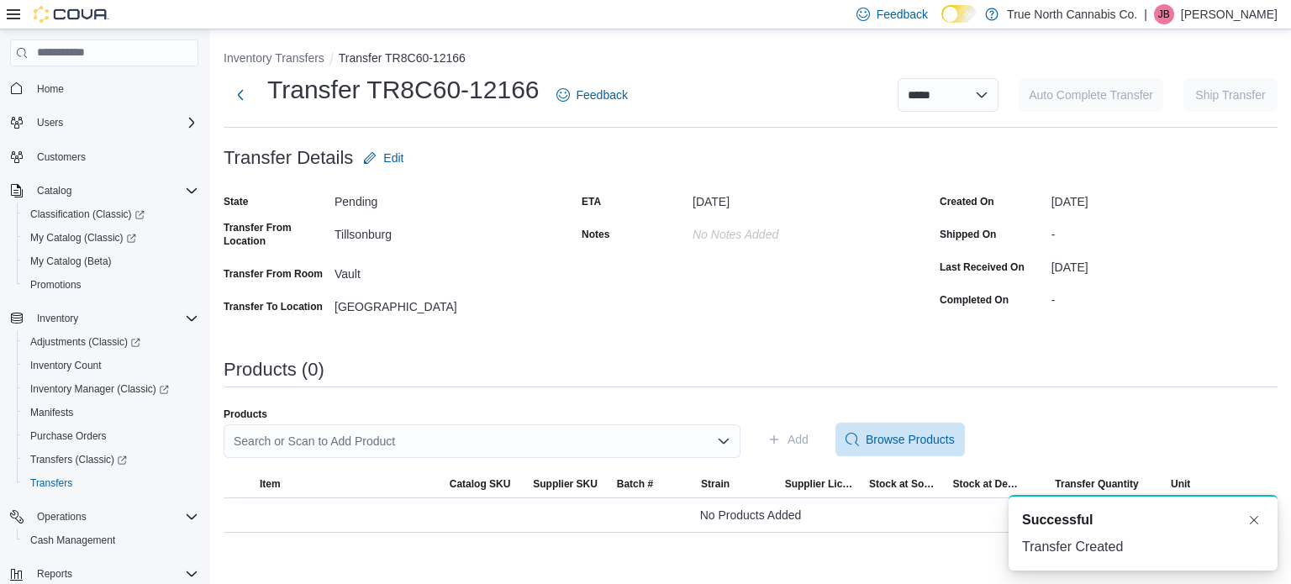
click at [417, 441] on div "Search or Scan to Add Product" at bounding box center [482, 441] width 517 height 34
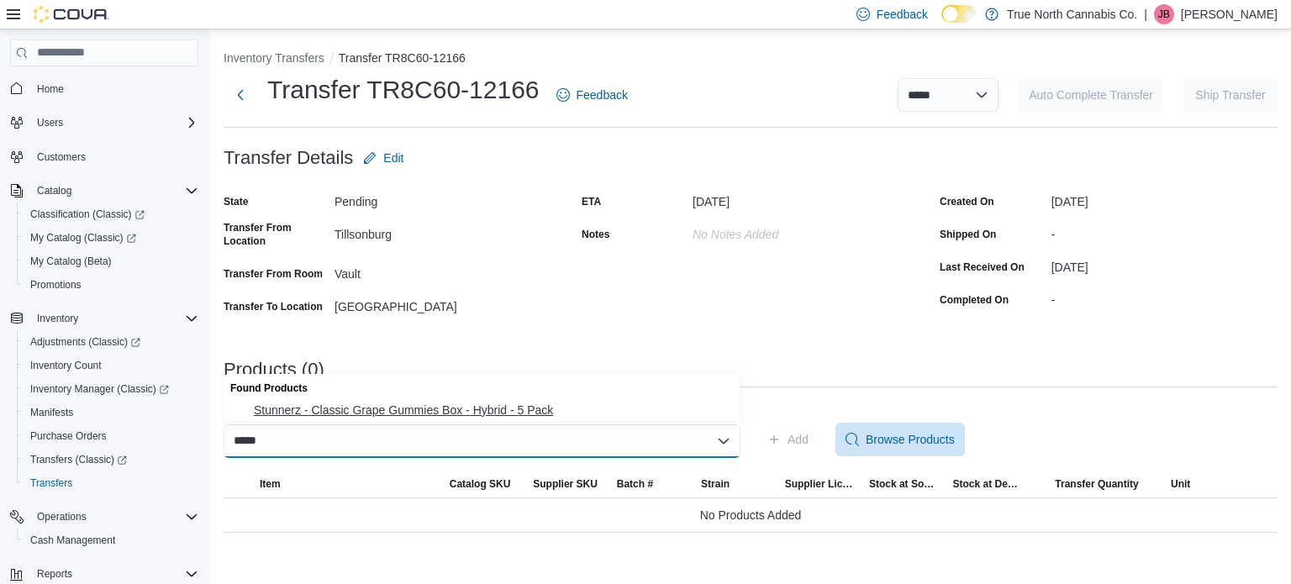
type input "*****"
click at [531, 411] on span "Stunnerz - Classic Grape Gummies Box - Hybrid - 5 Pack" at bounding box center [492, 410] width 477 height 17
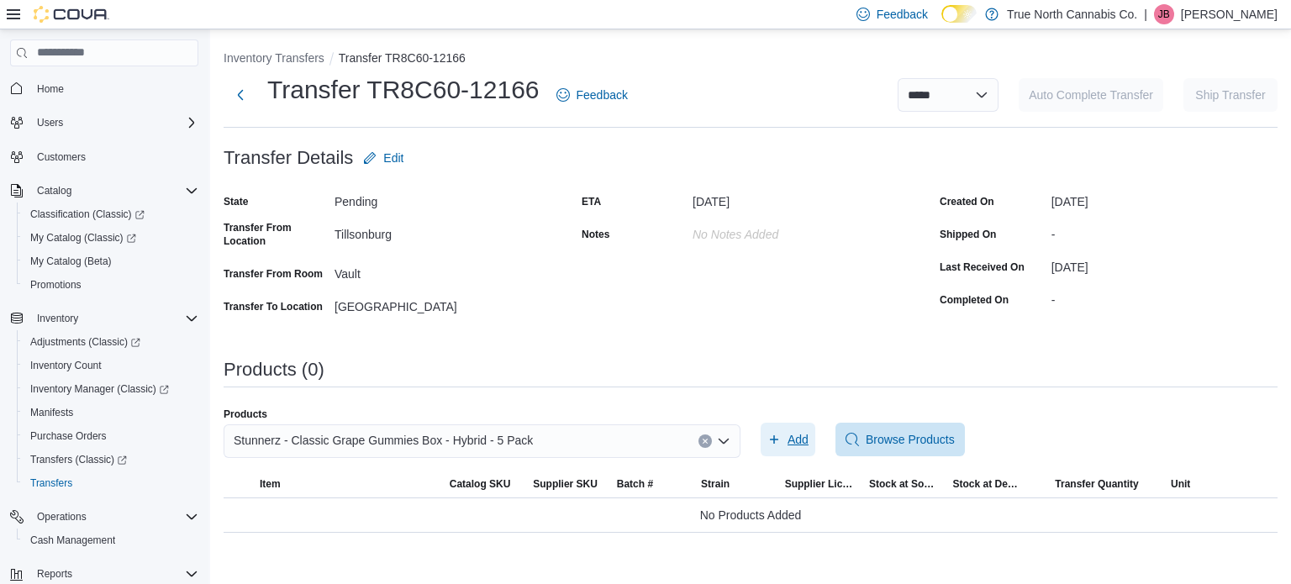
click at [799, 431] on span "Add" at bounding box center [798, 439] width 21 height 17
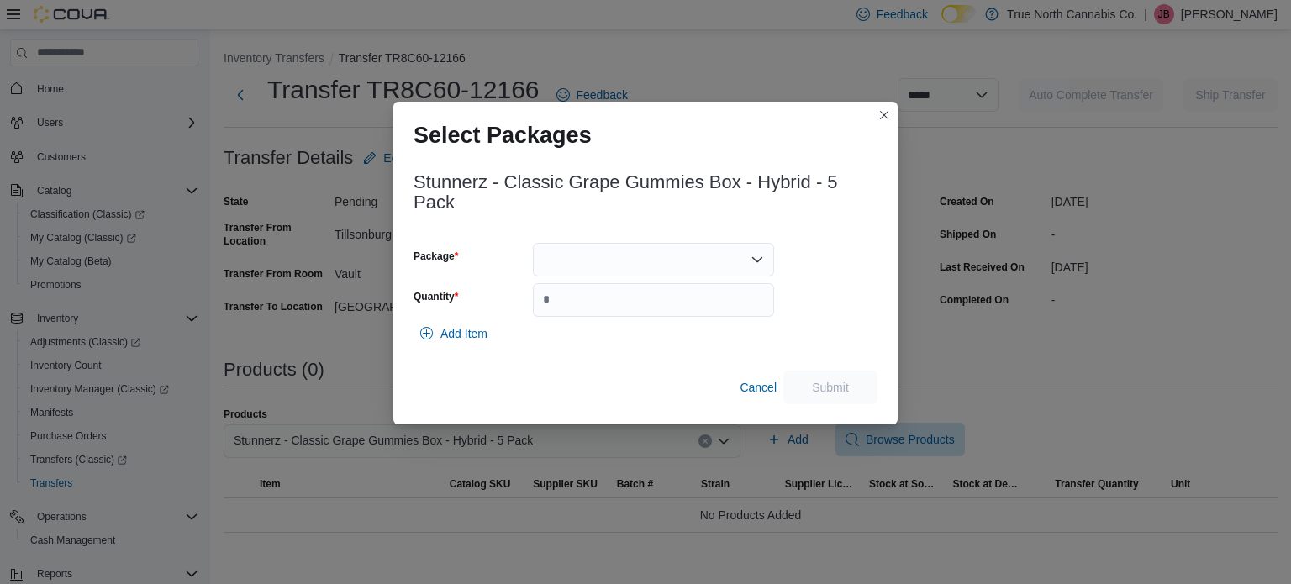
click at [753, 265] on icon "Open list of options" at bounding box center [757, 259] width 13 height 13
click at [681, 340] on span "1463G" at bounding box center [663, 337] width 201 height 17
click at [625, 305] on input "Quantity" at bounding box center [653, 300] width 241 height 34
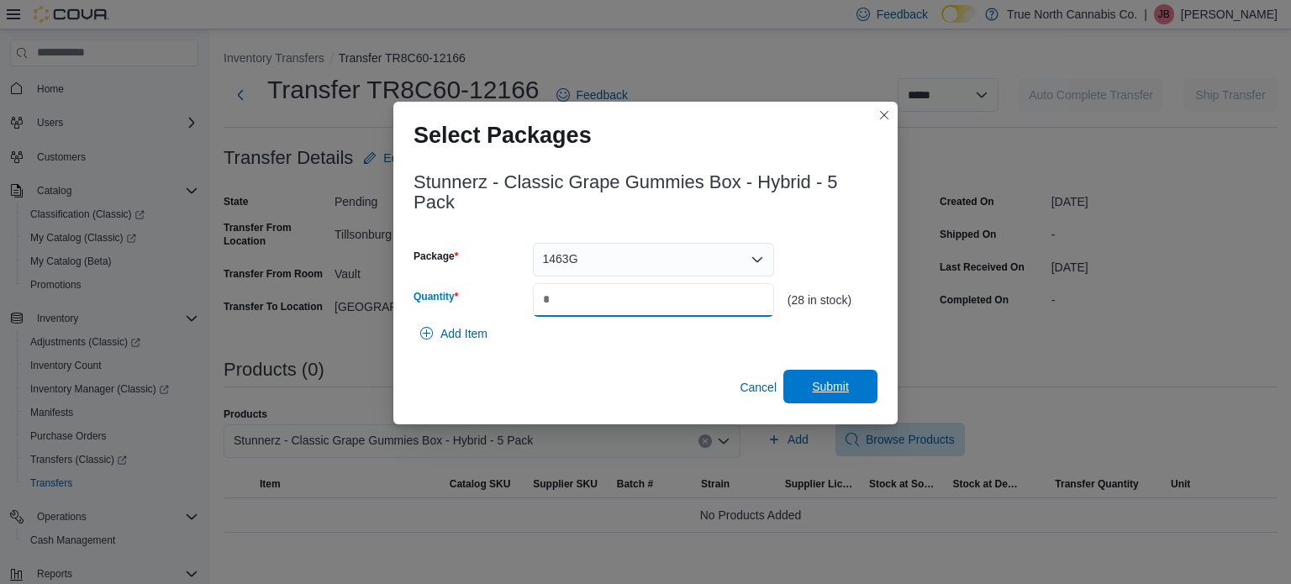
type input "**"
click at [825, 381] on span "Submit" at bounding box center [830, 386] width 37 height 17
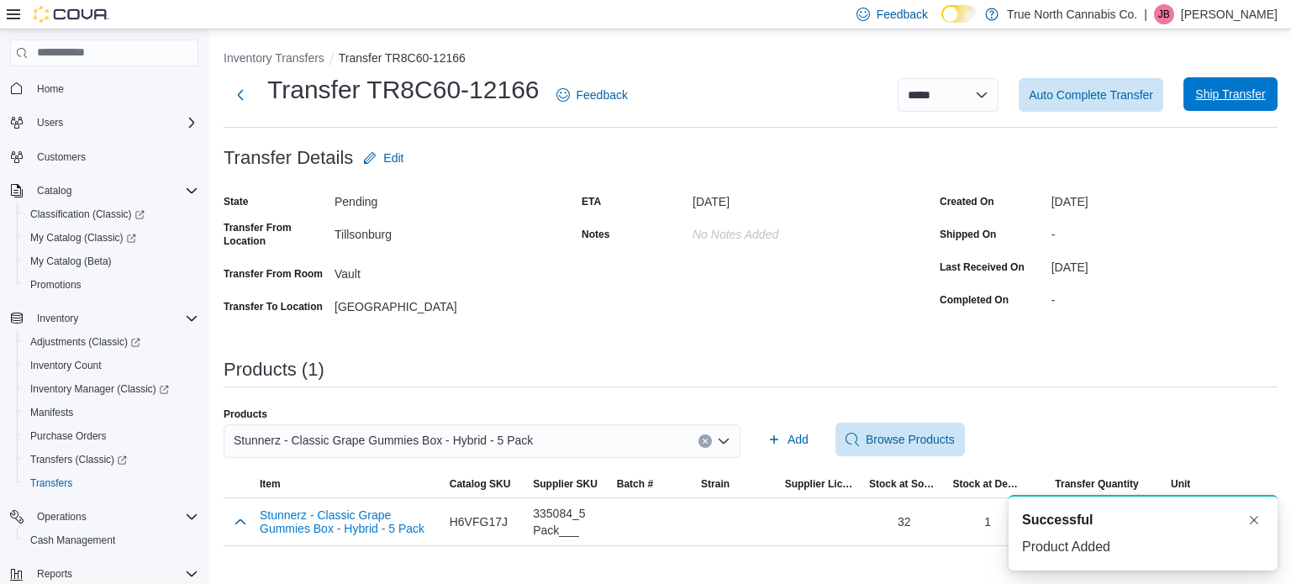
click at [1212, 95] on span "Ship Transfer" at bounding box center [1230, 94] width 70 height 17
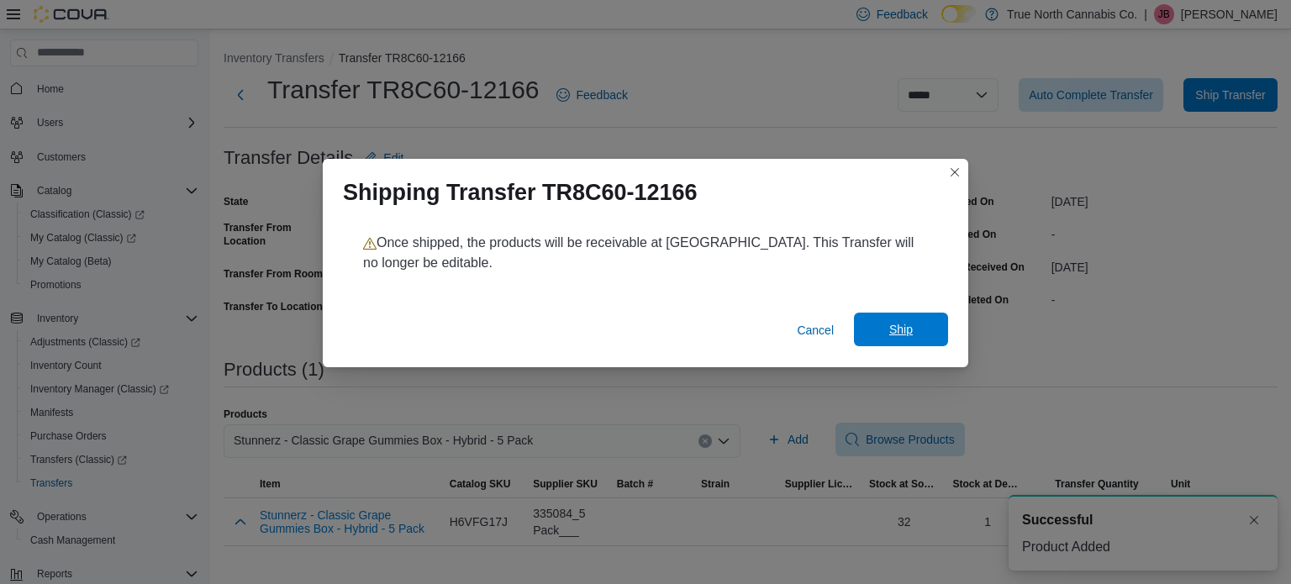
click at [908, 334] on span "Ship" at bounding box center [901, 329] width 24 height 17
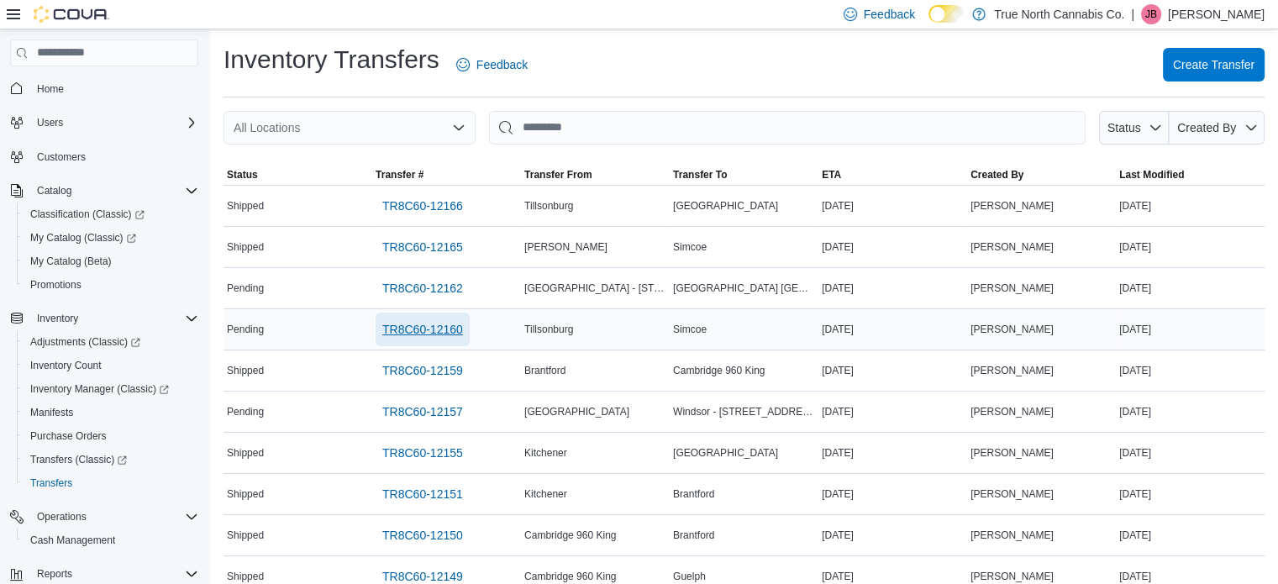
click at [437, 323] on span "TR8C60-12160" at bounding box center [422, 329] width 81 height 17
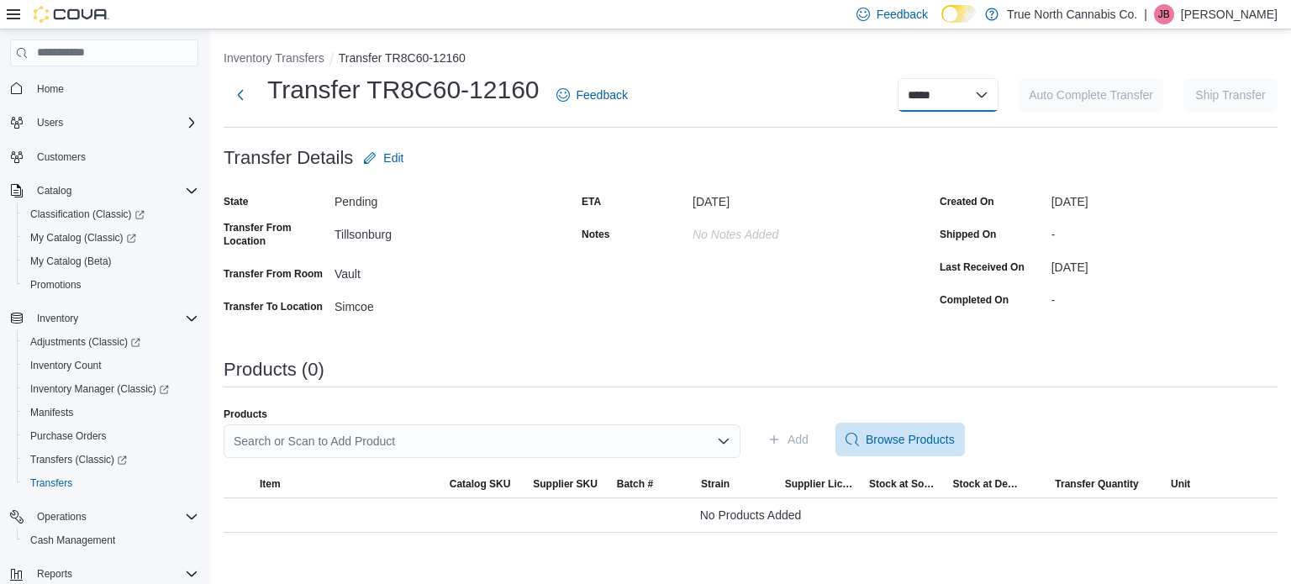
click at [982, 96] on select "**********" at bounding box center [948, 95] width 101 height 34
select select "**********"
click at [898, 78] on select "**********" at bounding box center [948, 95] width 101 height 34
select select
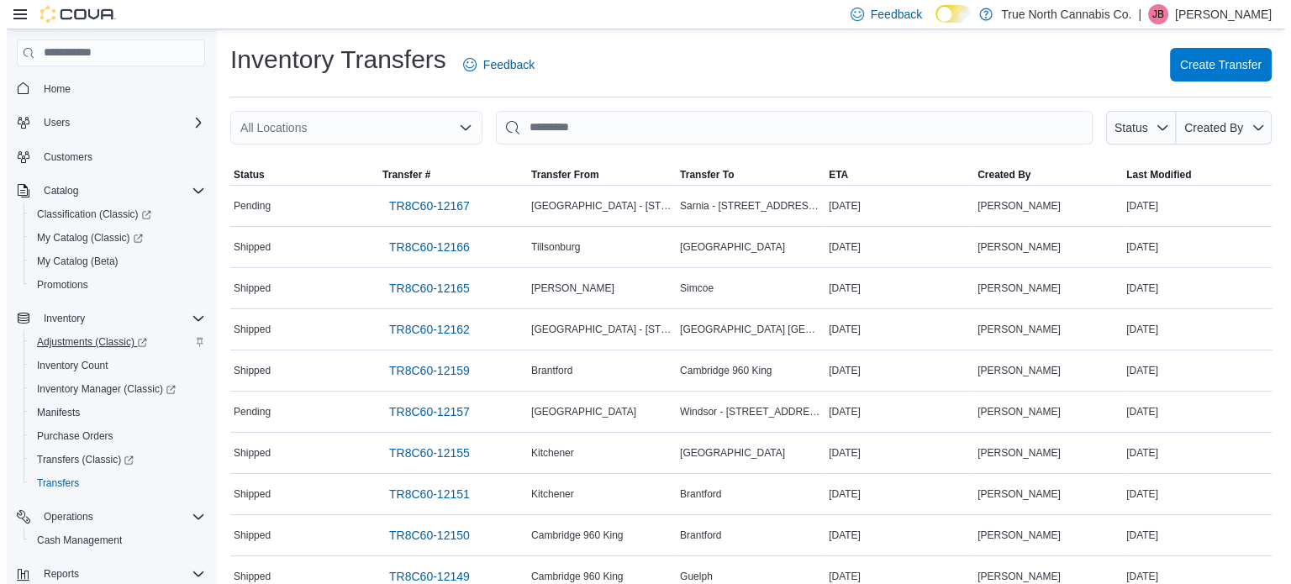
scroll to position [168, 0]
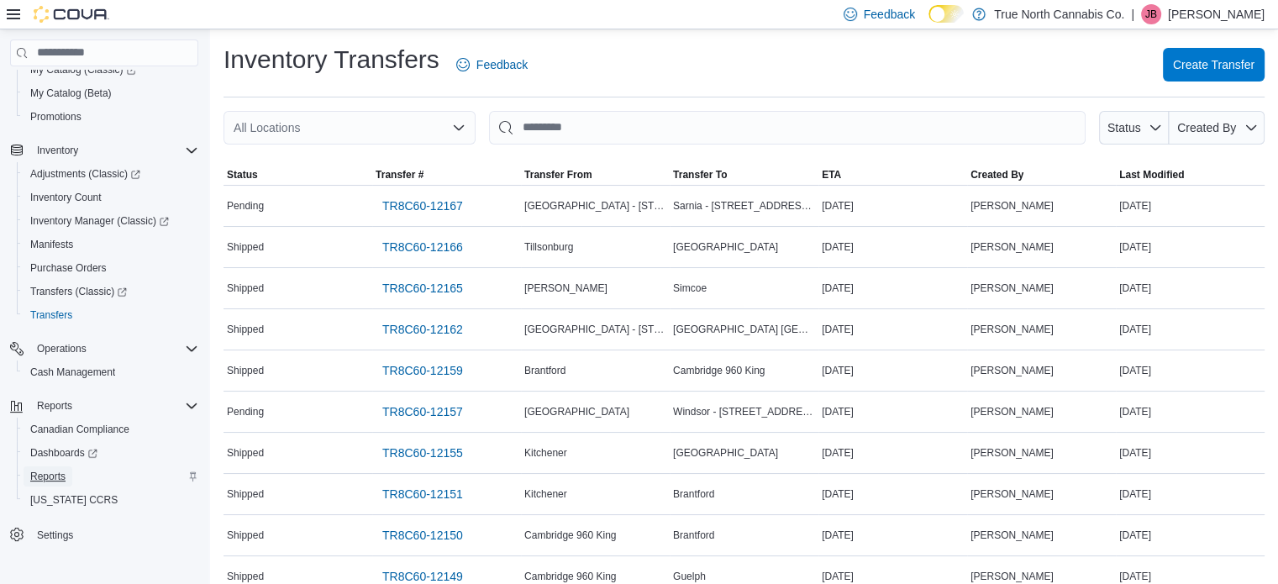
click at [53, 474] on span "Reports" at bounding box center [47, 476] width 35 height 13
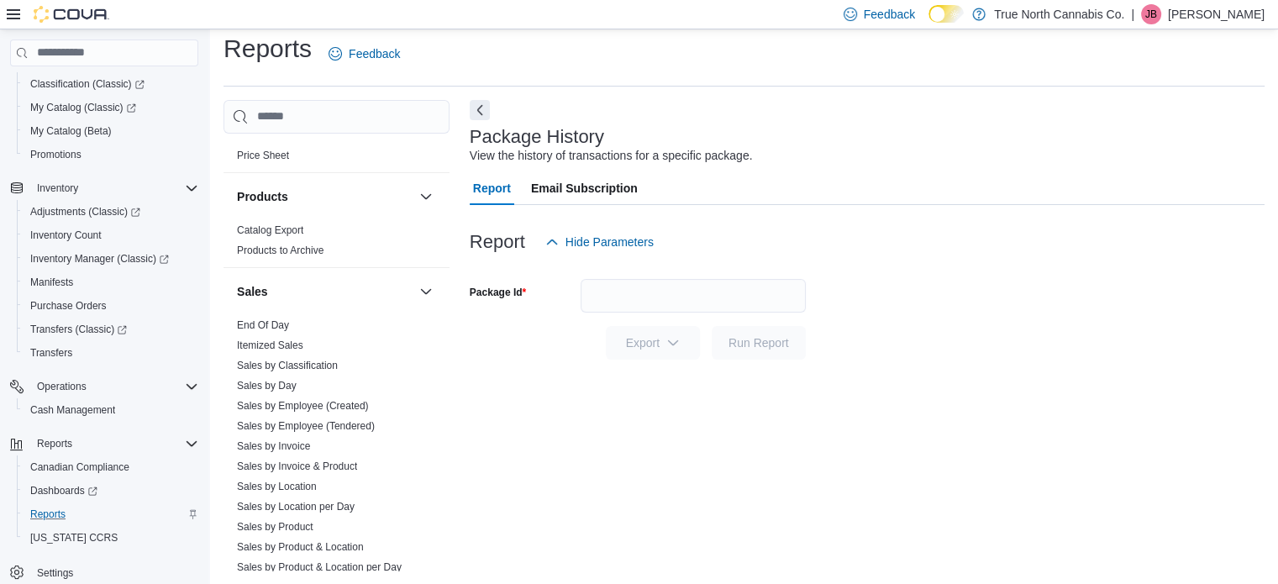
scroll to position [1180, 0]
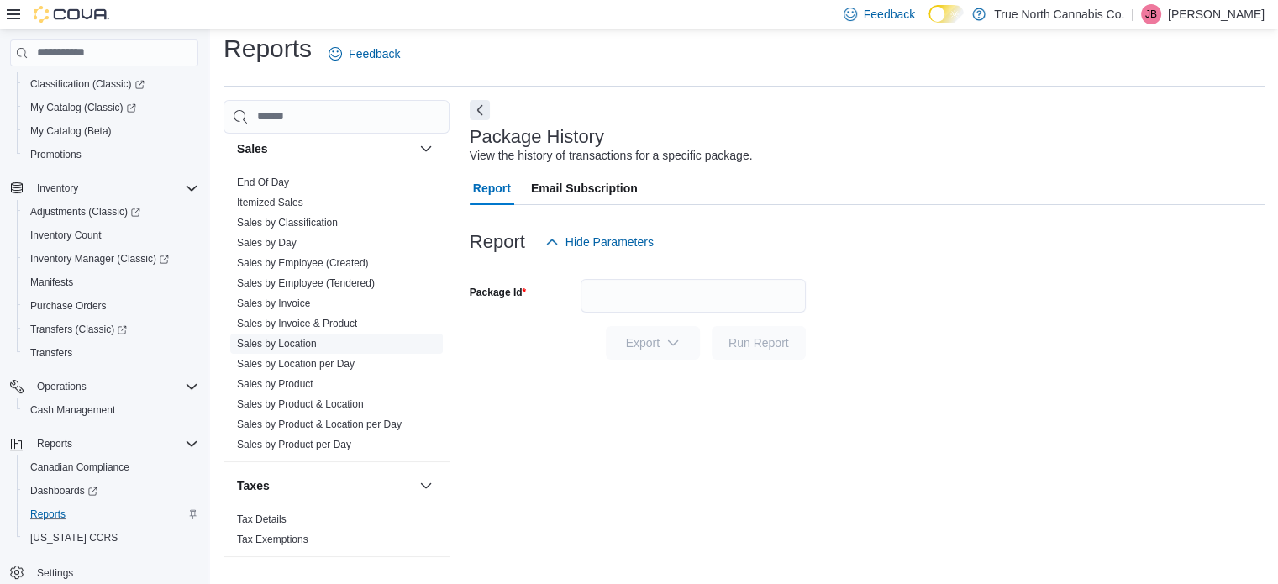
click at [298, 342] on link "Sales by Location" at bounding box center [277, 344] width 80 height 12
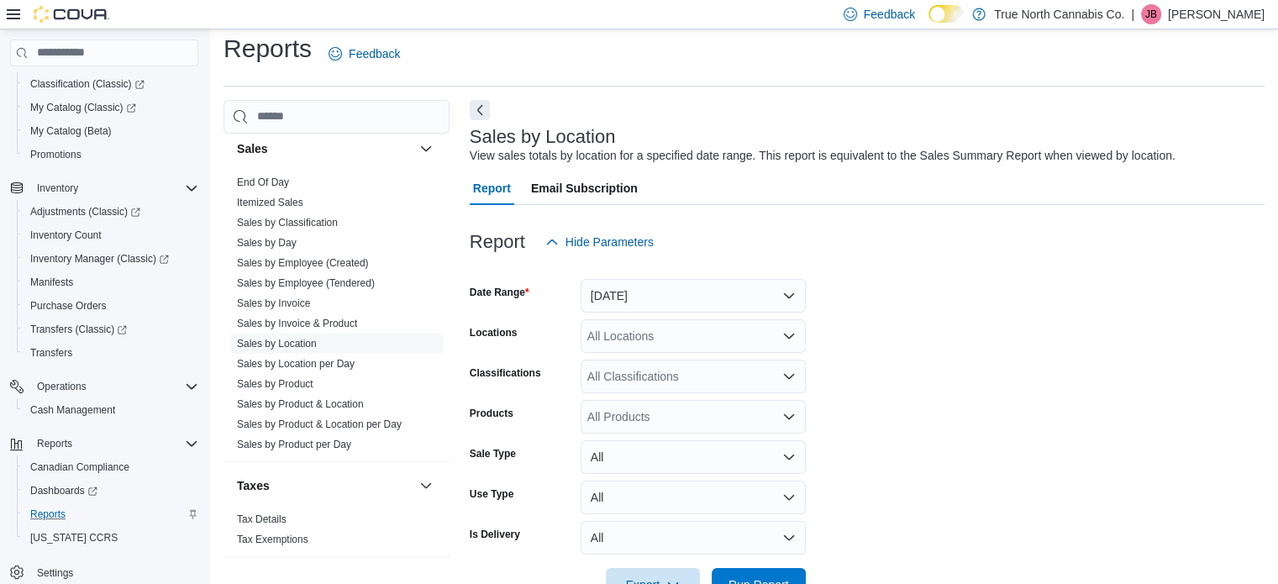
scroll to position [39, 0]
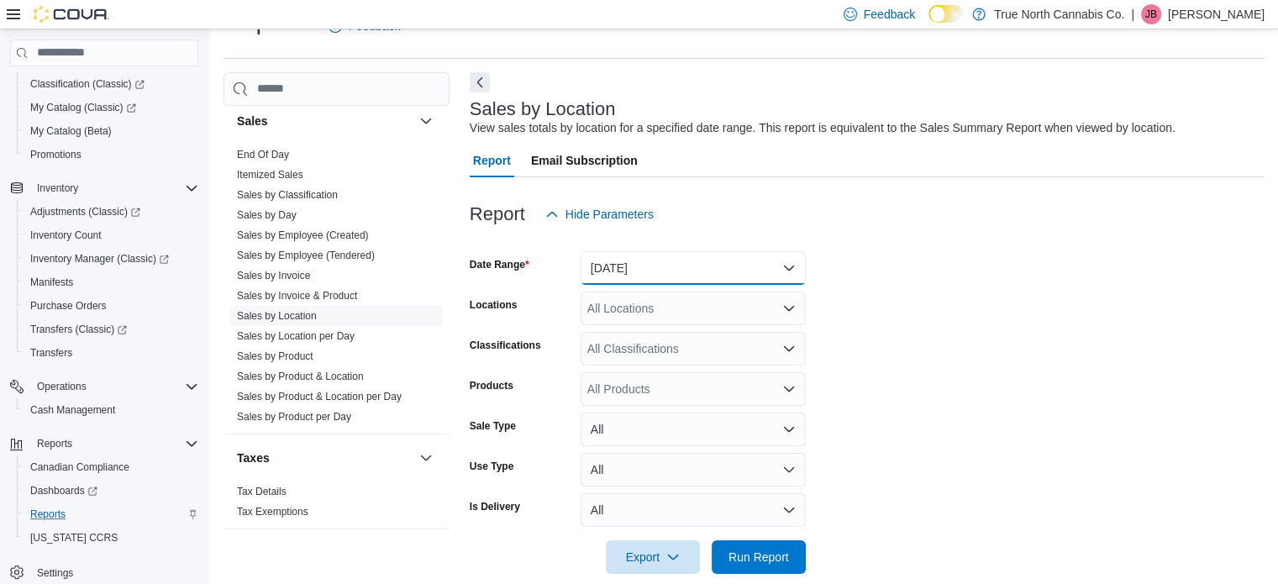
click at [712, 275] on button "[DATE]" at bounding box center [693, 268] width 225 height 34
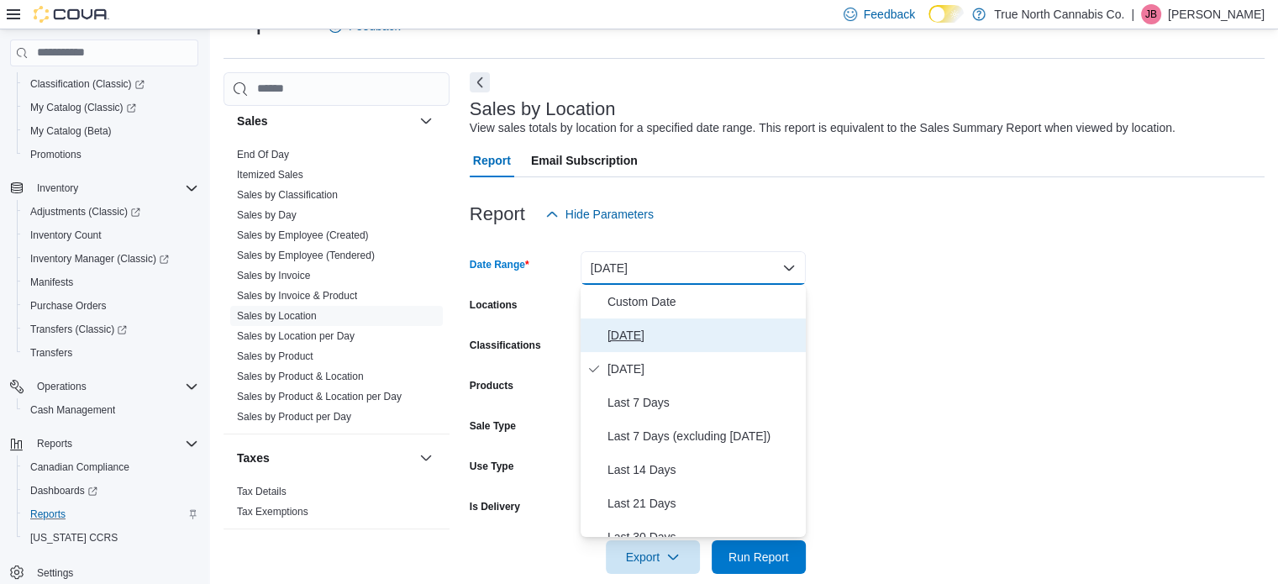
click at [632, 339] on span "[DATE]" at bounding box center [704, 335] width 192 height 20
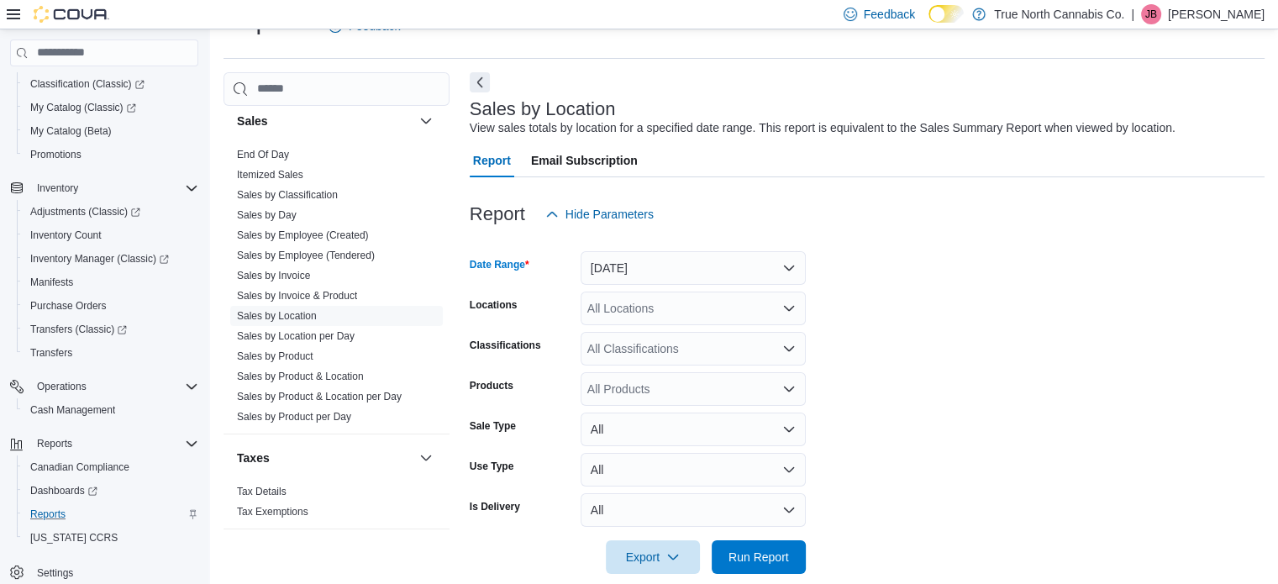
click at [642, 314] on div "All Locations" at bounding box center [693, 309] width 225 height 34
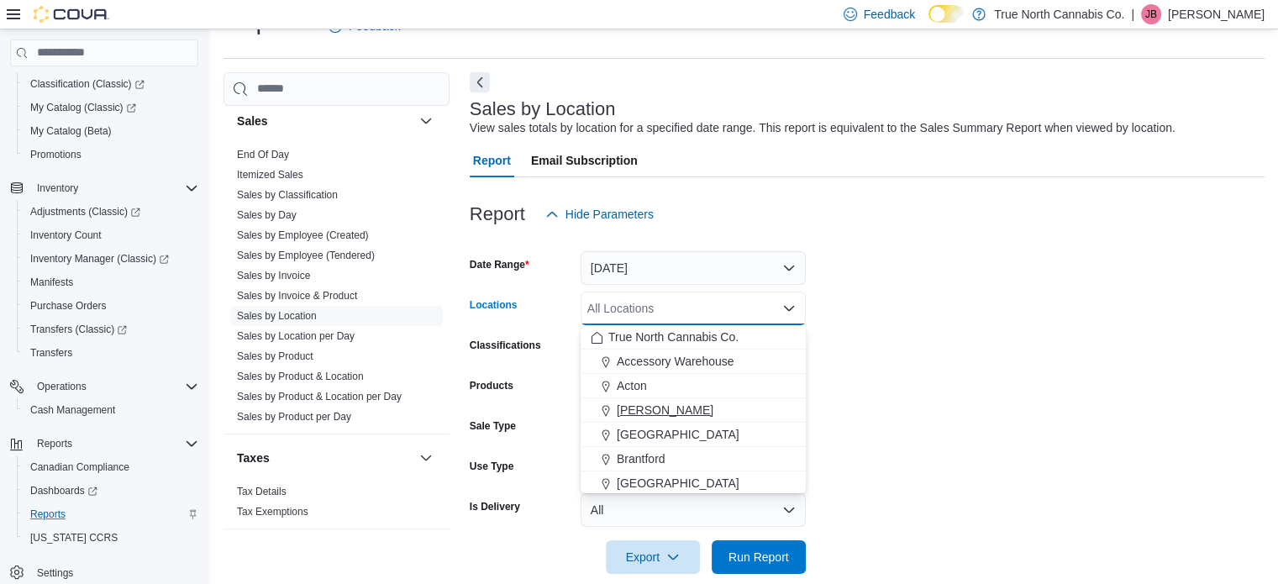
click at [633, 408] on span "Aylmer" at bounding box center [665, 410] width 97 height 17
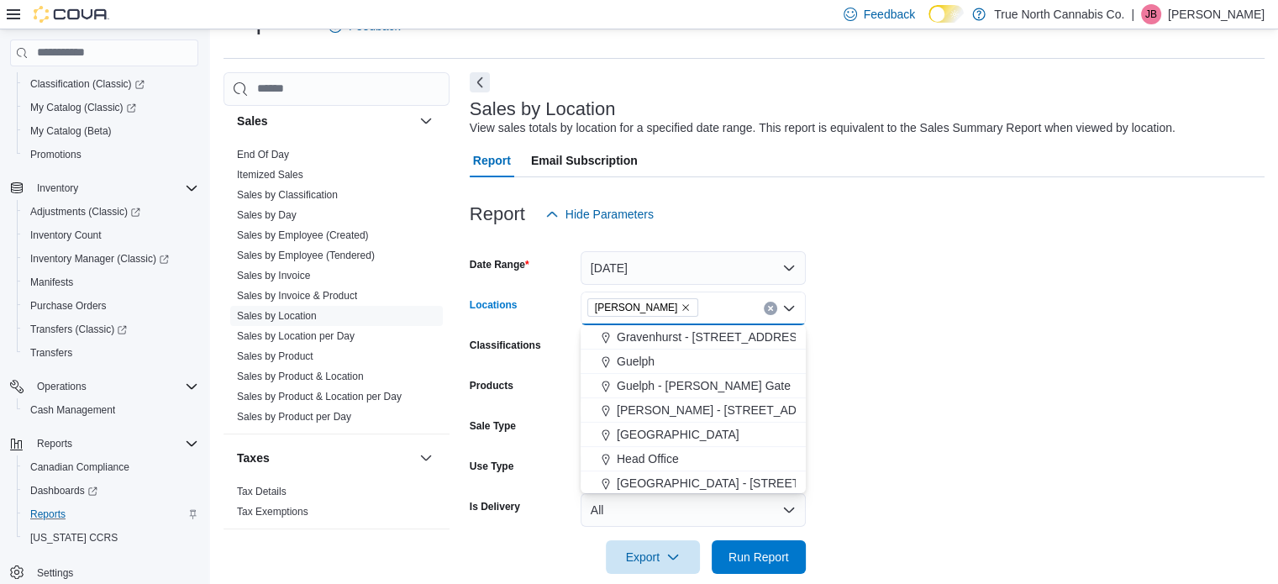
scroll to position [420, 0]
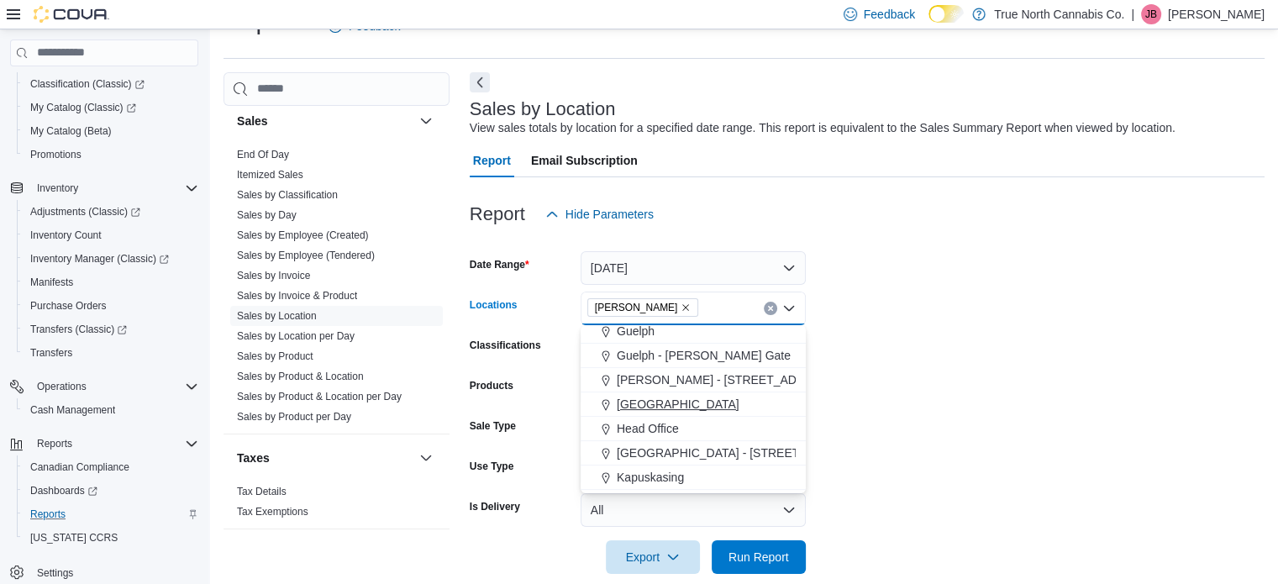
click at [635, 398] on span "Hanover" at bounding box center [678, 404] width 123 height 17
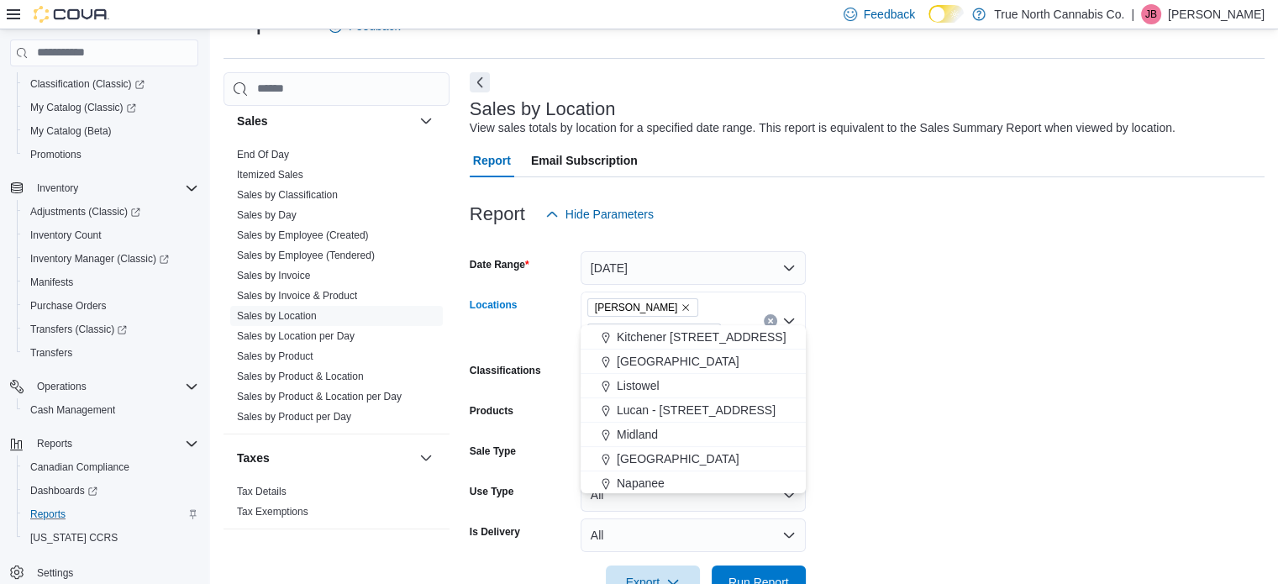
scroll to position [588, 0]
click at [635, 381] on span "Listowel" at bounding box center [638, 382] width 43 height 17
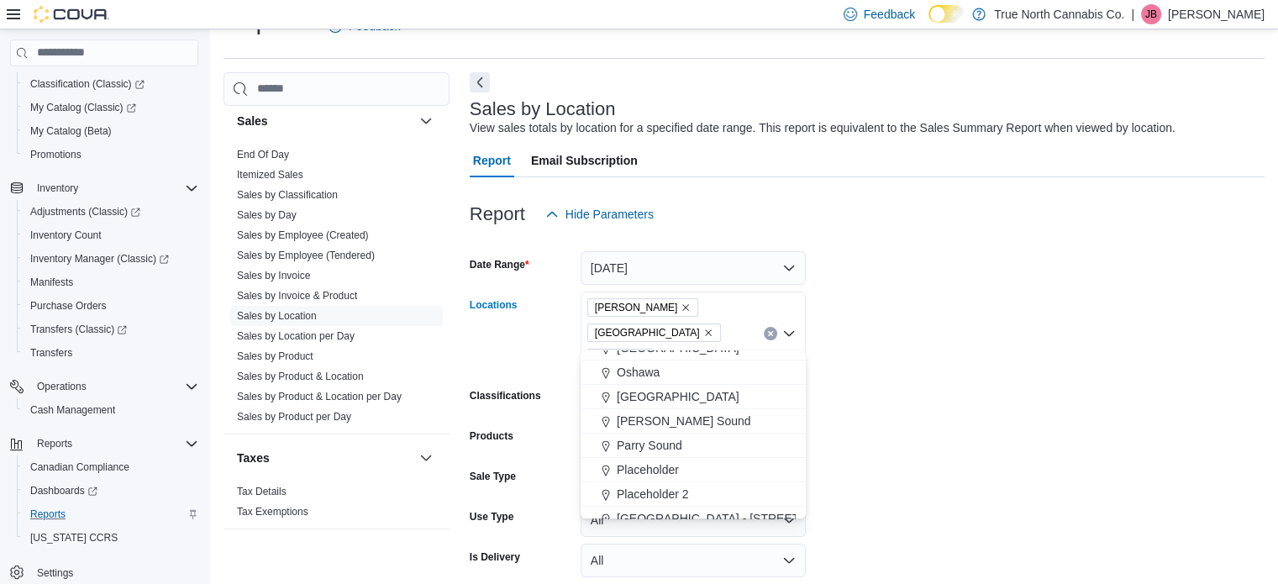
scroll to position [841, 0]
click at [637, 401] on span "Owen Sound" at bounding box center [684, 399] width 134 height 17
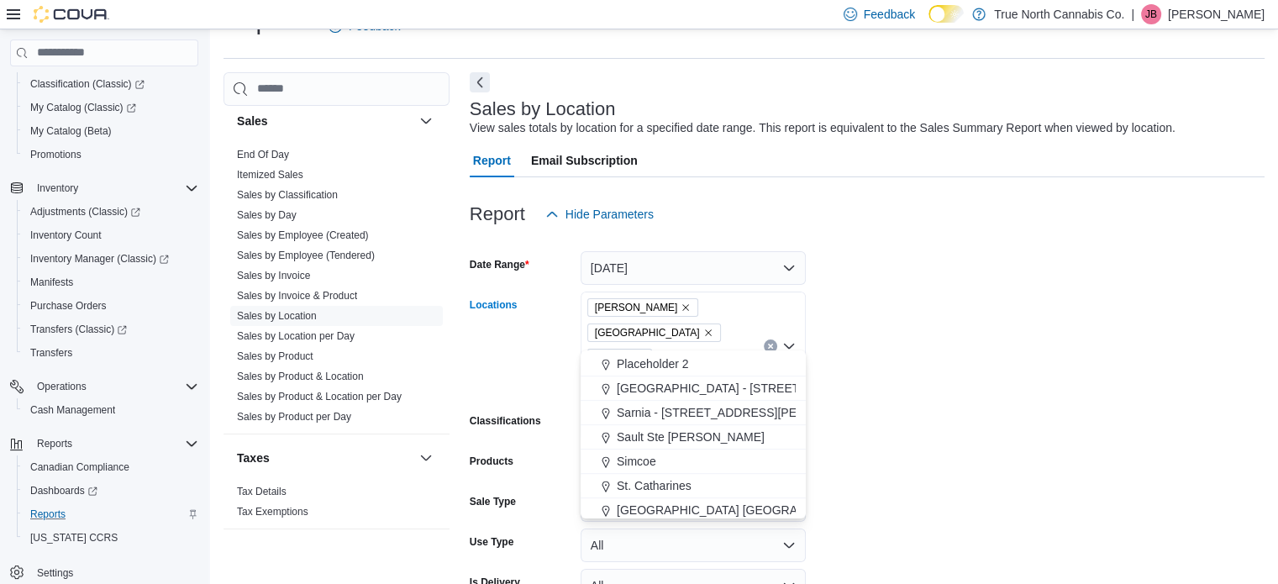
scroll to position [1009, 0]
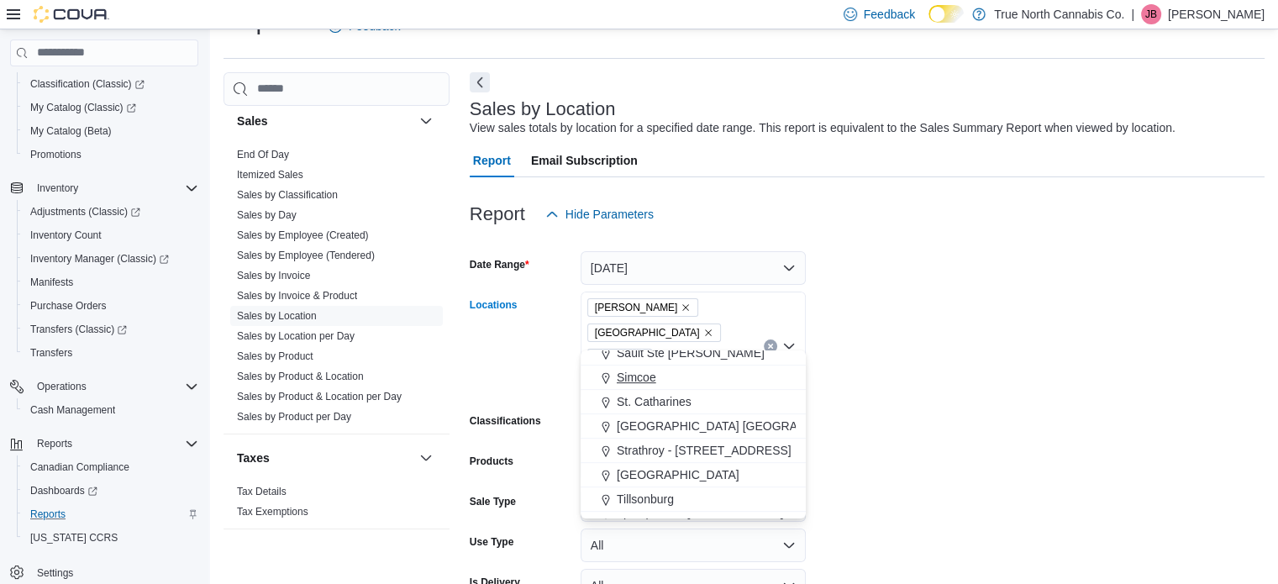
click at [635, 380] on span "Simcoe" at bounding box center [637, 377] width 40 height 17
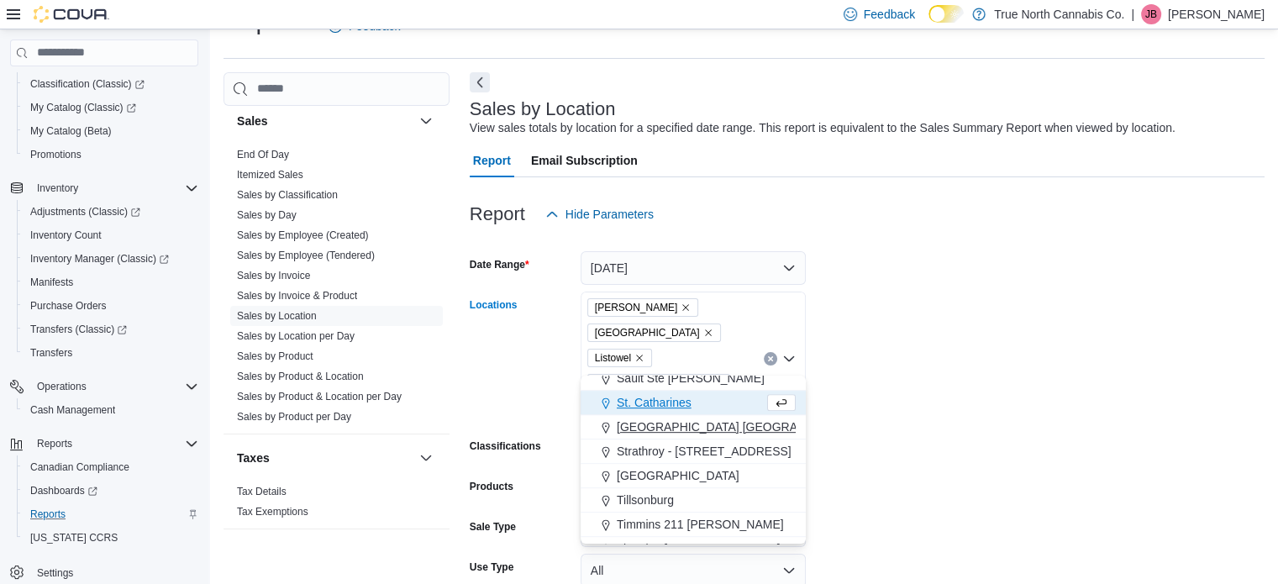
click at [646, 427] on span "Stratford Ontario St" at bounding box center [804, 427] width 374 height 17
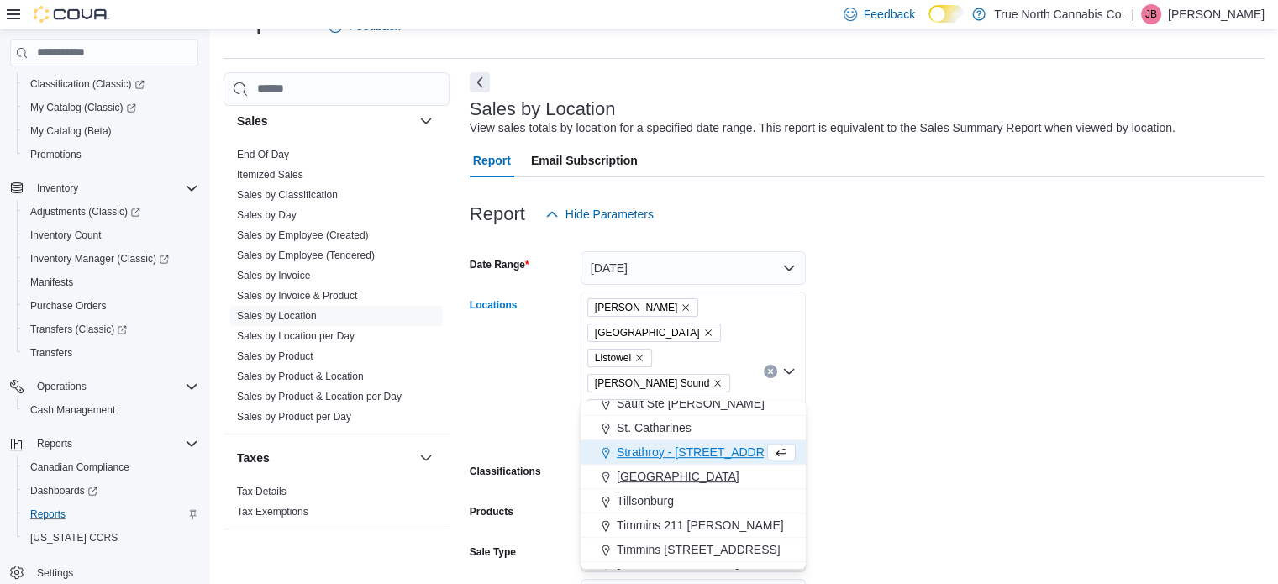
click at [657, 506] on span "Tillsonburg" at bounding box center [645, 501] width 57 height 17
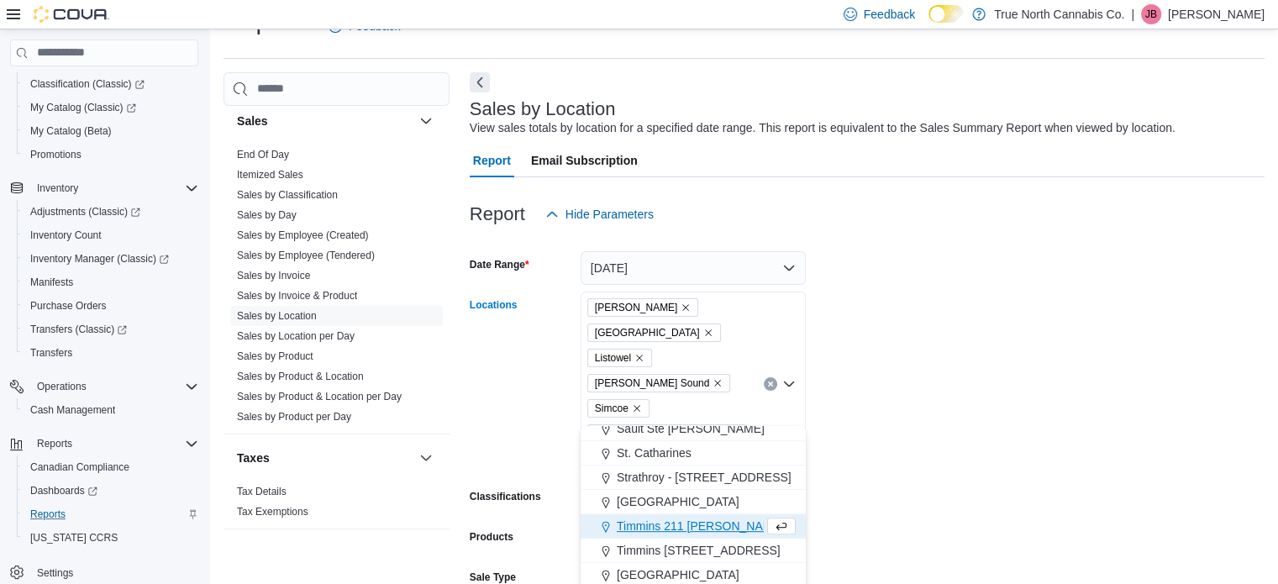
click at [906, 409] on form "Date Range Today Locations Aylmer Hanover Listowel Owen Sound Simcoe Stratford …" at bounding box center [867, 478] width 795 height 494
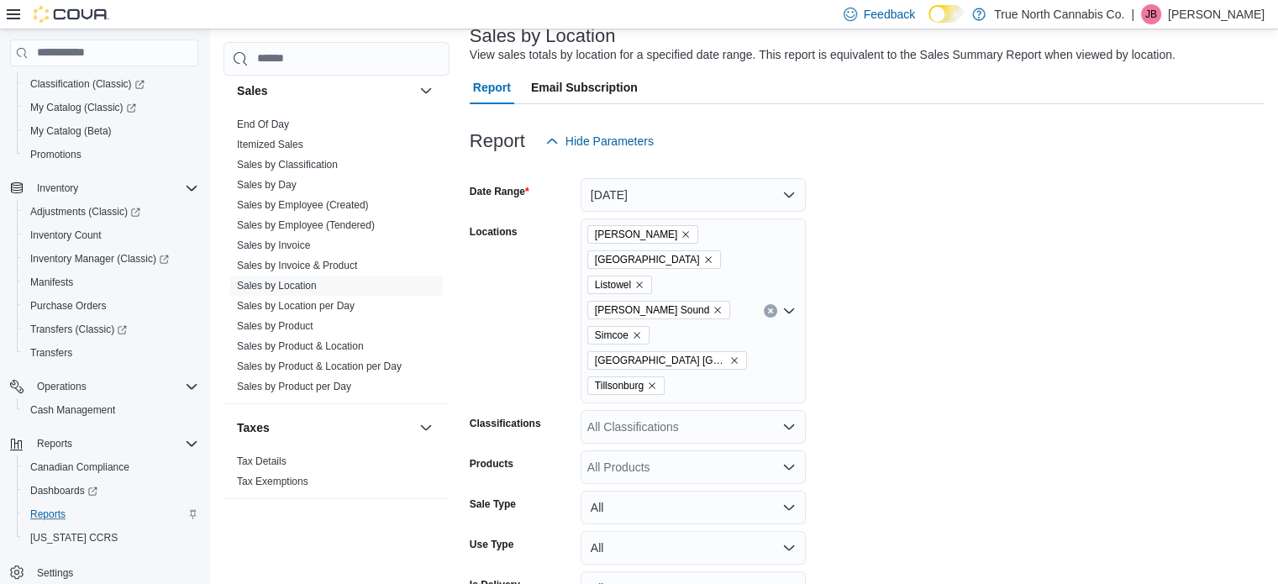
scroll to position [162, 0]
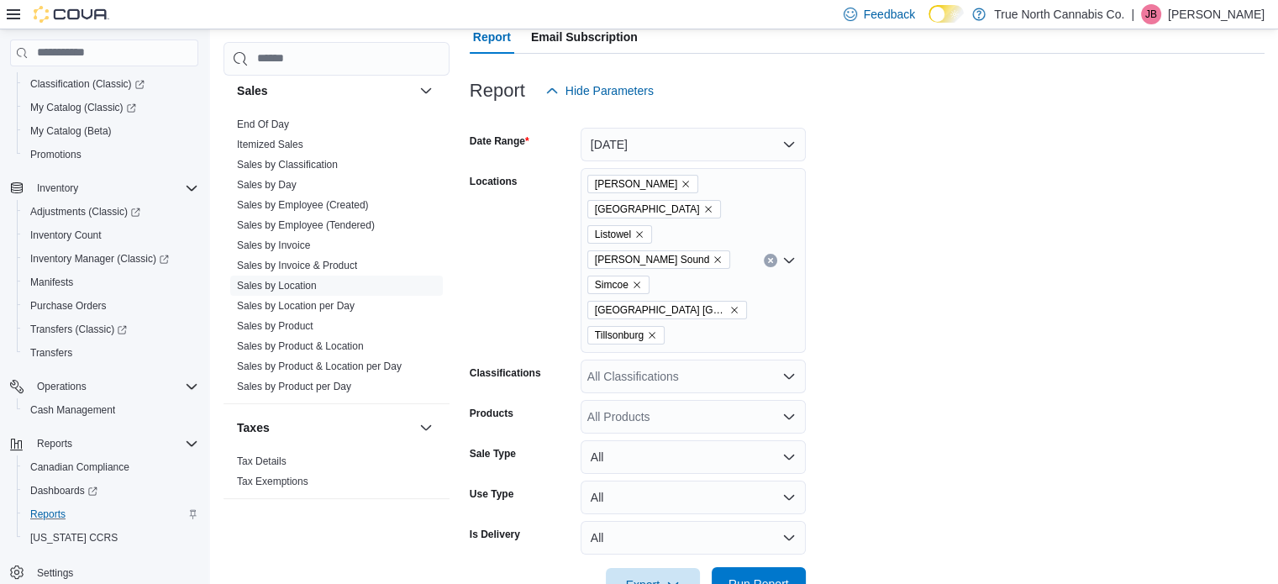
click at [751, 576] on span "Run Report" at bounding box center [759, 584] width 61 height 17
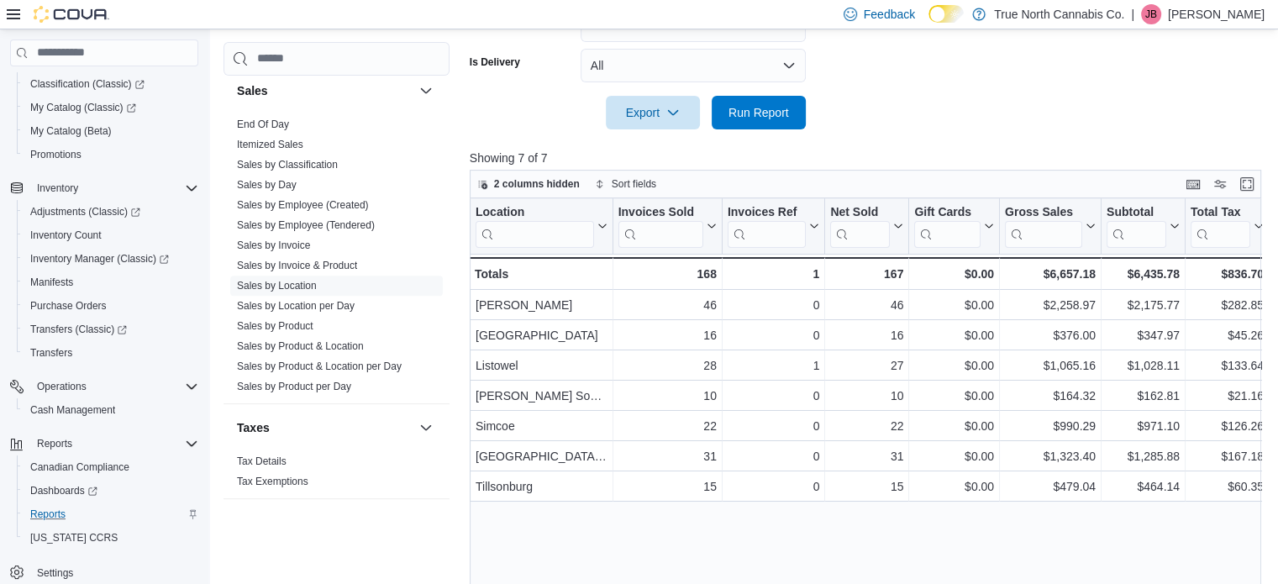
scroll to position [650, 0]
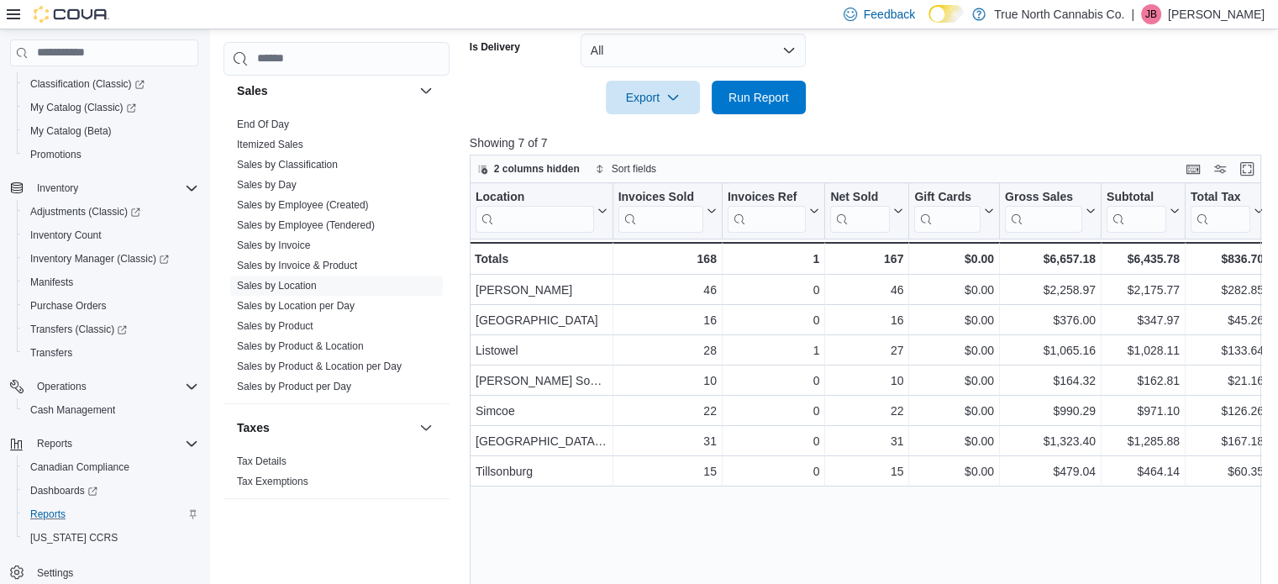
click at [1231, 14] on p "[PERSON_NAME]" at bounding box center [1216, 14] width 97 height 20
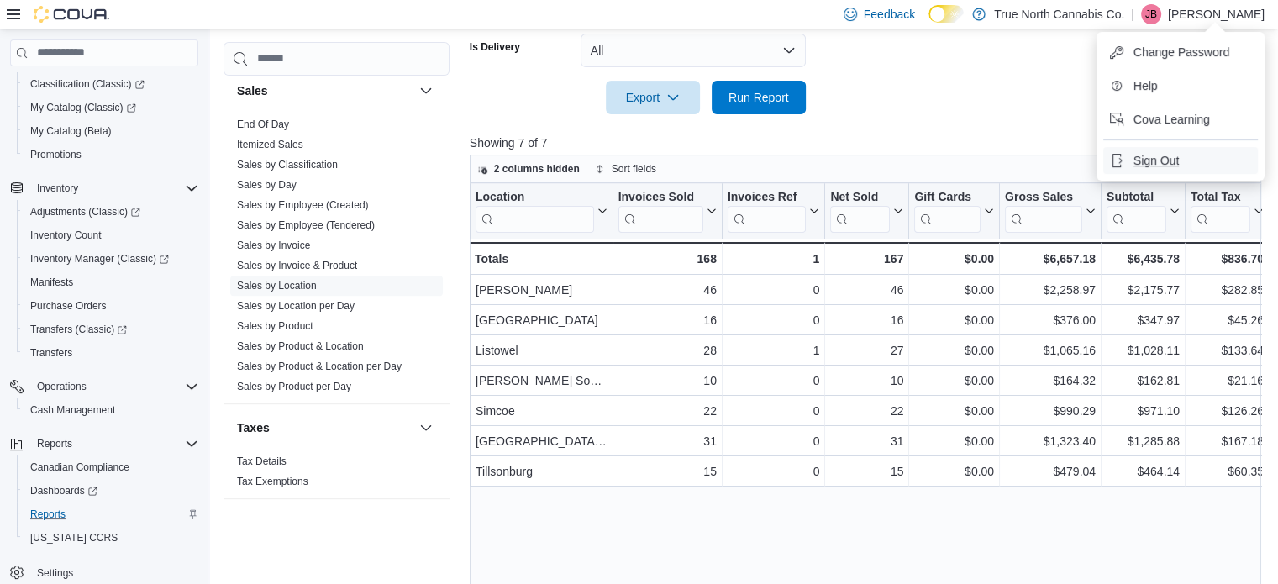
drag, startPoint x: 1177, startPoint y: 161, endPoint x: 865, endPoint y: 105, distance: 316.7
click at [1177, 161] on span "Sign Out" at bounding box center [1156, 160] width 45 height 17
